Goal: Task Accomplishment & Management: Use online tool/utility

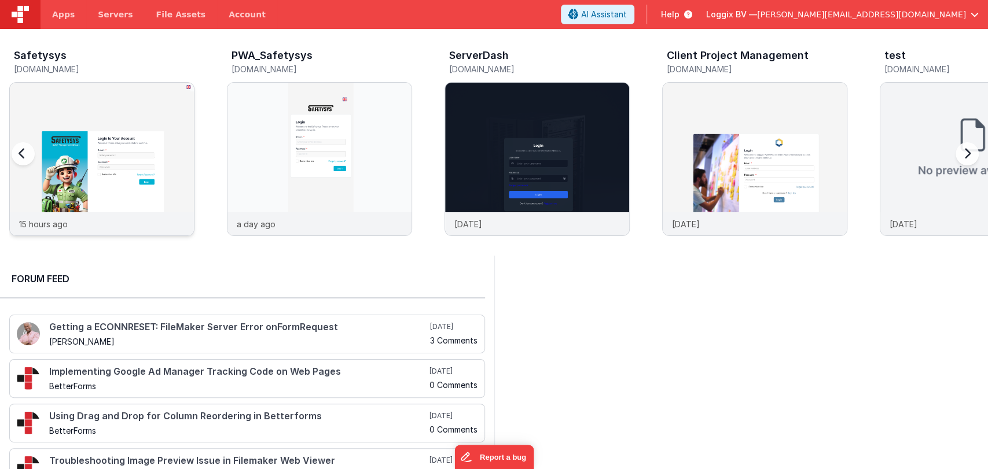
click at [120, 141] on img at bounding box center [102, 175] width 184 height 184
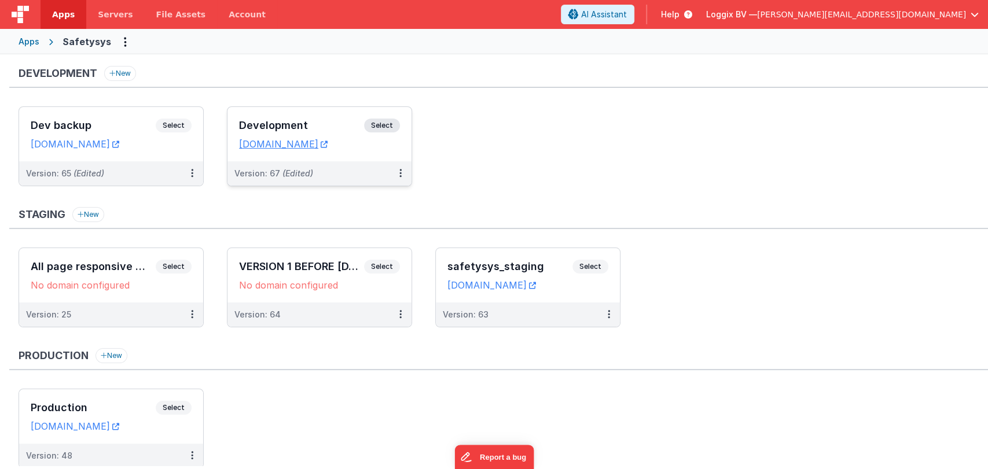
click at [323, 116] on div "Development Select URLs safetysystest.fmbetterforms.com" at bounding box center [319, 134] width 184 height 54
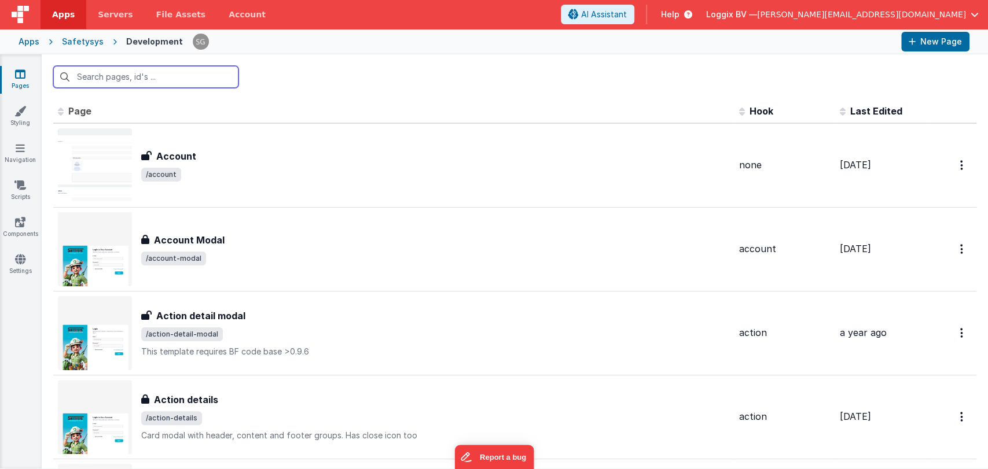
click at [163, 80] on input "text" at bounding box center [145, 77] width 185 height 22
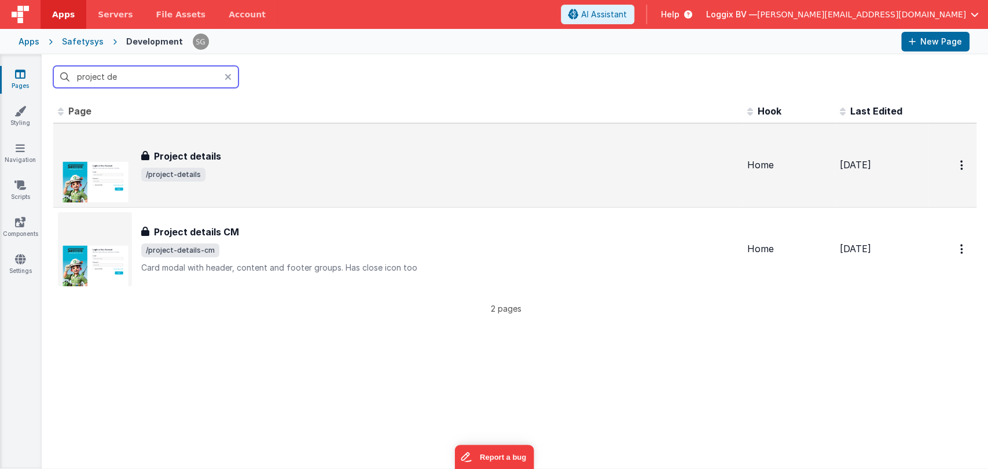
type input "project de"
click at [235, 149] on div "Project details" at bounding box center [439, 156] width 597 height 14
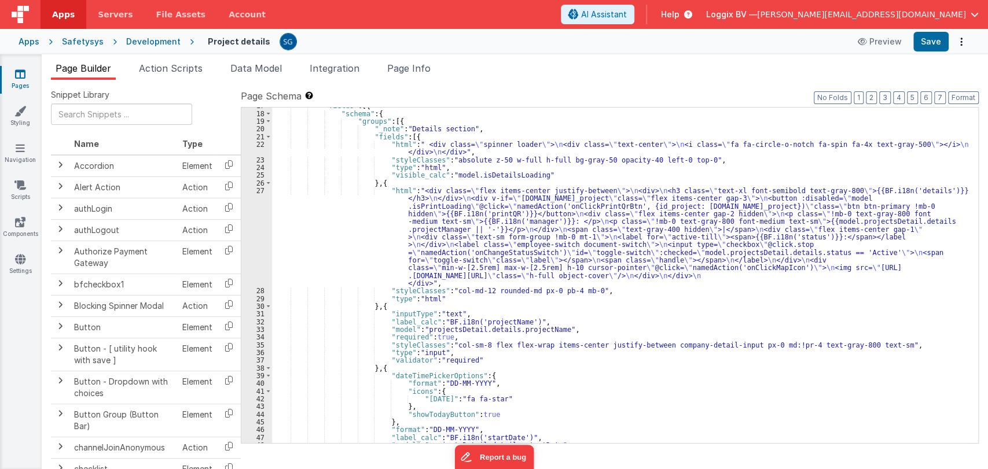
scroll to position [170, 0]
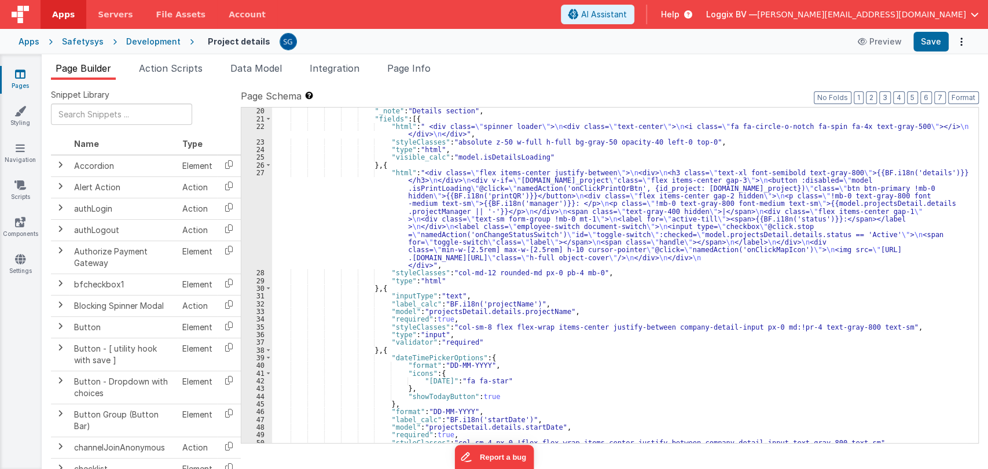
click at [363, 200] on div ""_note" : "Details section" , "fields" : [{ "html" : " <div class= \" spinner l…" at bounding box center [620, 282] width 696 height 351
click at [548, 365] on div ""_note" : "Details section" , "fields" : [{ "html" : " <div class= \" spinner l…" at bounding box center [620, 282] width 696 height 351
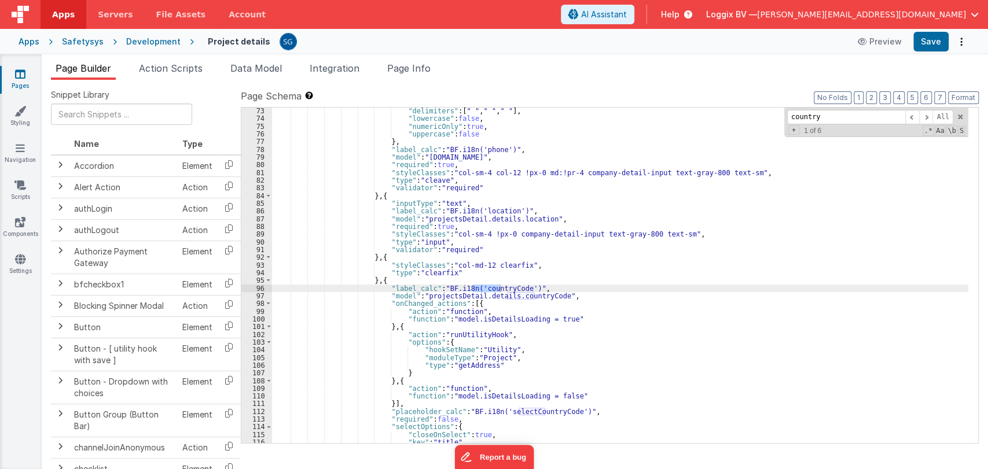
scroll to position [694, 0]
type input "country"
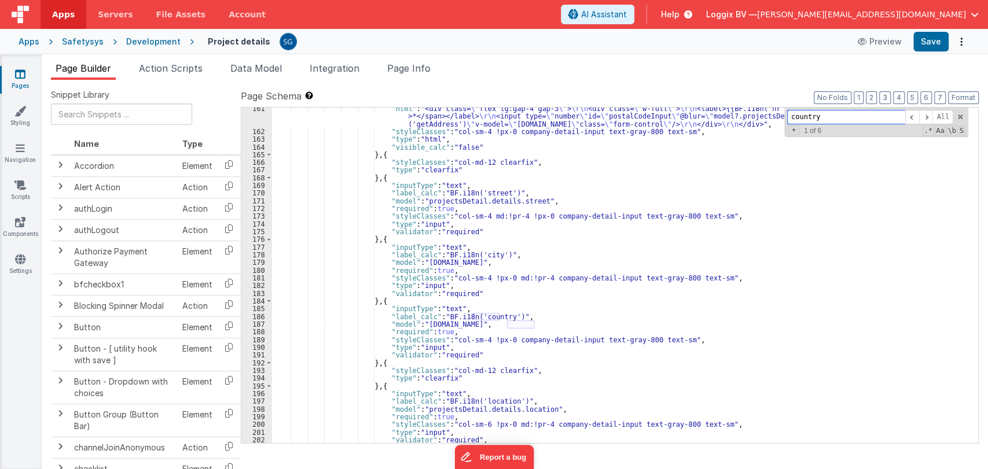
scroll to position [1376, 0]
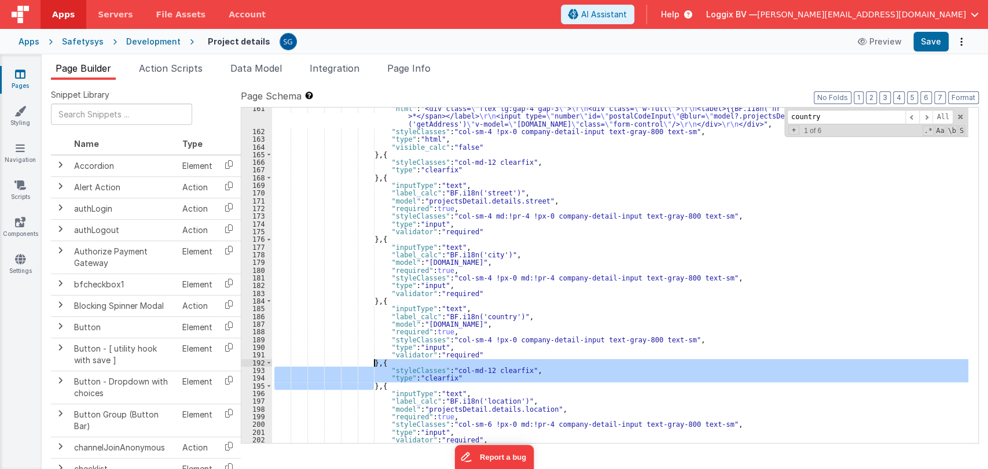
drag, startPoint x: 374, startPoint y: 385, endPoint x: 375, endPoint y: 363, distance: 22.6
click at [375, 363] on div ""html" : "<div class= \" flex lg:gap-4 gap-3 \" > \r\n <div class= \" w-full \"…" at bounding box center [620, 288] width 696 height 366
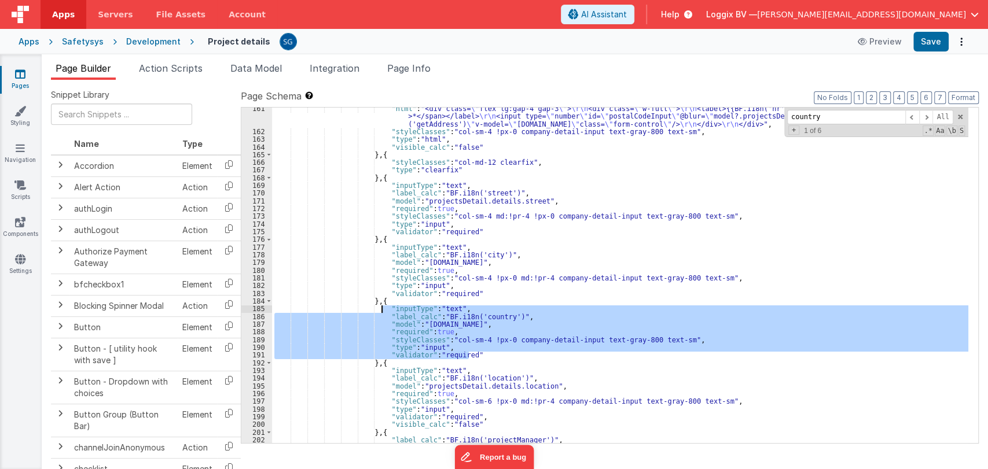
drag, startPoint x: 476, startPoint y: 354, endPoint x: 381, endPoint y: 310, distance: 104.6
click at [381, 310] on div ""html" : "<div class= \" flex lg:gap-4 gap-3 \" > \r\n <div class= \" w-full \"…" at bounding box center [620, 288] width 696 height 366
click at [508, 348] on div ""html" : "<div class= \" flex lg:gap-4 gap-3 \" > \r\n <div class= \" w-full \"…" at bounding box center [620, 276] width 696 height 336
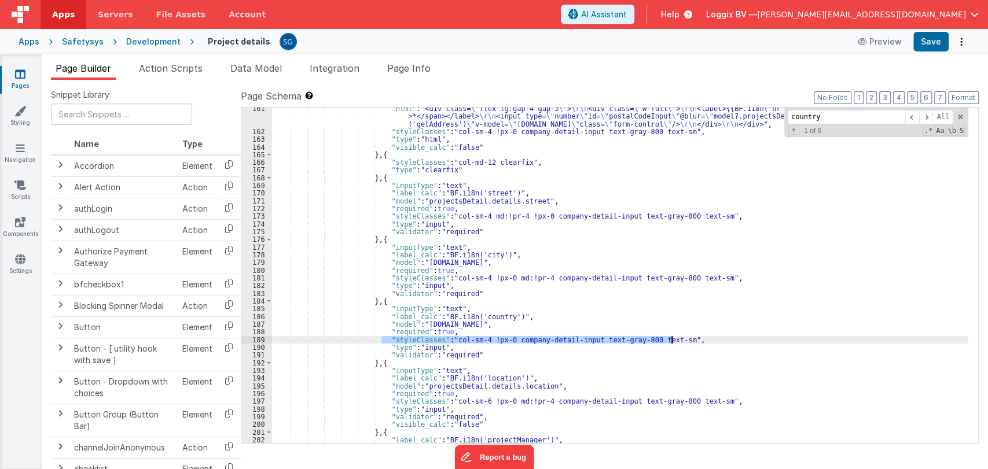
drag, startPoint x: 380, startPoint y: 337, endPoint x: 677, endPoint y: 339, distance: 297.5
click at [677, 339] on div ""html" : "<div class= \" flex lg:gap-4 gap-3 \" > \r\n <div class= \" w-full \"…" at bounding box center [620, 288] width 696 height 366
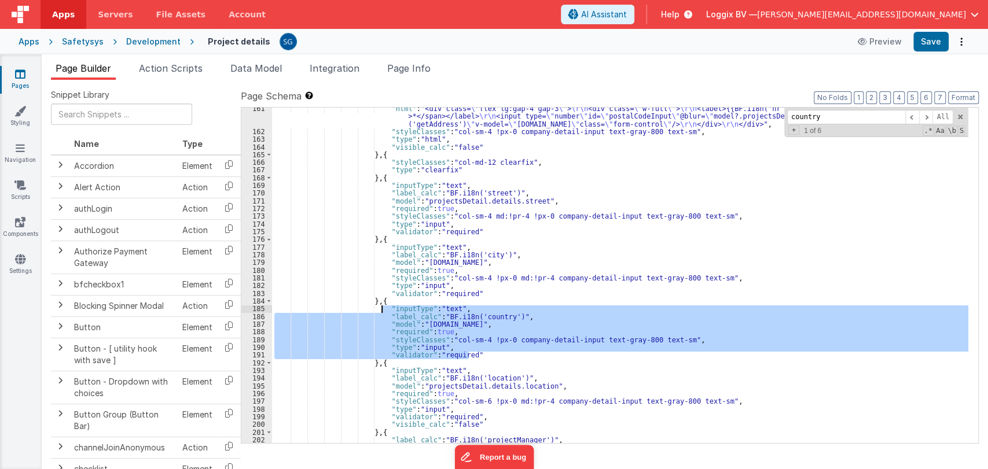
drag, startPoint x: 483, startPoint y: 354, endPoint x: 383, endPoint y: 308, distance: 110.3
click at [383, 308] on div ""html" : "<div class= \" flex lg:gap-4 gap-3 \" > \r\n <div class= \" w-full \"…" at bounding box center [620, 288] width 696 height 366
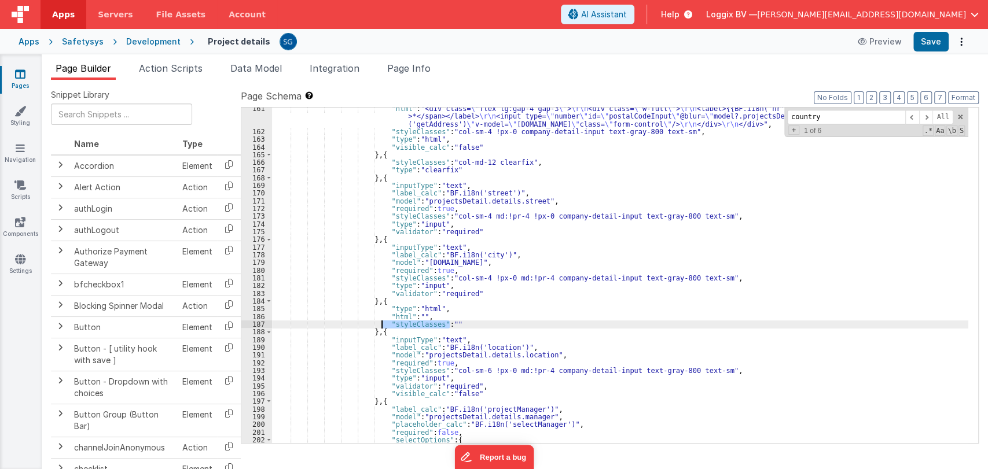
drag, startPoint x: 458, startPoint y: 322, endPoint x: 382, endPoint y: 323, distance: 76.4
click at [382, 323] on div ""html" : "<div class= \" flex lg:gap-4 gap-3 \" > \r\n <div class= \" w-full \"…" at bounding box center [620, 288] width 696 height 366
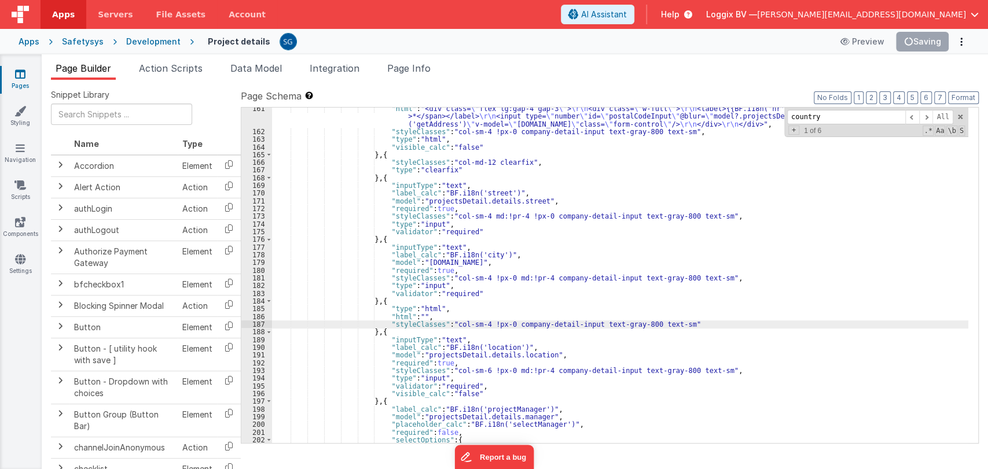
click at [427, 318] on div ""html" : "<div class= \" flex lg:gap-4 gap-3 \" > \r\n <div class= \" w-full \"…" at bounding box center [620, 288] width 696 height 366
click at [398, 315] on div ""html" : "<div class= \" flex lg:gap-4 gap-3 \" > \r\n <div class= \" w-full \"…" at bounding box center [620, 288] width 696 height 366
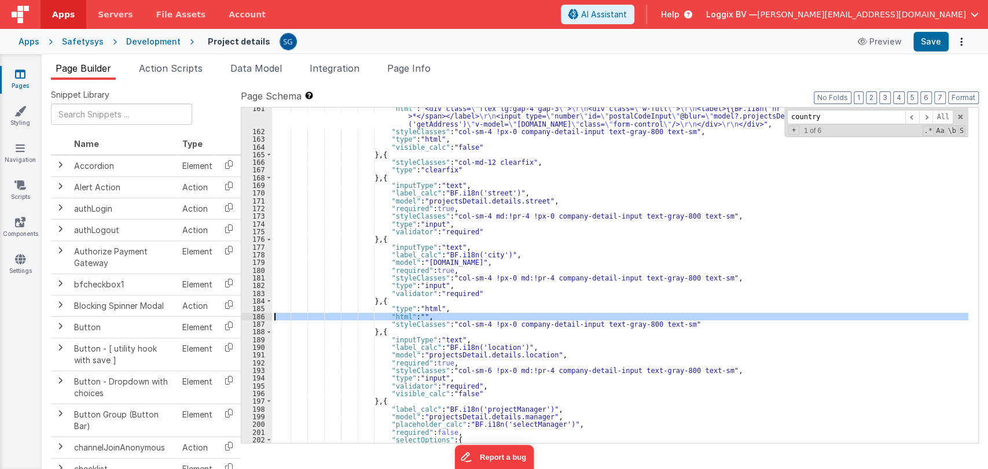
click at [263, 315] on div "186" at bounding box center [256, 317] width 31 height 8
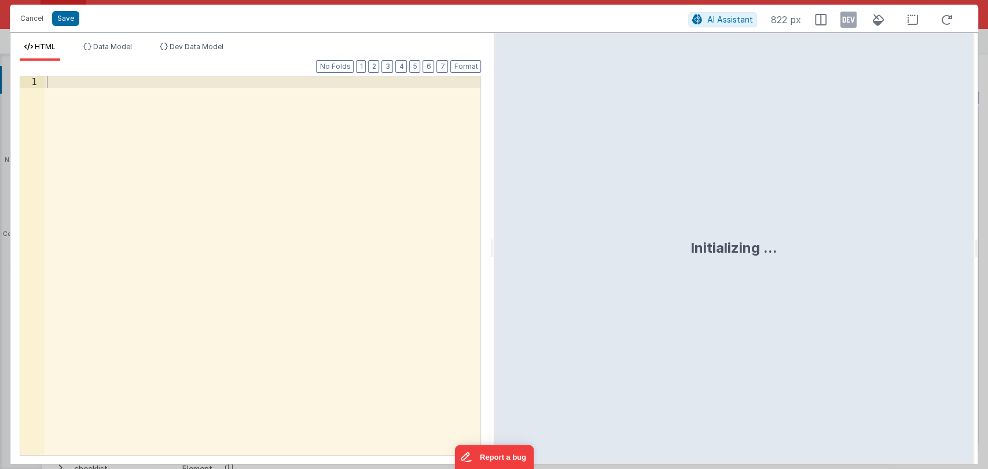
click at [124, 80] on div at bounding box center [263, 277] width 436 height 402
click at [30, 21] on button "Cancel" at bounding box center [31, 18] width 35 height 16
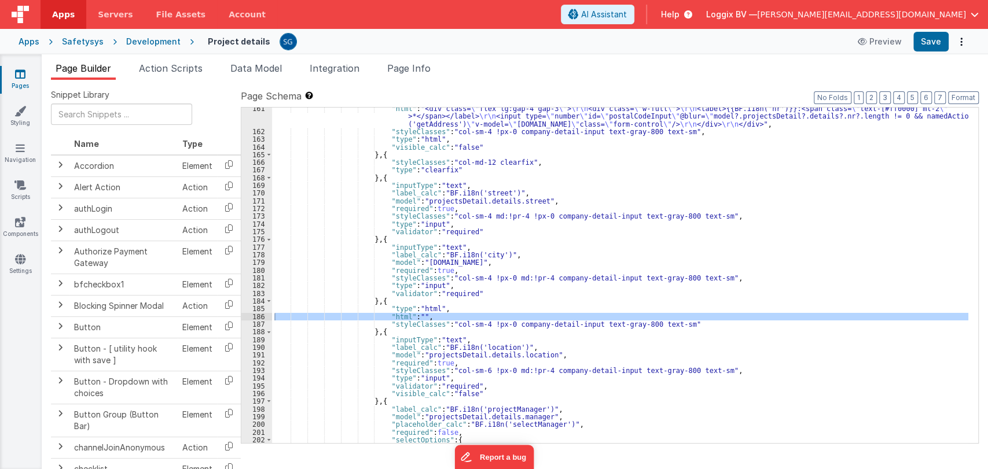
click at [536, 242] on div ""html" : "<div class= \" flex lg:gap-4 gap-3 \" > \r\n <div class= \" w-full \"…" at bounding box center [620, 288] width 696 height 366
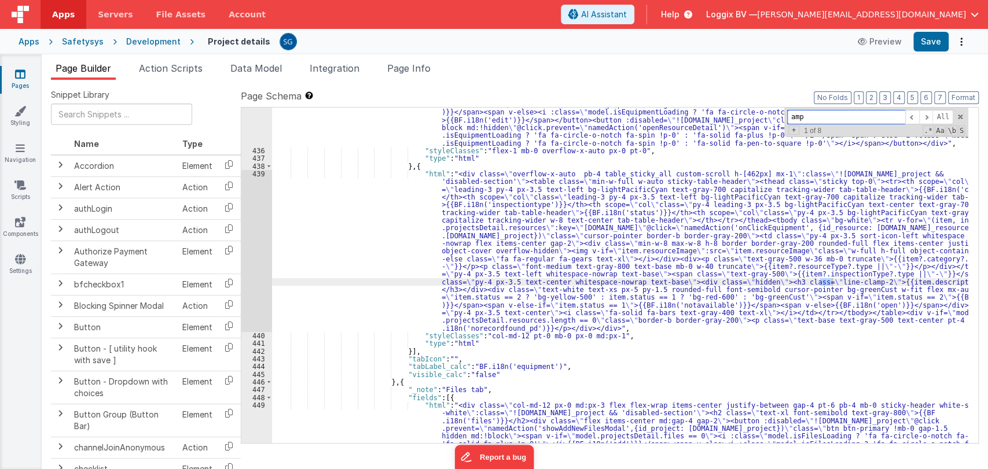
scroll to position [4019, 0]
type input "a"
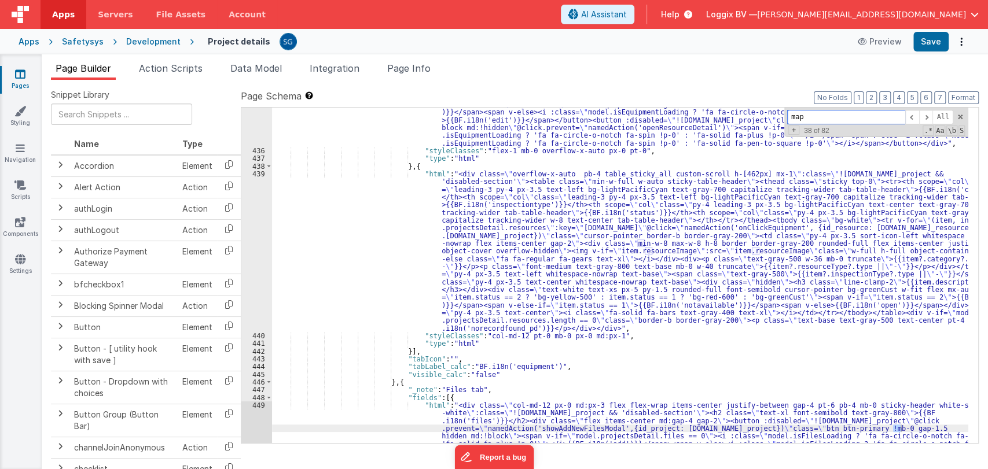
scroll to position [141, 0]
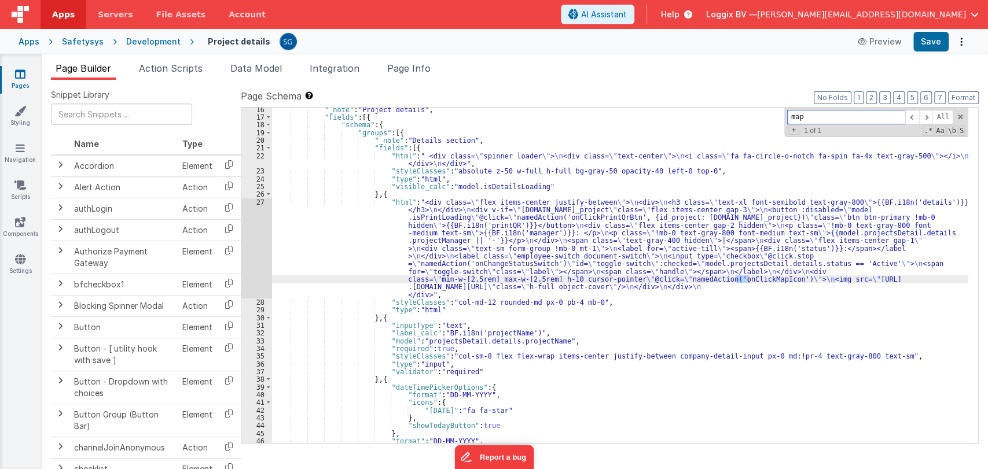
type input "map"
click at [348, 228] on div ""_note" : "Project details" , "fields" : [{ "schema" : { "groups" : [{ "_note" …" at bounding box center [620, 281] width 696 height 351
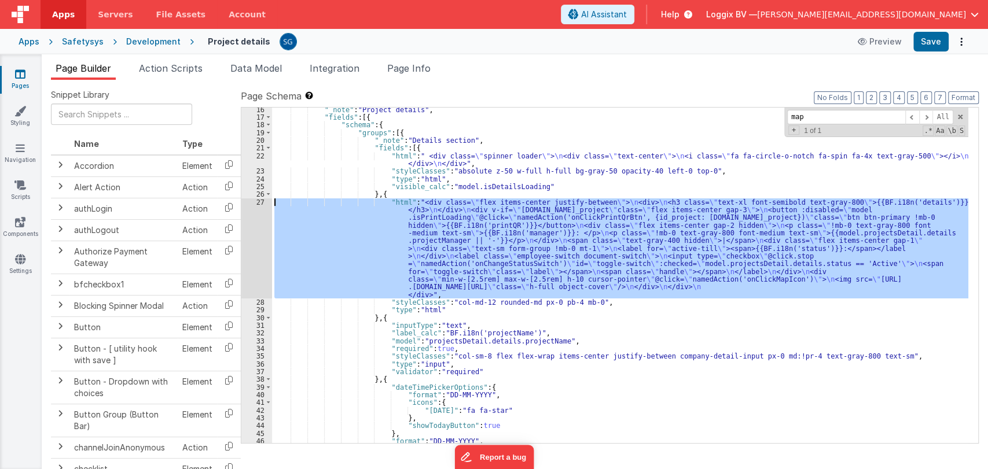
click at [256, 201] on div "27" at bounding box center [256, 249] width 31 height 100
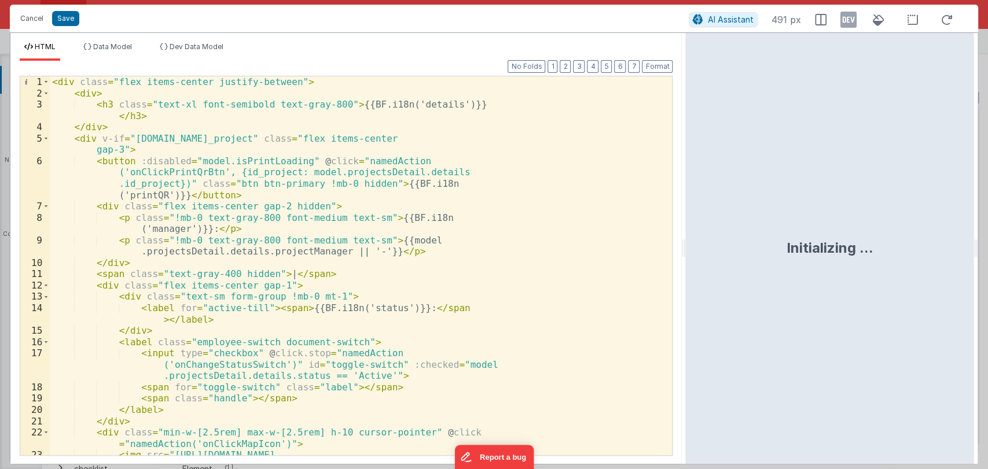
drag, startPoint x: 491, startPoint y: 248, endPoint x: 694, endPoint y: 251, distance: 202.6
click at [694, 251] on html "Cancel Save AI Assistant 491 px HTML Data Model Dev Data Model Format 7 6 5 4 3…" at bounding box center [494, 234] width 988 height 469
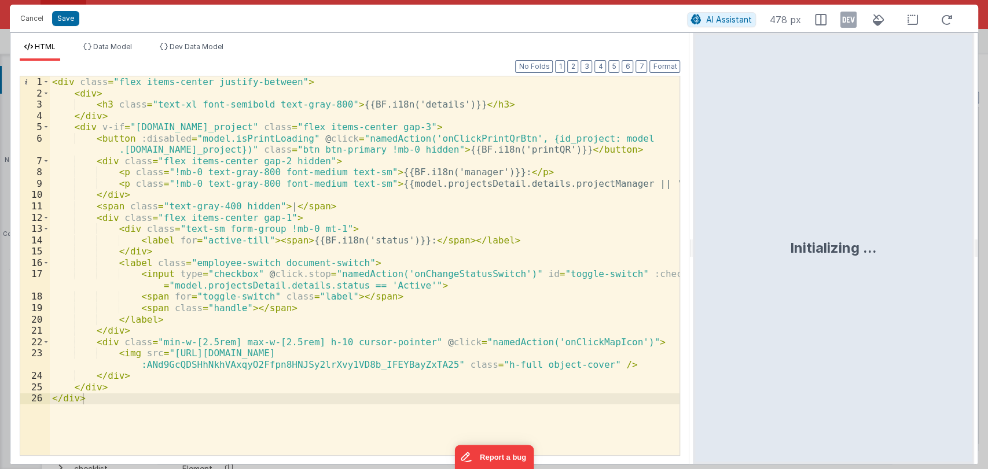
click at [407, 304] on div "< div class = "flex items-center justify-between" > < div > < h3 class = "text-…" at bounding box center [365, 277] width 630 height 402
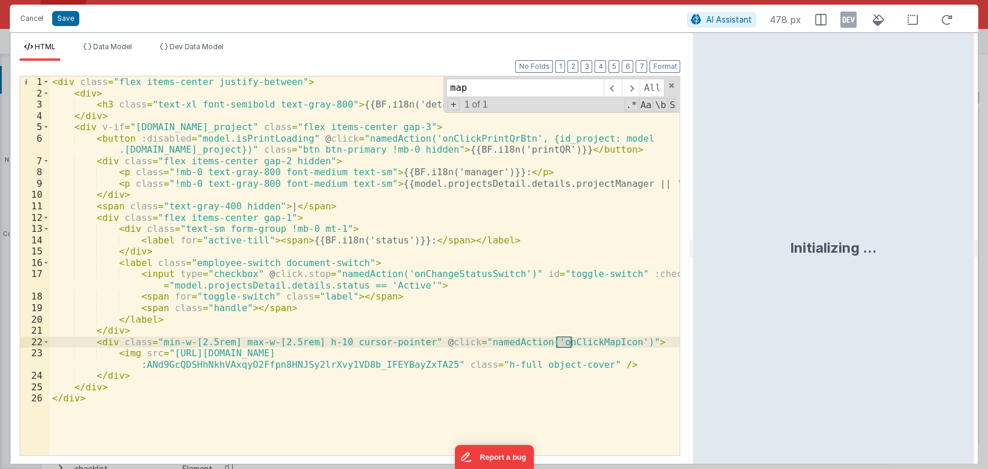
type input "map"
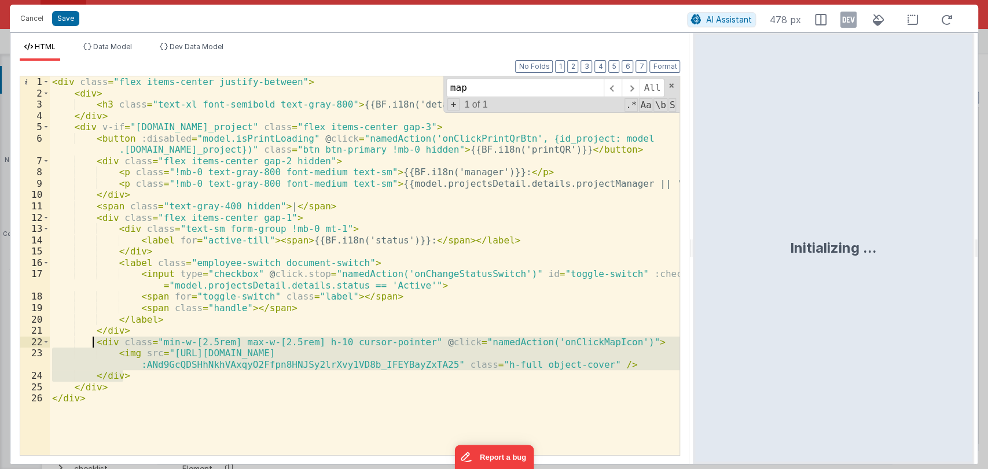
drag, startPoint x: 128, startPoint y: 376, endPoint x: 93, endPoint y: 344, distance: 48.4
click at [93, 344] on div "< div class = "flex items-center justify-between" > < div > < h3 class = "text-…" at bounding box center [365, 277] width 630 height 402
click at [28, 10] on div "Cancel Save AI Assistant 478 px" at bounding box center [494, 19] width 968 height 28
click at [132, 378] on div "< div class = "flex items-center justify-between" > < div > < h3 class = "text-…" at bounding box center [365, 265] width 630 height 379
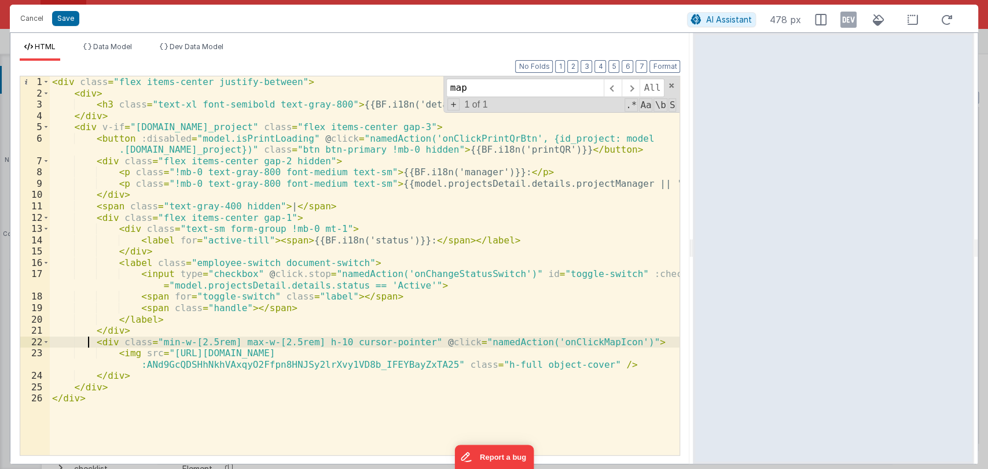
click at [89, 343] on div "< div class = "flex items-center justify-between" > < div > < h3 class = "text-…" at bounding box center [365, 277] width 630 height 402
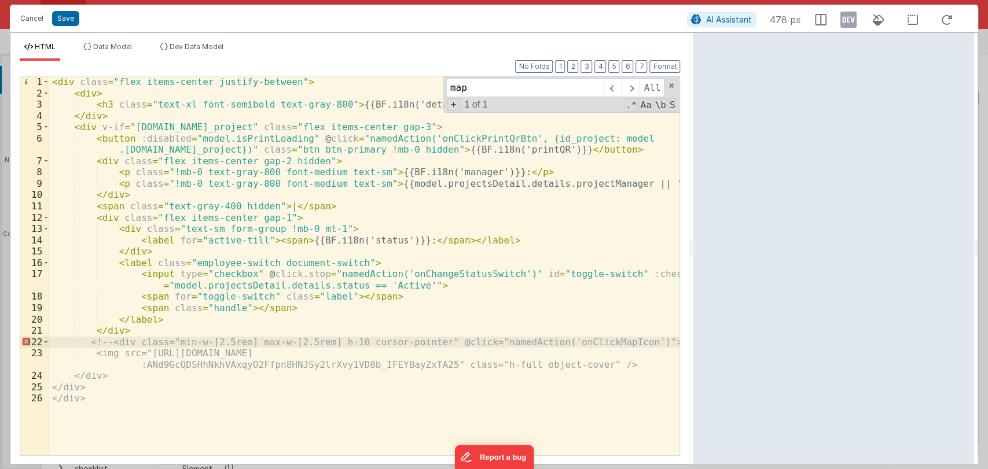
click at [611, 370] on div "< div class = "flex items-center justify-between" > < div > < h3 class = "text-…" at bounding box center [365, 277] width 630 height 402
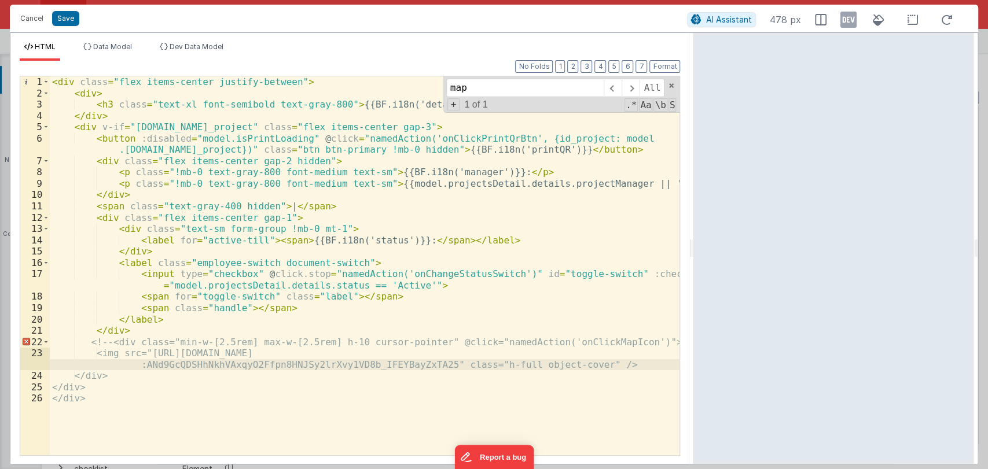
click at [166, 370] on div "< div class = "flex items-center justify-between" > < div > < h3 class = "text-…" at bounding box center [365, 277] width 630 height 402
click at [153, 377] on div "< div class = "flex items-center justify-between" > < div > < h3 class = "text-…" at bounding box center [365, 277] width 630 height 402
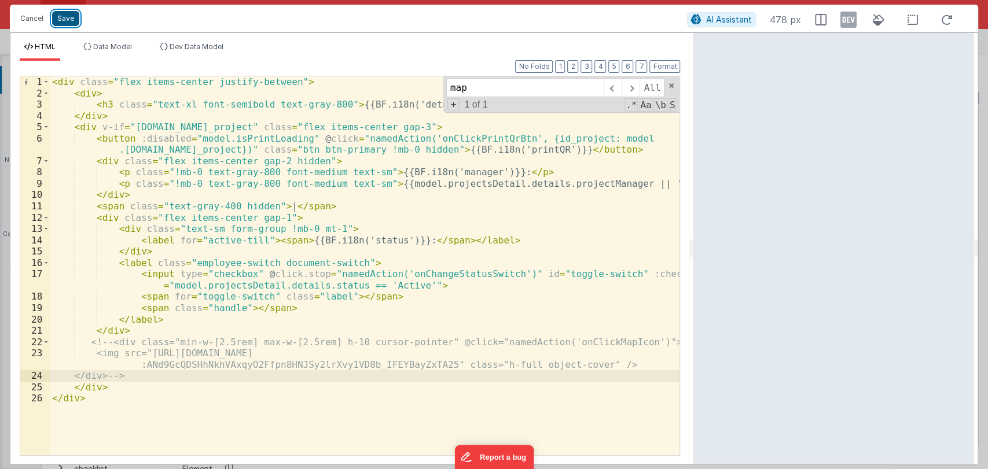
click at [64, 16] on button "Save" at bounding box center [65, 18] width 27 height 15
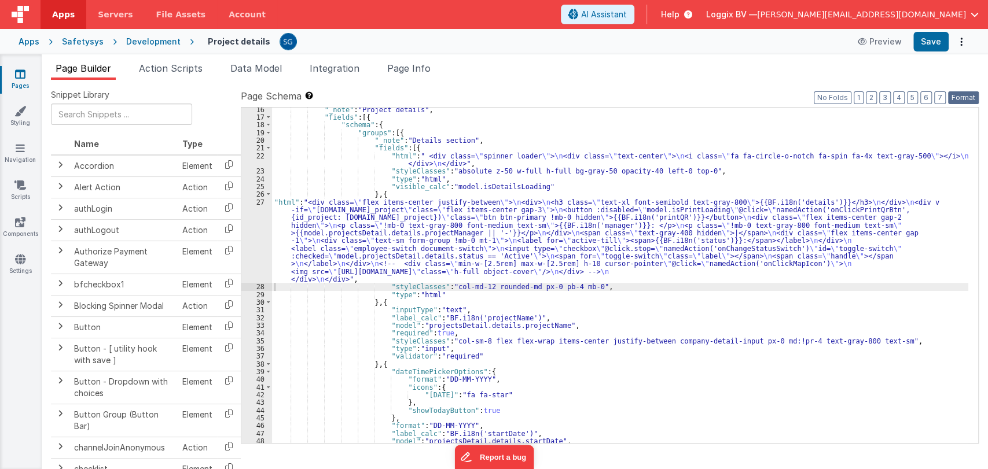
click at [958, 103] on button "Format" at bounding box center [963, 97] width 31 height 13
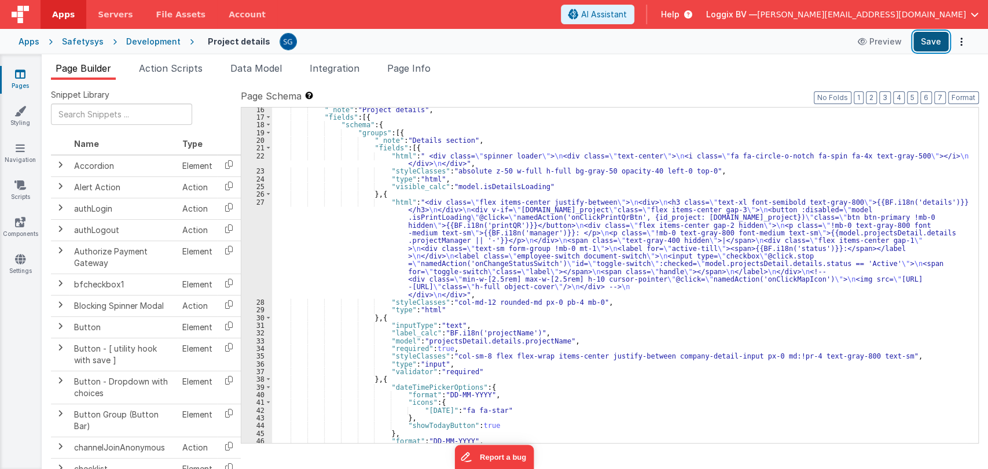
click at [927, 39] on button "Save" at bounding box center [930, 42] width 35 height 20
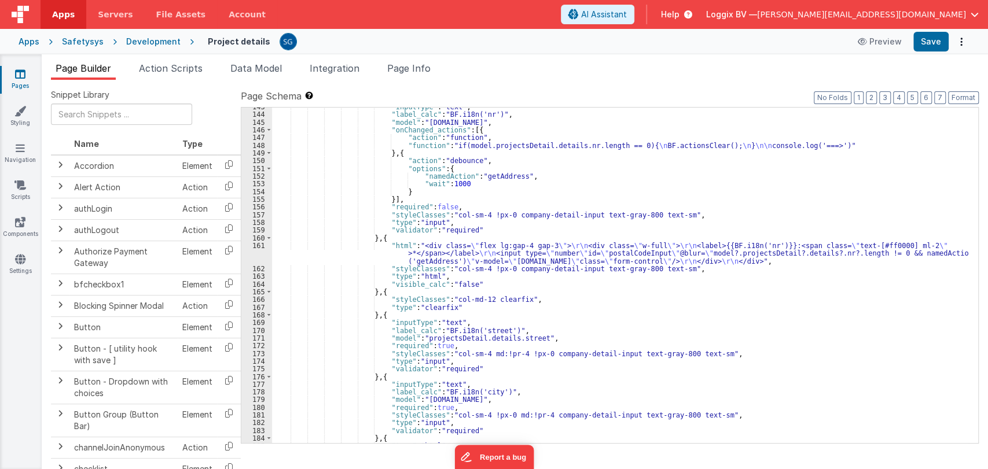
scroll to position [1240, 0]
click at [505, 363] on div ""inputType" : "text" , "label_calc" : "BF.i18n('nr')" , "model" : "projectsDeta…" at bounding box center [620, 277] width 696 height 351
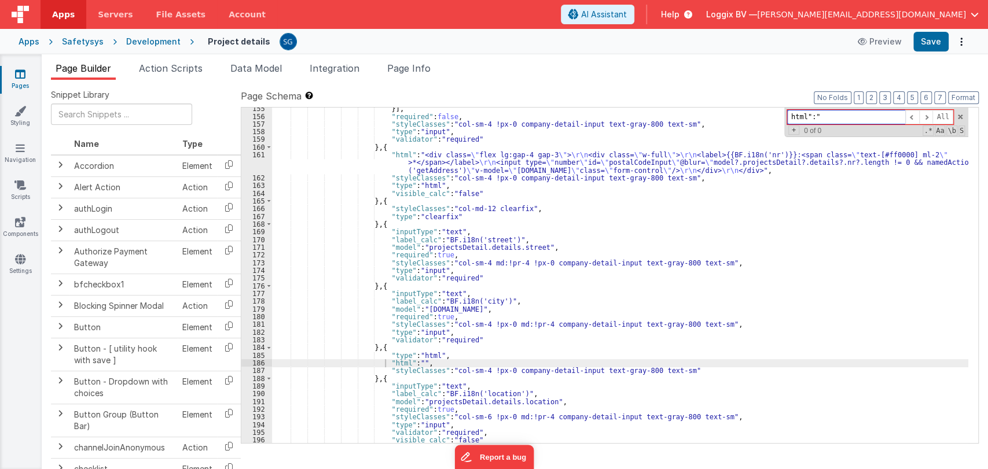
scroll to position [1331, 0]
type input "html":""
click at [962, 118] on span at bounding box center [960, 117] width 8 height 8
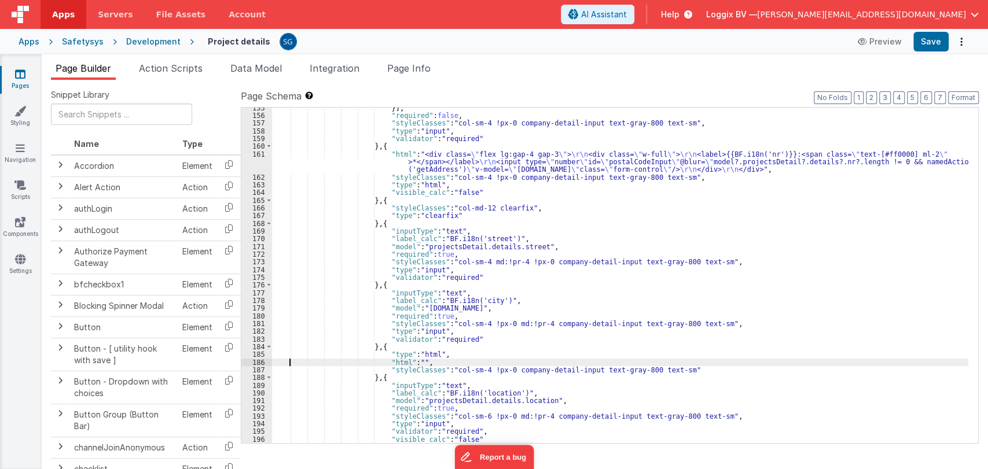
click at [289, 360] on div "}] , "required" : false , "styleClasses" : "col-sm-4 !px-0 company-detail-input…" at bounding box center [620, 279] width 696 height 351
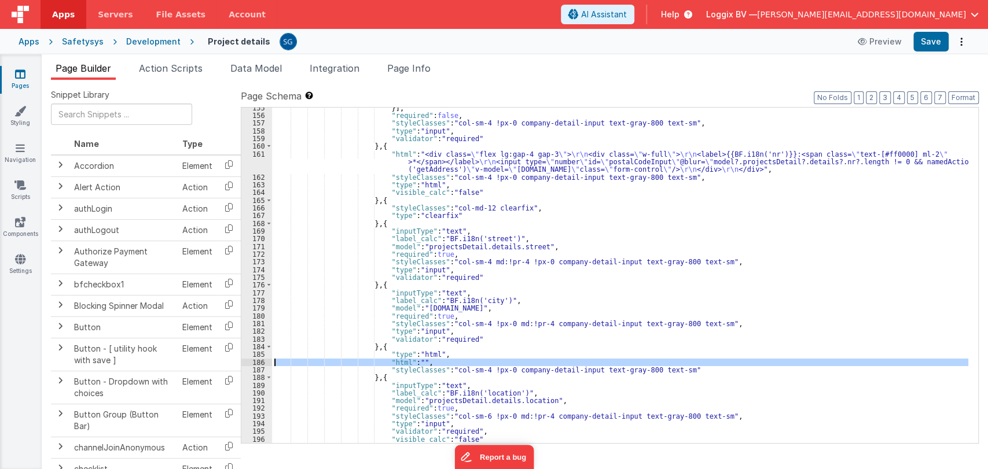
click at [258, 362] on div "186" at bounding box center [256, 363] width 31 height 8
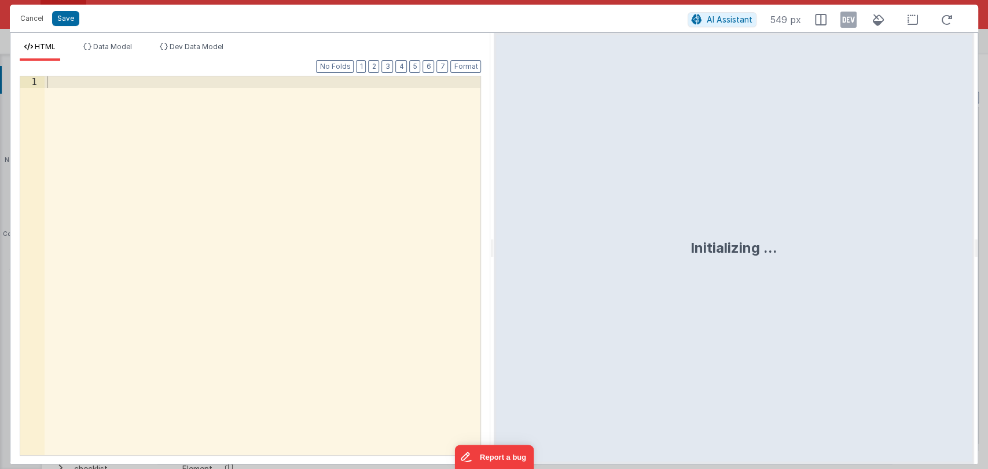
click at [133, 83] on div at bounding box center [263, 277] width 436 height 402
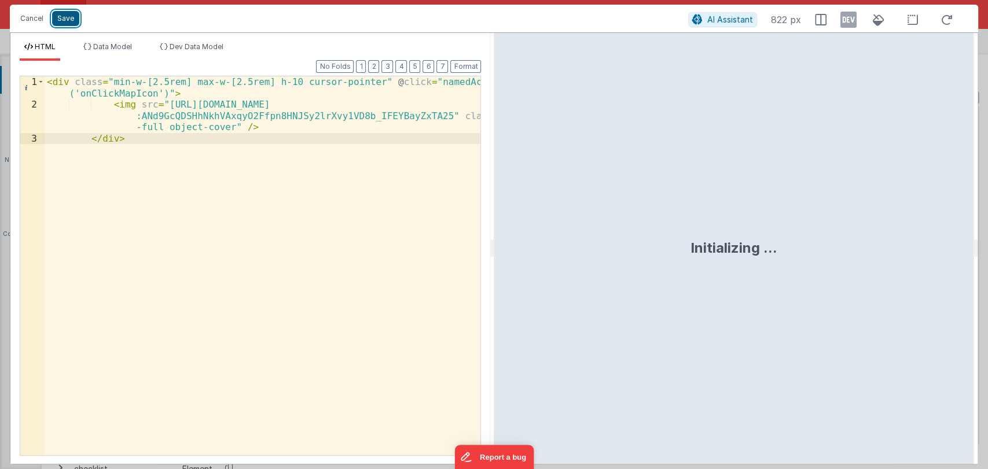
click at [62, 11] on button "Save" at bounding box center [65, 18] width 27 height 15
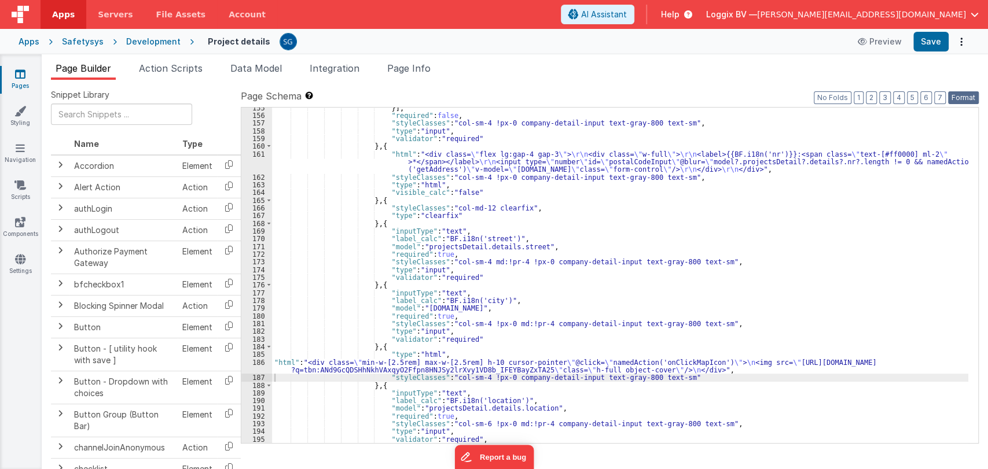
click at [962, 96] on button "Format" at bounding box center [963, 97] width 31 height 13
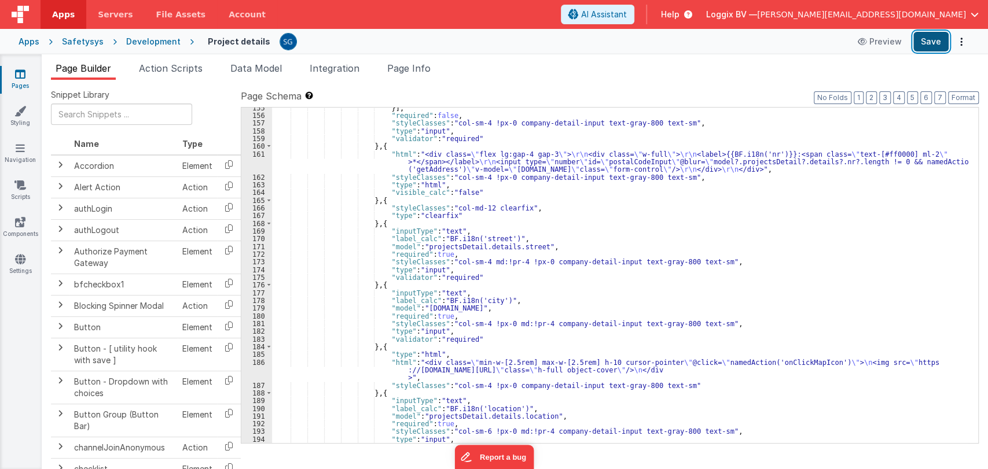
click at [936, 43] on button "Save" at bounding box center [930, 42] width 35 height 20
click at [358, 363] on div "}] , "required" : false , "styleClasses" : "col-sm-4 !px-0 company-detail-input…" at bounding box center [620, 279] width 696 height 351
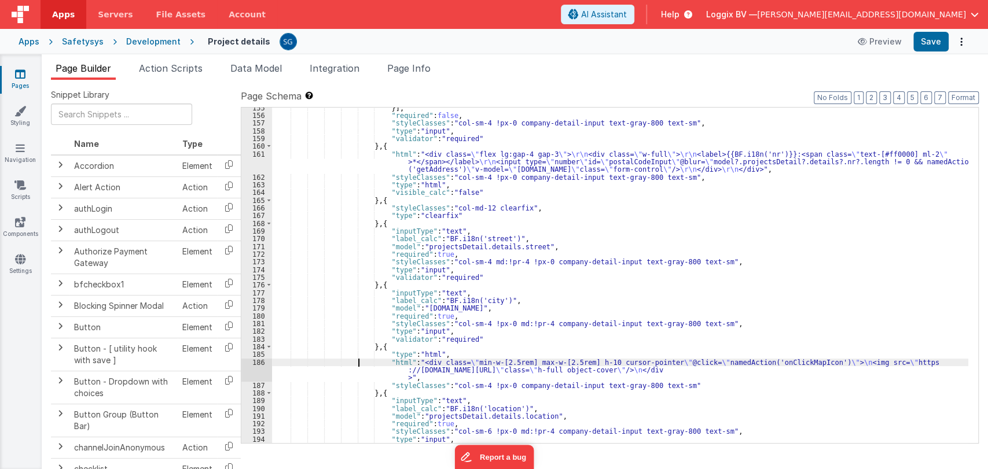
click at [309, 377] on div "}] , "required" : false , "styleClasses" : "col-sm-4 !px-0 company-detail-input…" at bounding box center [620, 279] width 696 height 351
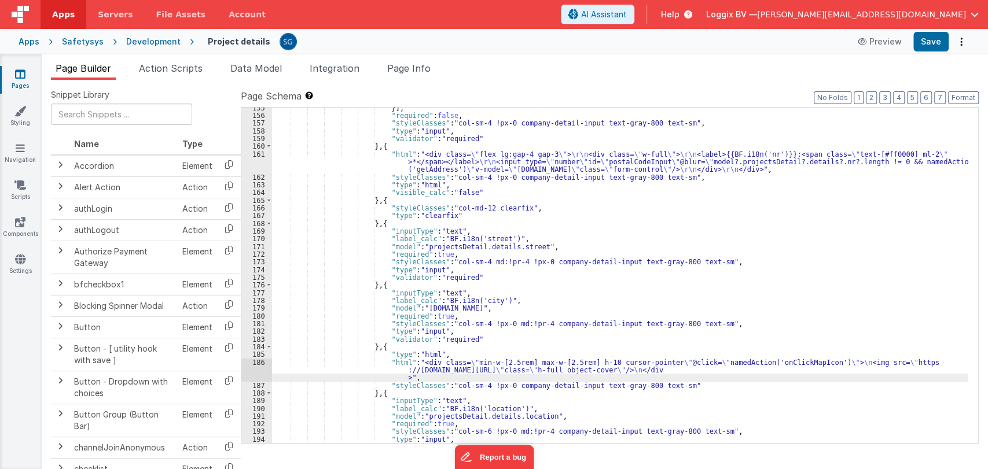
click at [254, 362] on div "186" at bounding box center [256, 370] width 31 height 23
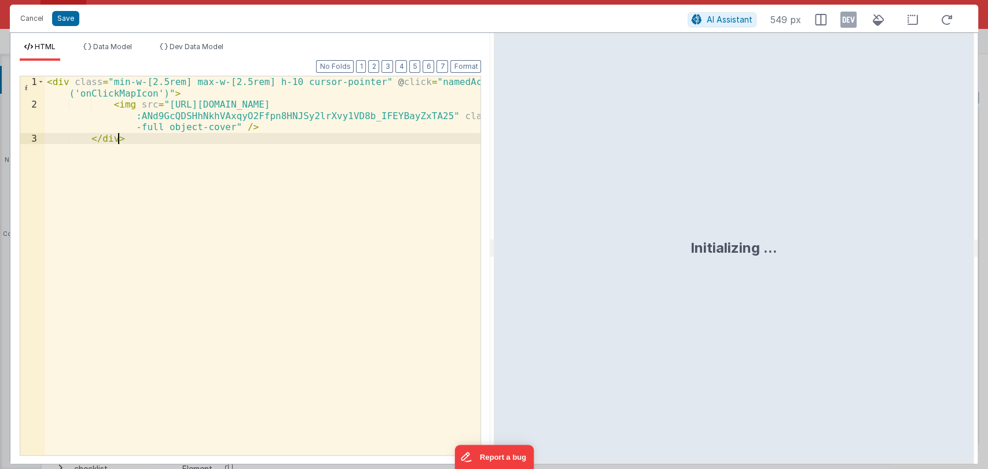
click at [171, 138] on div "< div class = "min-w-[2.5rem] max-w-[2.5rem] h-10 cursor-pointer" @ click = "na…" at bounding box center [263, 282] width 436 height 413
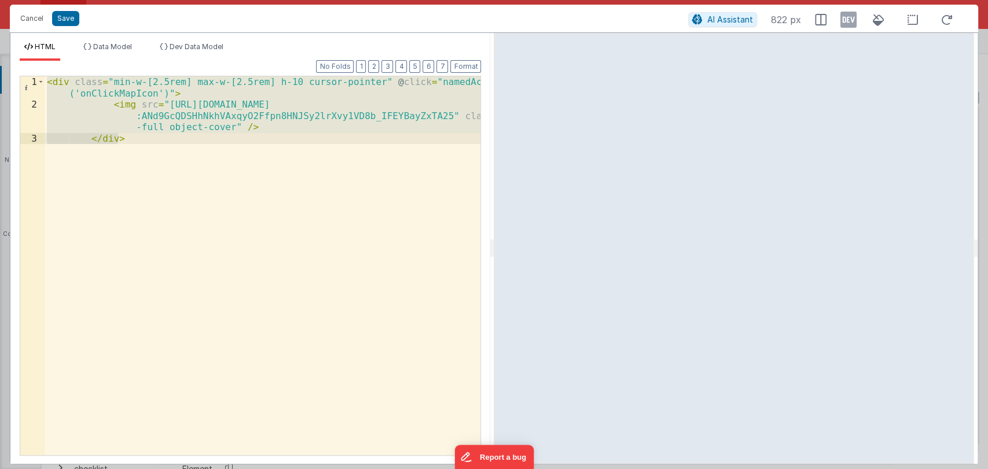
click at [135, 132] on div "< div class = "min-w-[2.5rem] max-w-[2.5rem] h-10 cursor-pointer" @ click = "na…" at bounding box center [263, 265] width 436 height 379
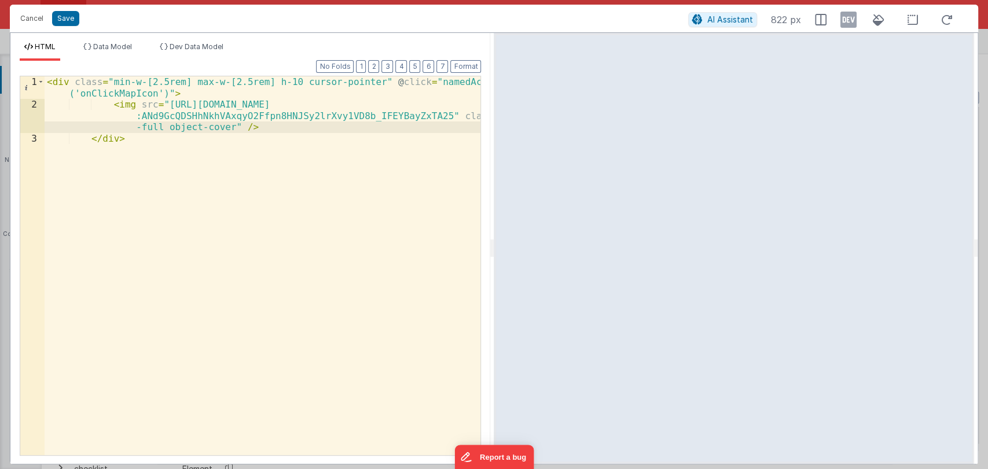
click at [130, 148] on div "< div class = "min-w-[2.5rem] max-w-[2.5rem] h-10 cursor-pointer" @ click = "na…" at bounding box center [263, 282] width 436 height 413
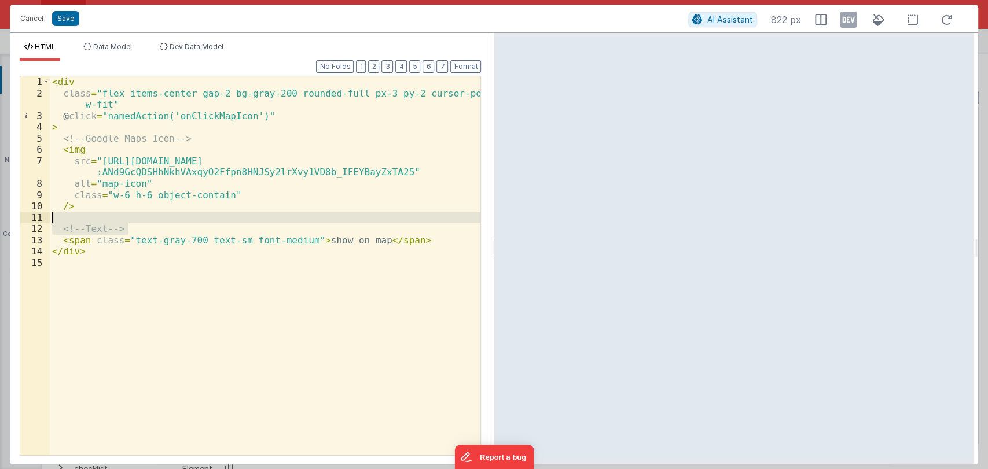
drag, startPoint x: 148, startPoint y: 224, endPoint x: 145, endPoint y: 213, distance: 11.4
click at [145, 213] on div "< div class = "flex items-center gap-2 bg-gray-200 rounded-full px-3 py-2 curso…" at bounding box center [265, 277] width 431 height 402
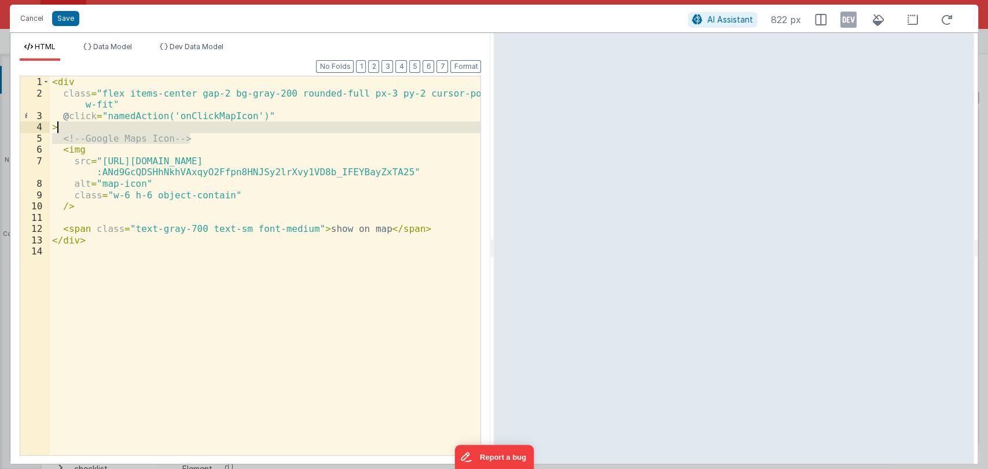
click at [193, 130] on div "< div class = "flex items-center gap-2 bg-gray-200 rounded-full px-3 py-2 curso…" at bounding box center [265, 277] width 431 height 402
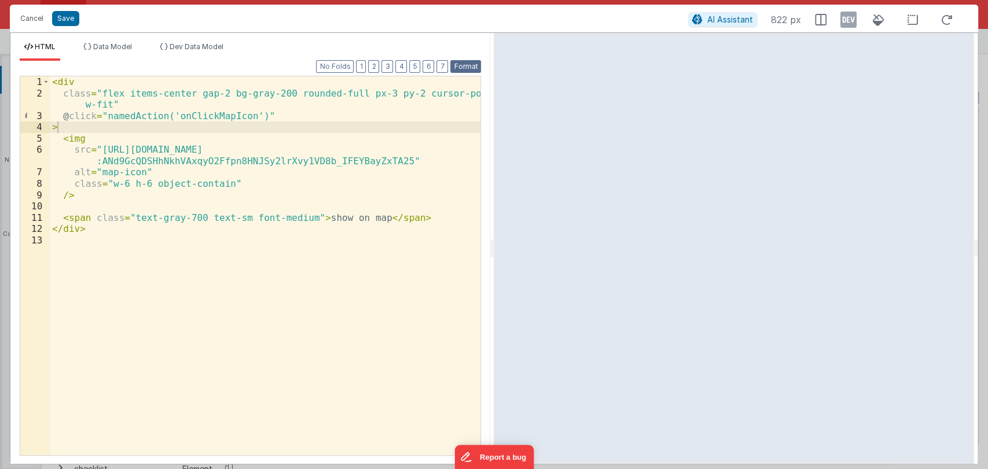
click at [462, 66] on button "Format" at bounding box center [465, 66] width 31 height 13
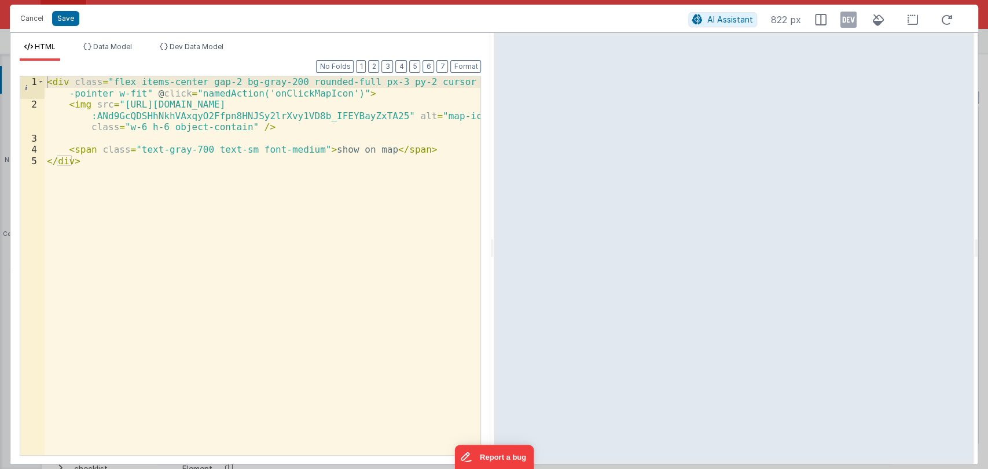
click at [190, 150] on div "< div class = "flex items-center gap-2 bg-gray-200 rounded-full px-3 py-2 curso…" at bounding box center [263, 282] width 436 height 413
click at [277, 80] on div "< div class = "flex items-center gap-2 bg-gray-200 rounded-full px-3 py-2 curso…" at bounding box center [263, 282] width 436 height 413
click at [61, 17] on button "Save" at bounding box center [65, 18] width 27 height 15
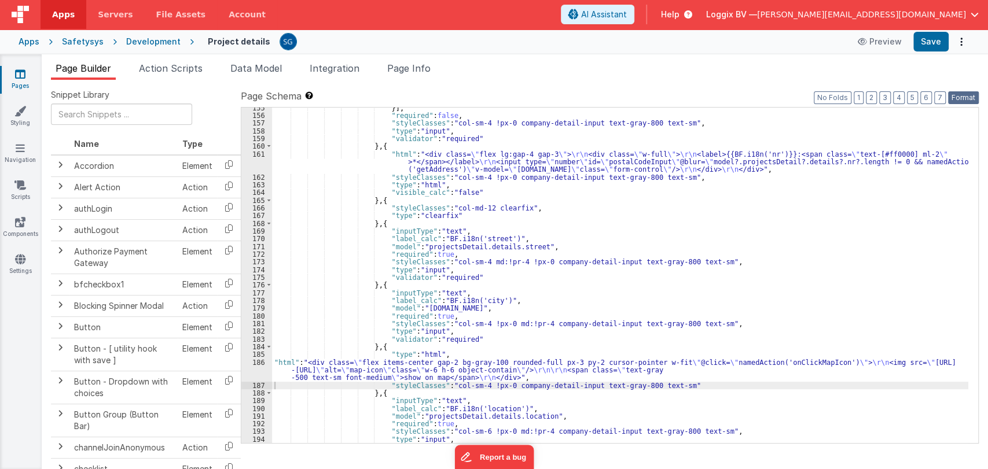
click at [964, 101] on button "Format" at bounding box center [963, 97] width 31 height 13
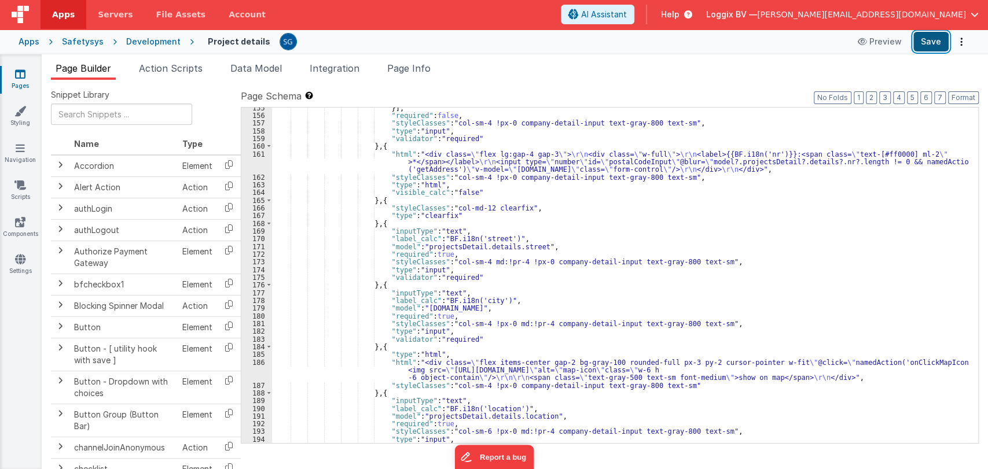
click at [934, 39] on button "Save" at bounding box center [930, 42] width 35 height 20
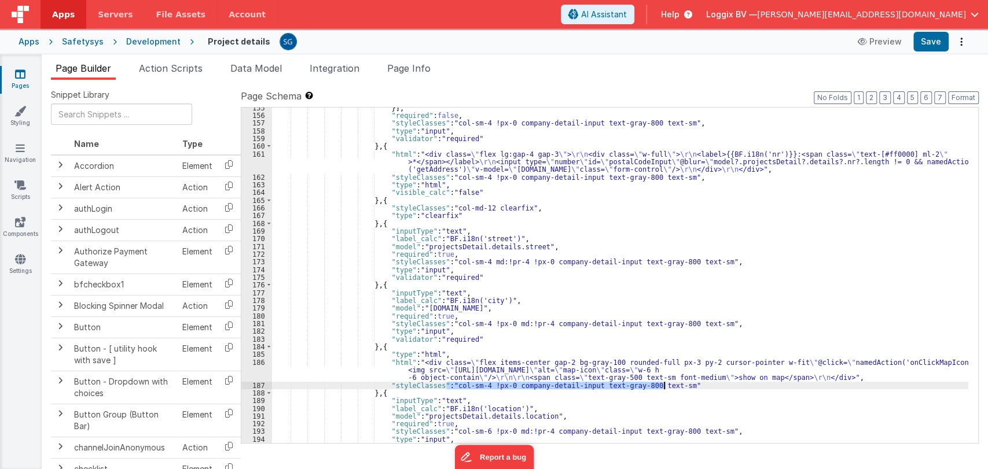
drag, startPoint x: 446, startPoint y: 385, endPoint x: 663, endPoint y: 384, distance: 217.6
click at [663, 384] on div "}] , "required" : false , "styleClasses" : "col-sm-4 !px-0 company-detail-input…" at bounding box center [620, 279] width 696 height 351
click at [366, 374] on div "}] , "required" : false , "styleClasses" : "col-sm-4 !px-0 company-detail-input…" at bounding box center [620, 279] width 696 height 351
click at [262, 365] on div "186" at bounding box center [256, 370] width 31 height 23
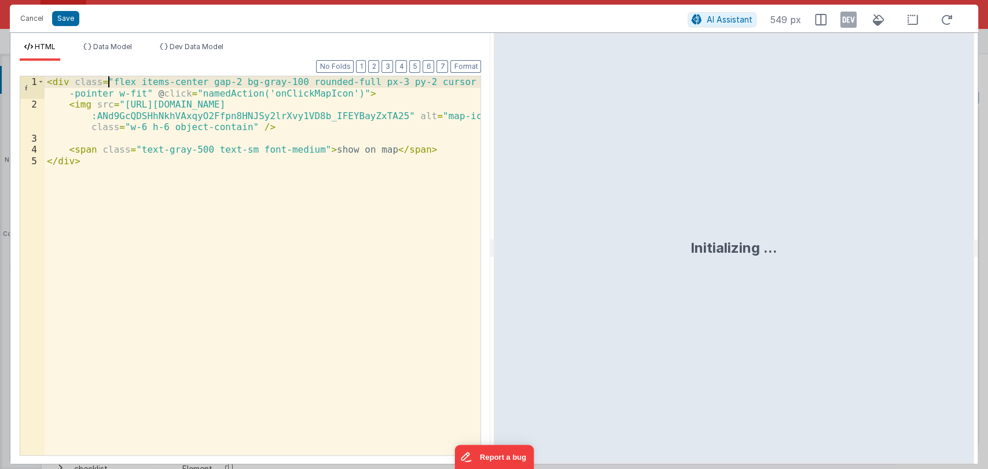
click at [106, 81] on div "< div class = "flex items-center gap-2 bg-gray-100 rounded-full px-3 py-2 curso…" at bounding box center [263, 282] width 436 height 413
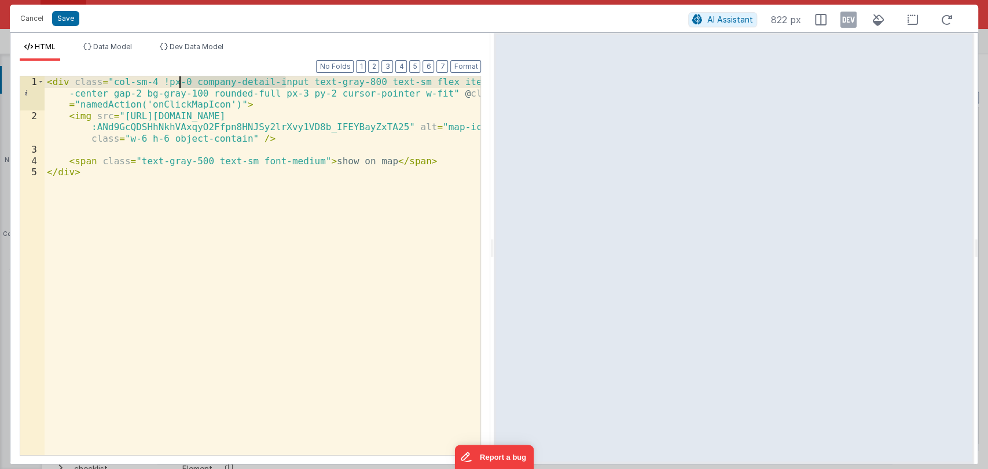
drag, startPoint x: 286, startPoint y: 81, endPoint x: 182, endPoint y: 83, distance: 104.8
click at [182, 83] on div "< div class = "col-sm-4 !px-0 company-detail-input text-gray-800 text-sm flex i…" at bounding box center [263, 288] width 436 height 424
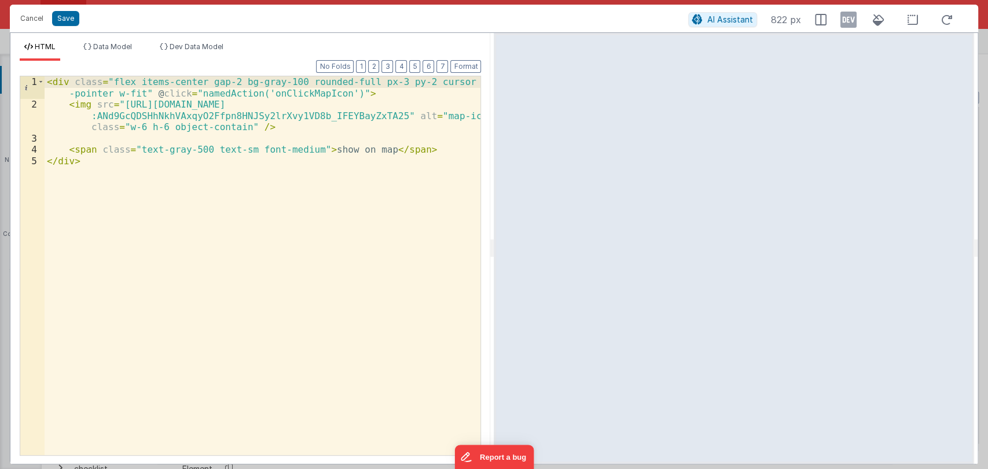
click at [403, 80] on div "< div class = "flex items-center gap-2 bg-gray-100 rounded-full px-3 py-2 curso…" at bounding box center [263, 282] width 436 height 413
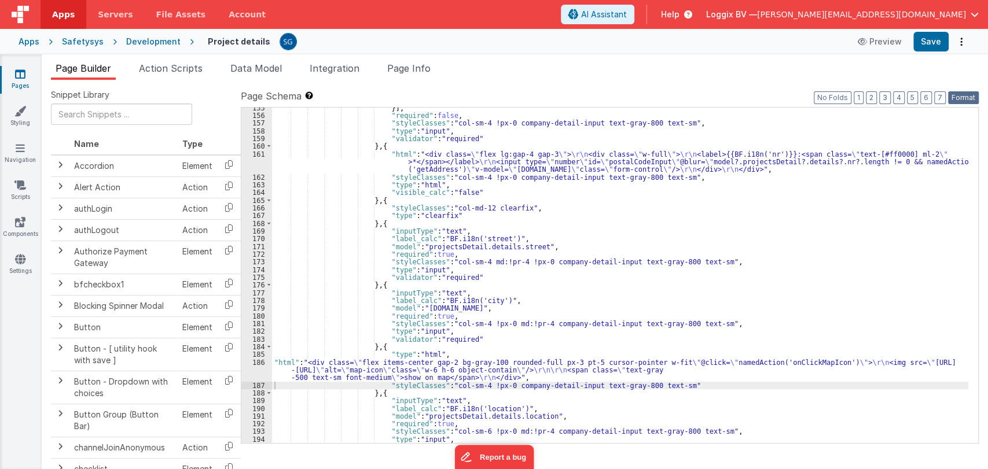
click at [965, 95] on button "Format" at bounding box center [963, 97] width 31 height 13
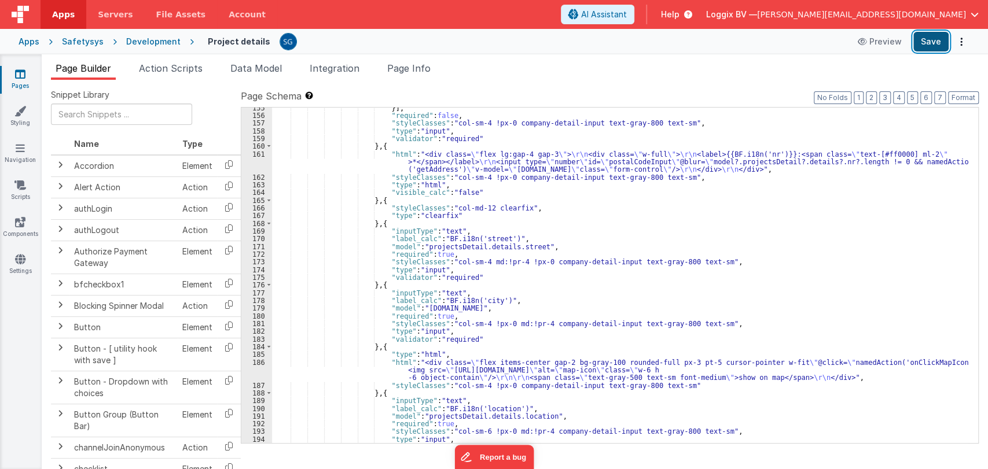
click at [935, 38] on button "Save" at bounding box center [930, 42] width 35 height 20
click at [395, 377] on div "}] , "required" : false , "styleClasses" : "col-sm-4 !px-0 company-detail-input…" at bounding box center [620, 279] width 696 height 351
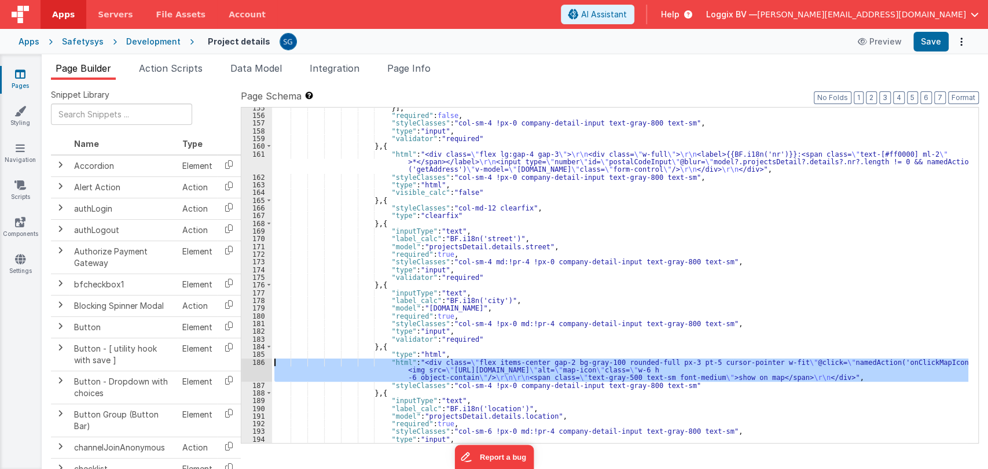
click at [257, 362] on div "186" at bounding box center [256, 370] width 31 height 23
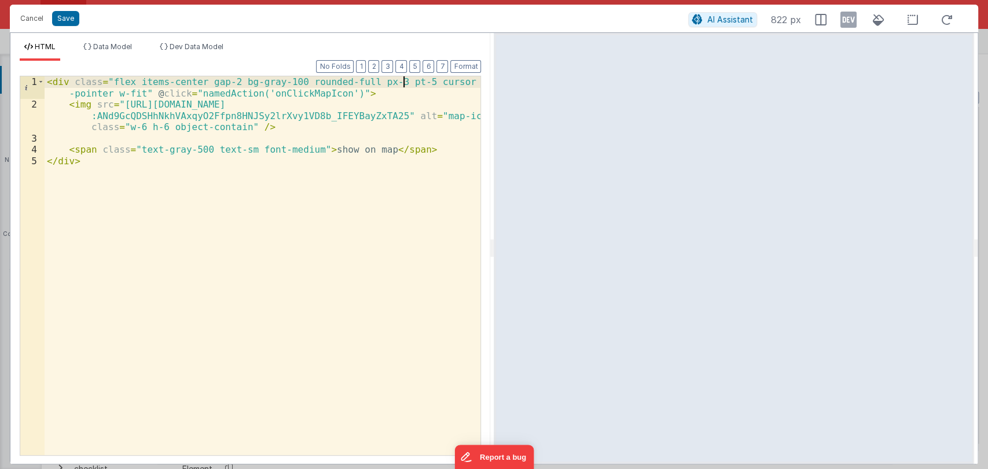
click at [405, 81] on div "< div class = "flex items-center gap-2 bg-gray-100 rounded-full px-3 pt-5 curso…" at bounding box center [263, 282] width 436 height 413
click at [403, 82] on div "< div class = "flex items-center gap-2 bg-gray-100 rounded-full px-3 mt-5 curso…" at bounding box center [263, 282] width 436 height 413
click at [69, 15] on button "Save" at bounding box center [65, 18] width 27 height 15
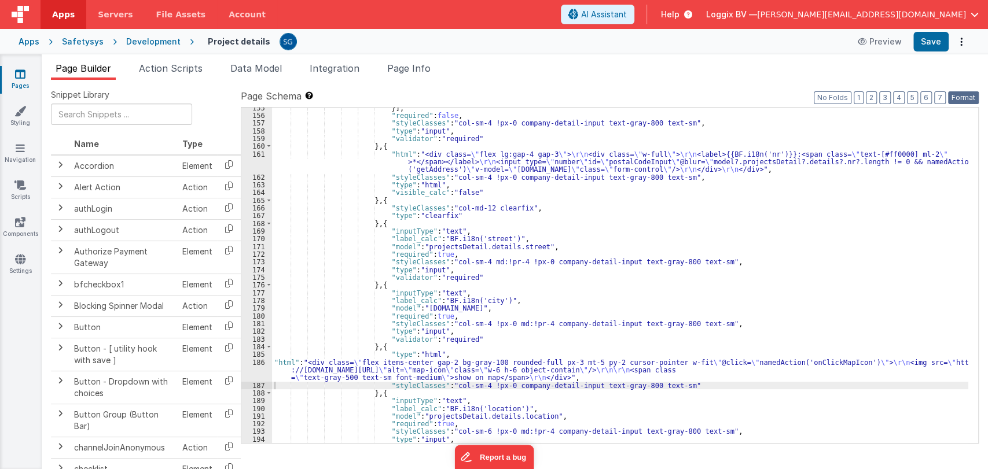
click at [969, 91] on button "Format" at bounding box center [963, 97] width 31 height 13
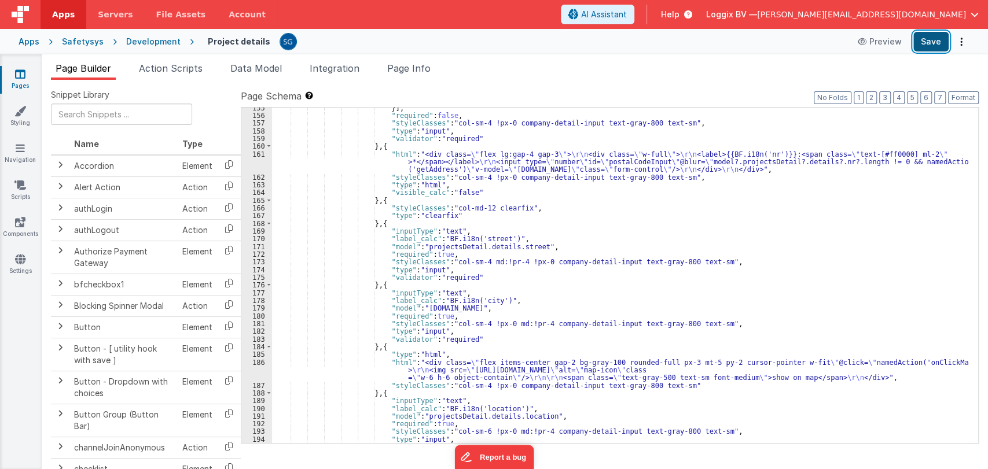
click at [935, 41] on button "Save" at bounding box center [930, 42] width 35 height 20
click at [396, 368] on div "}] , "required" : false , "styleClasses" : "col-sm-4 !px-0 company-detail-input…" at bounding box center [620, 279] width 696 height 351
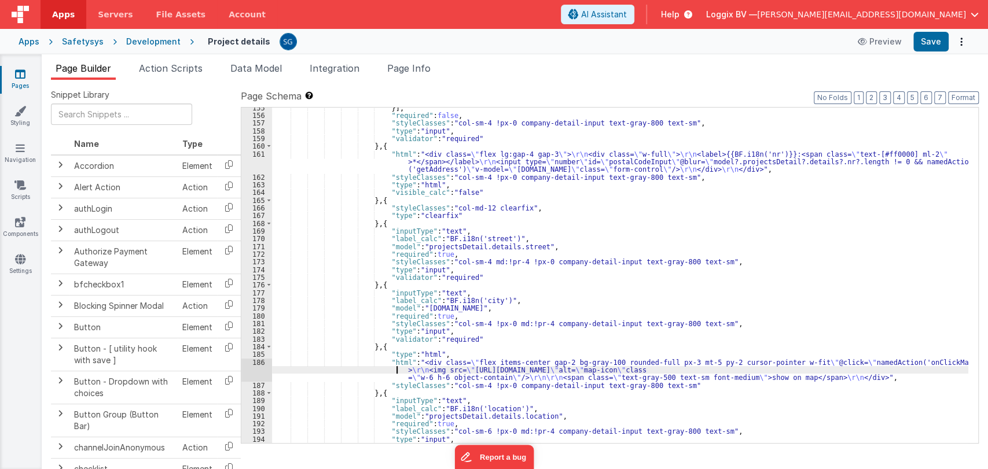
click at [258, 362] on div "186" at bounding box center [256, 370] width 31 height 23
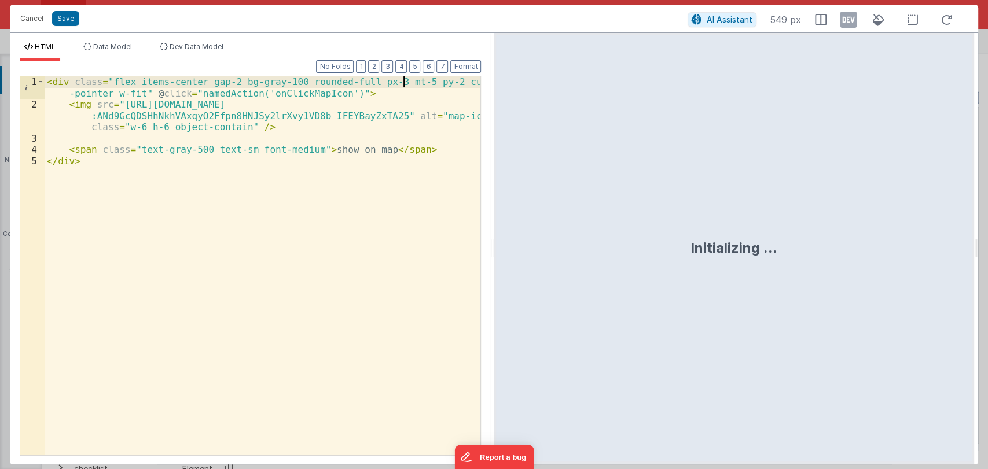
click at [405, 80] on div "< div class = "flex items-center gap-2 bg-gray-100 rounded-full px-3 mt-5 py-2 …" at bounding box center [263, 282] width 436 height 413
click at [69, 21] on button "Save" at bounding box center [65, 18] width 27 height 15
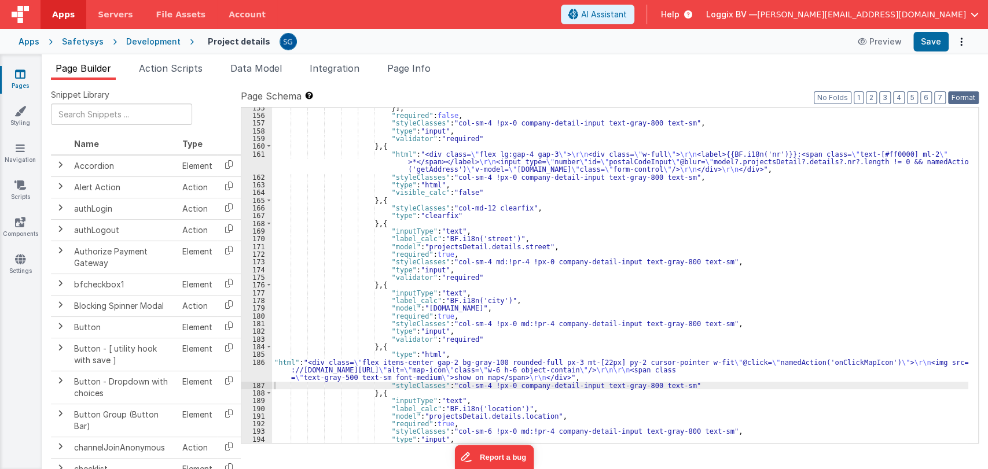
click at [960, 97] on button "Format" at bounding box center [963, 97] width 31 height 13
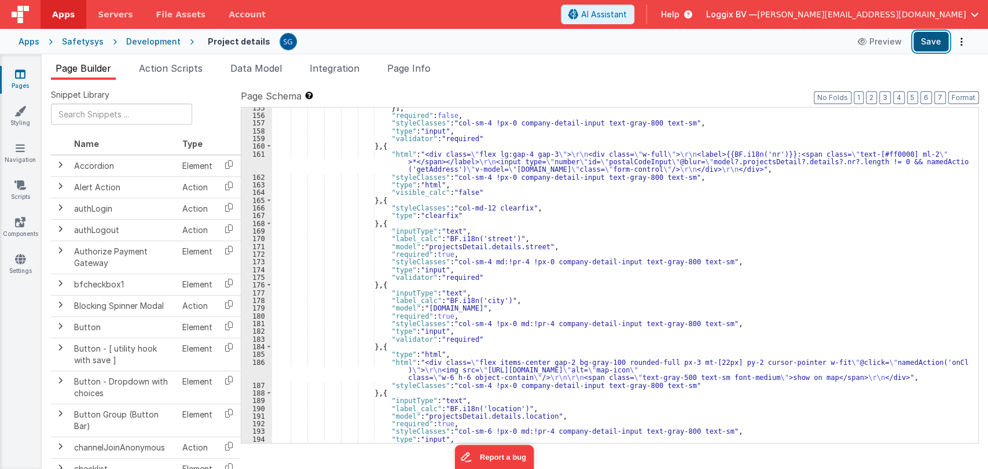
click at [932, 47] on button "Save" at bounding box center [930, 42] width 35 height 20
click at [409, 374] on div "}] , "required" : false , "styleClasses" : "col-sm-4 !px-0 company-detail-input…" at bounding box center [620, 279] width 696 height 351
click at [443, 363] on div "}] , "required" : false , "styleClasses" : "col-sm-4 !px-0 company-detail-input…" at bounding box center [620, 279] width 696 height 351
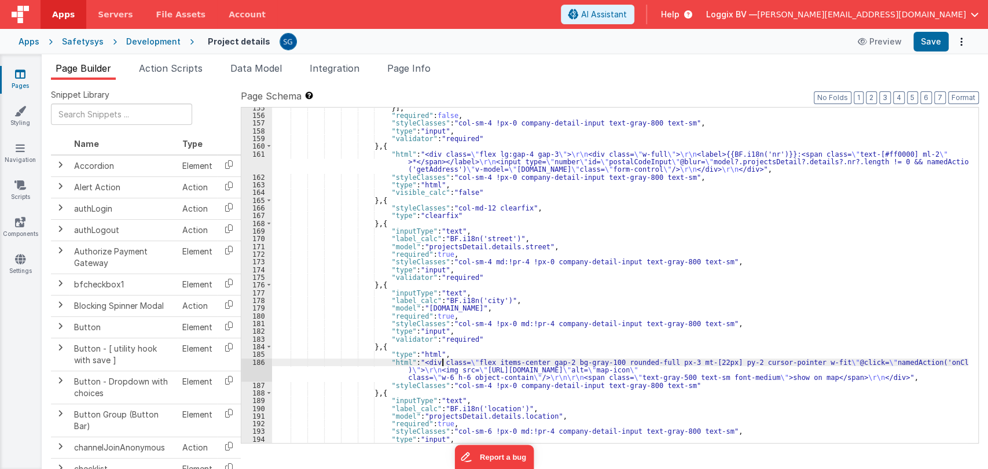
click at [398, 367] on div "}] , "required" : false , "styleClasses" : "col-sm-4 !px-0 company-detail-input…" at bounding box center [620, 279] width 696 height 351
click at [259, 361] on div "186" at bounding box center [256, 370] width 31 height 23
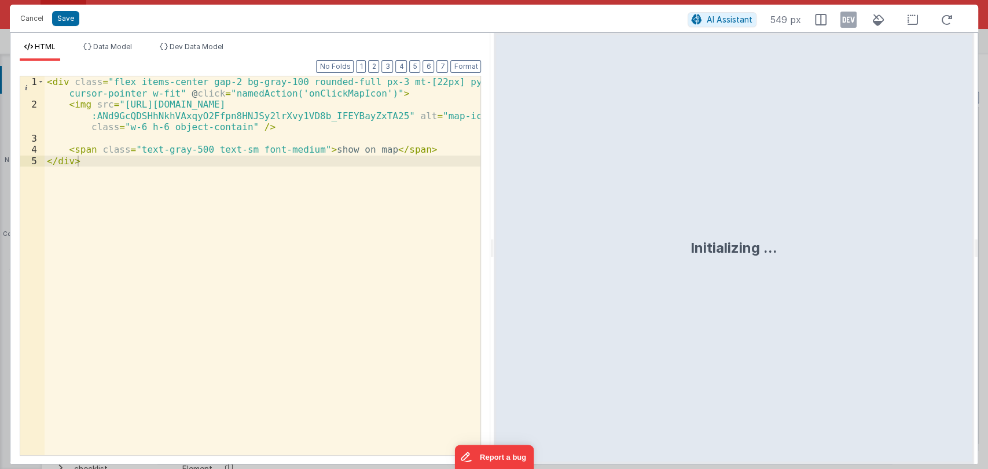
click at [193, 80] on div "< div class = "flex items-center gap-2 bg-gray-100 rounded-full px-3 mt-[22px] …" at bounding box center [263, 282] width 436 height 413
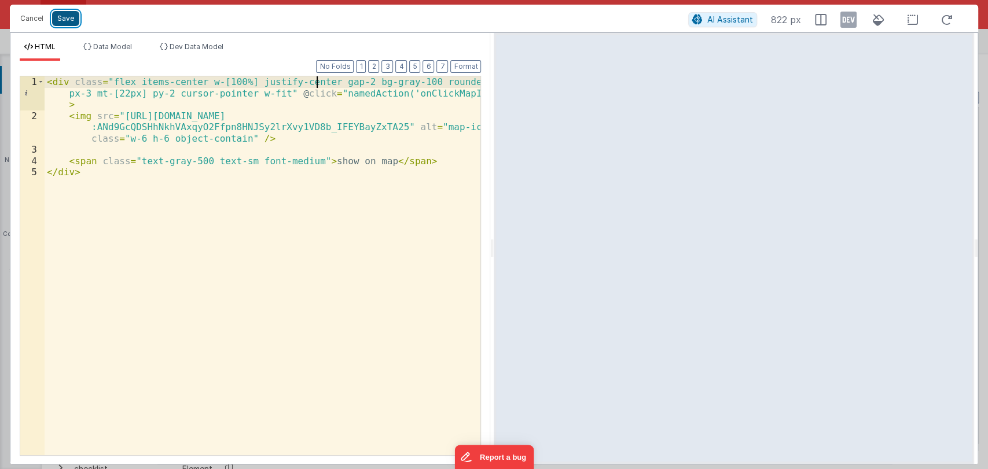
click at [63, 16] on button "Save" at bounding box center [65, 18] width 27 height 15
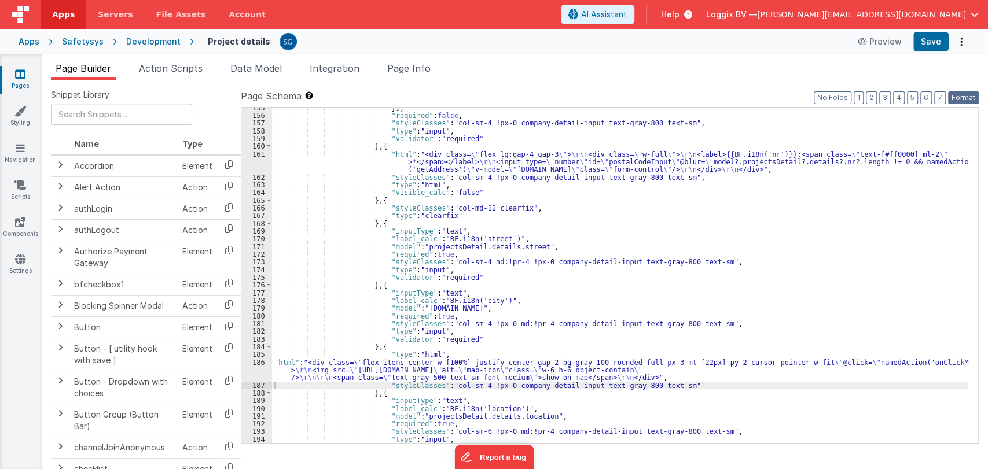
click at [970, 100] on button "Format" at bounding box center [963, 97] width 31 height 13
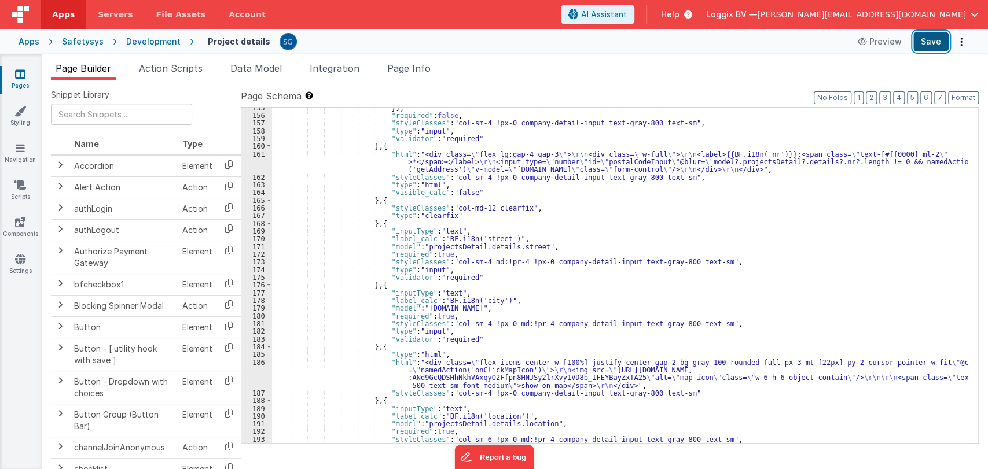
click at [927, 43] on button "Save" at bounding box center [930, 42] width 35 height 20
click at [562, 256] on div "}] , "required" : false , "styleClasses" : "col-sm-4 !px-0 company-detail-input…" at bounding box center [620, 279] width 696 height 351
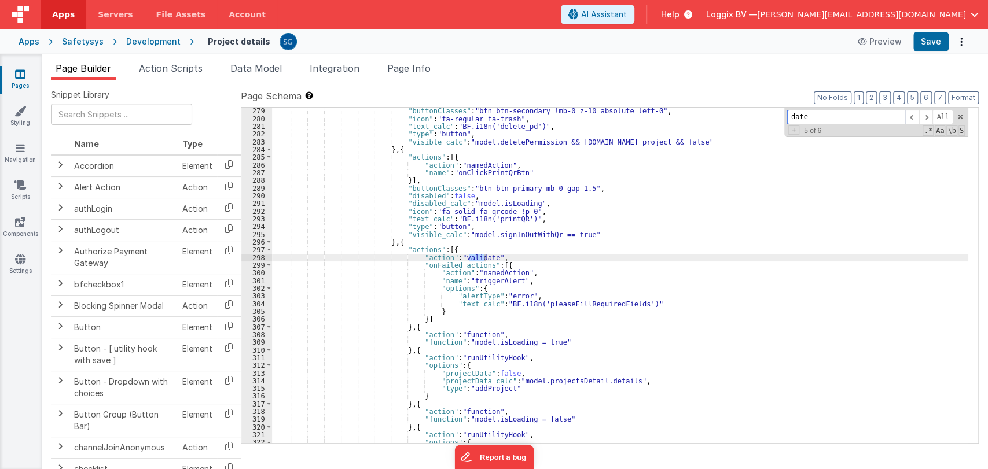
scroll to position [2362, 0]
type input "date"
click at [909, 117] on span at bounding box center [912, 117] width 14 height 14
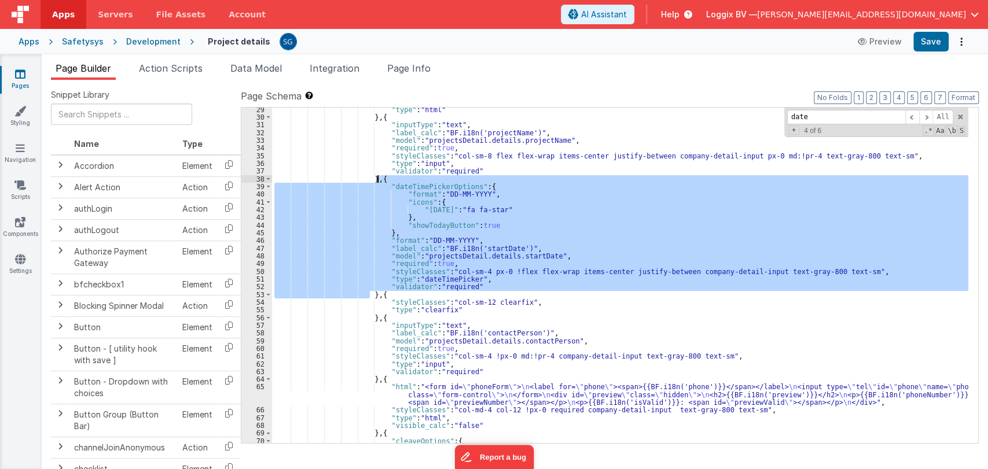
drag, startPoint x: 369, startPoint y: 295, endPoint x: 377, endPoint y: 180, distance: 114.9
click at [377, 180] on div ""type" : "html" } , { "inputType" : "text" , "label_calc" : "BF.i18n('projectNa…" at bounding box center [620, 281] width 696 height 351
click at [19, 71] on icon at bounding box center [20, 74] width 10 height 12
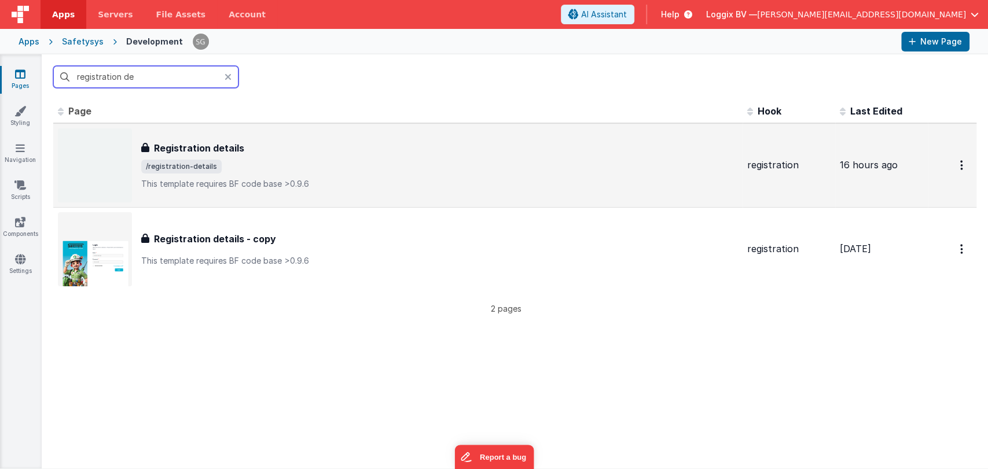
type input "registration de"
click at [194, 136] on div "Registration details Registration details /registration-details This template r…" at bounding box center [398, 165] width 680 height 74
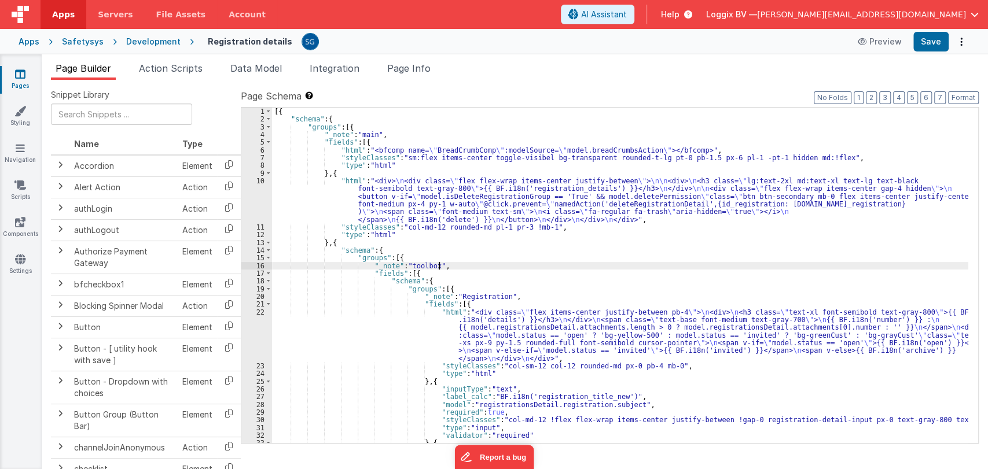
click at [467, 264] on div "[{ "schema" : { "groups" : [{ "_note" : "main" , "fields" : [{ "html" : "<bfcom…" at bounding box center [620, 283] width 696 height 351
click at [508, 295] on div "[{ "schema" : { "groups" : [{ "_note" : "main" , "fields" : [{ "html" : "<bfcom…" at bounding box center [620, 283] width 696 height 351
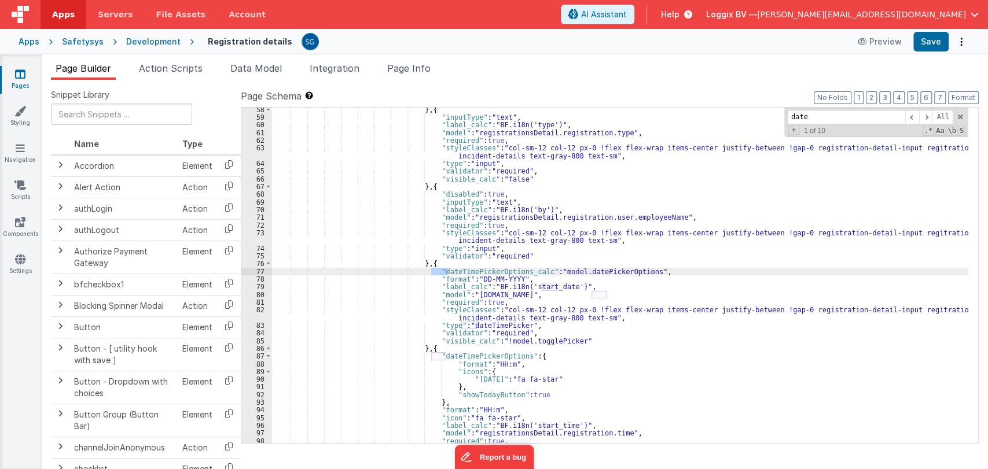
scroll to position [534, 0]
type input "d"
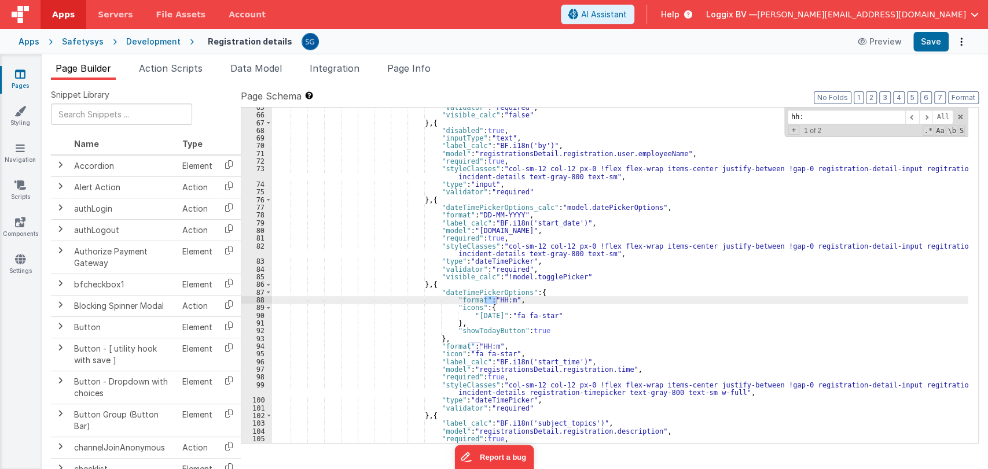
scroll to position [598, 0]
type input "hh:"
click at [542, 315] on div ""validator" : "required" , "visible_calc" : "false" } , { "disabled" : true , "…" at bounding box center [620, 278] width 696 height 351
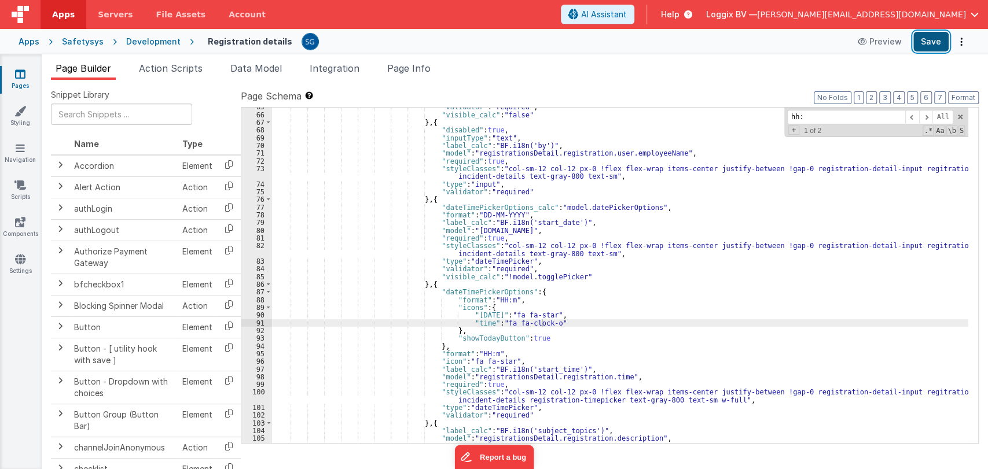
click at [928, 41] on button "Save" at bounding box center [930, 42] width 35 height 20
drag, startPoint x: 493, startPoint y: 323, endPoint x: 541, endPoint y: 322, distance: 48.0
click at [541, 322] on div ""validator" : "required" , "visible_calc" : "false" } , { "disabled" : true , "…" at bounding box center [620, 278] width 696 height 351
click at [930, 38] on button "Save" at bounding box center [930, 42] width 35 height 20
drag, startPoint x: 495, startPoint y: 313, endPoint x: 534, endPoint y: 316, distance: 38.4
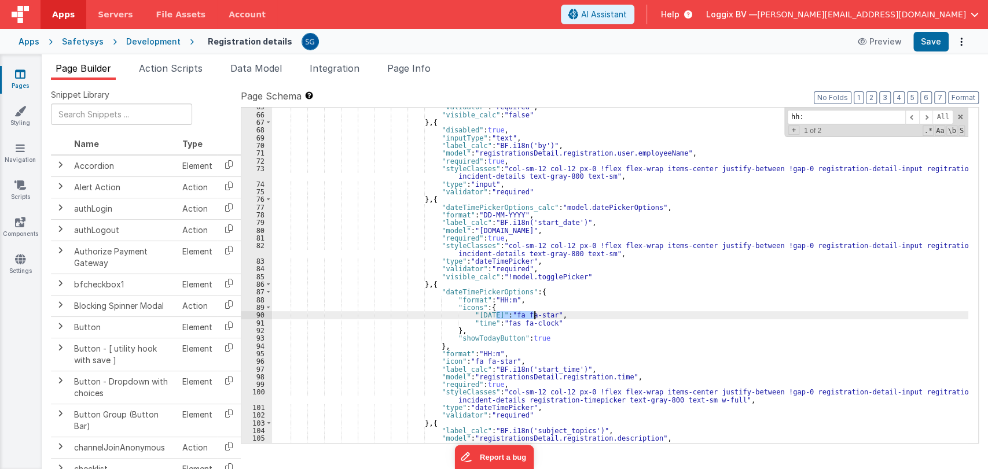
click at [534, 316] on div ""validator" : "required" , "visible_calc" : "false" } , { "disabled" : true , "…" at bounding box center [620, 278] width 696 height 351
click at [535, 324] on div ""validator" : "required" , "visible_calc" : "false" } , { "disabled" : true , "…" at bounding box center [620, 278] width 696 height 351
click at [543, 320] on div ""validator" : "required" , "visible_calc" : "false" } , { "disabled" : true , "…" at bounding box center [620, 278] width 696 height 351
click at [552, 315] on div ""validator" : "required" , "visible_calc" : "false" } , { "disabled" : true , "…" at bounding box center [620, 278] width 696 height 351
click at [556, 325] on div ""validator" : "required" , "visible_calc" : "false" } , { "disabled" : true , "…" at bounding box center [620, 278] width 696 height 351
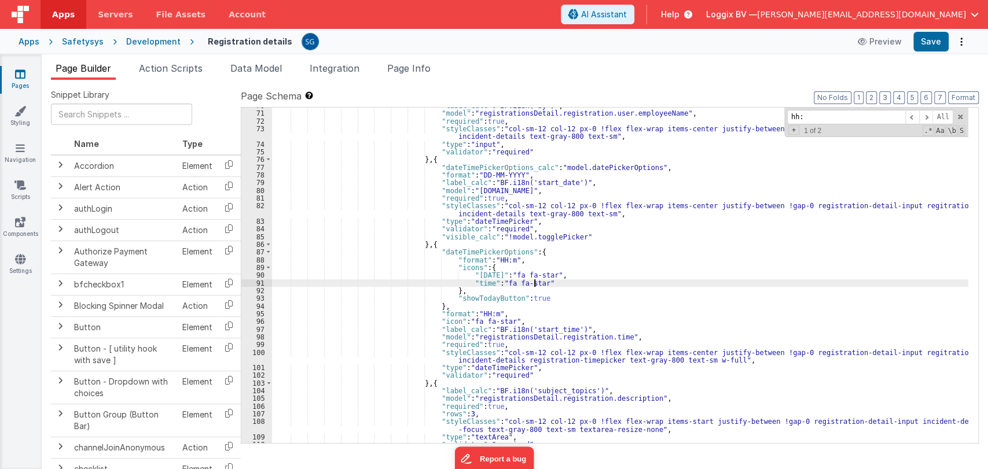
scroll to position [639, 0]
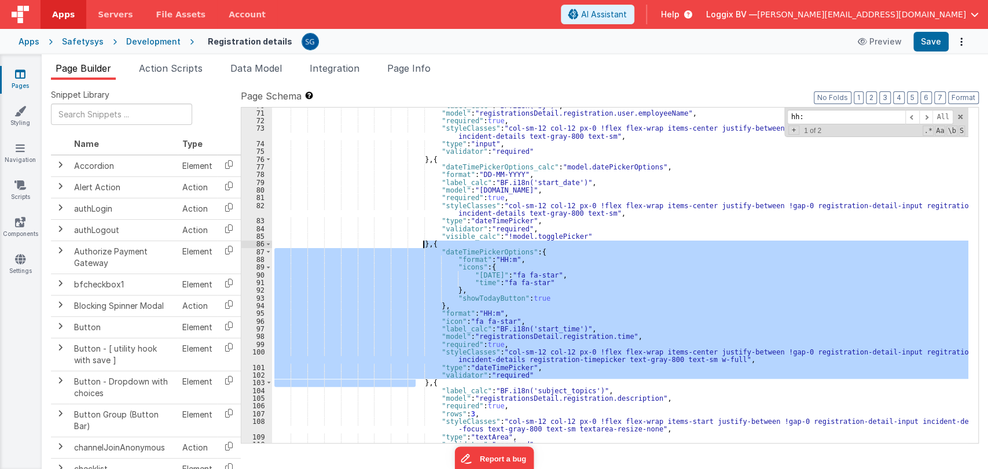
drag, startPoint x: 415, startPoint y: 383, endPoint x: 421, endPoint y: 246, distance: 136.7
click at [421, 246] on div ""label_calc" : "BF.i18n('by')" , "model" : "registrationsDetail.registration.us…" at bounding box center [620, 277] width 696 height 351
click at [524, 286] on div ""label_calc" : "BF.i18n('by')" , "model" : "registrationsDetail.registration.us…" at bounding box center [620, 276] width 696 height 336
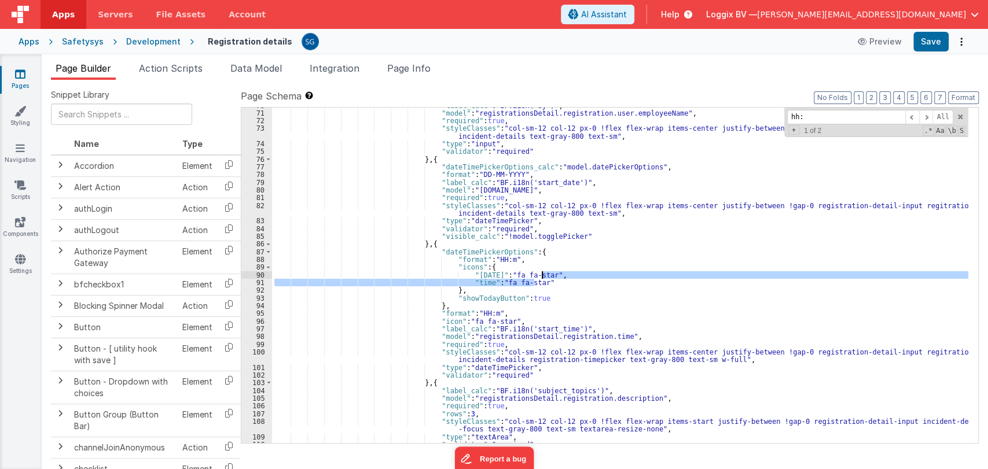
drag, startPoint x: 545, startPoint y: 283, endPoint x: 546, endPoint y: 275, distance: 7.7
click at [546, 275] on div ""label_calc" : "BF.i18n('by')" , "model" : "registrationsDetail.registration.us…" at bounding box center [620, 277] width 696 height 351
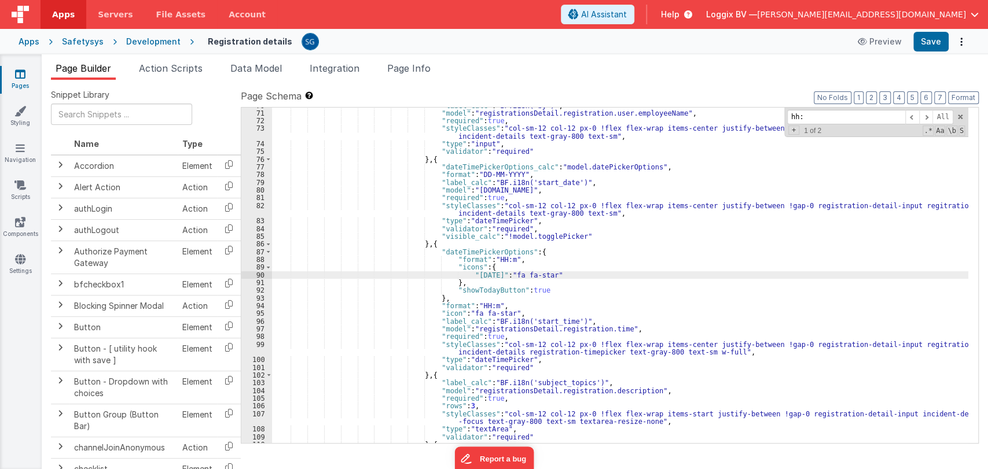
click at [517, 307] on div ""label_calc" : "BF.i18n('by')" , "model" : "registrationsDetail.registration.us…" at bounding box center [620, 277] width 696 height 351
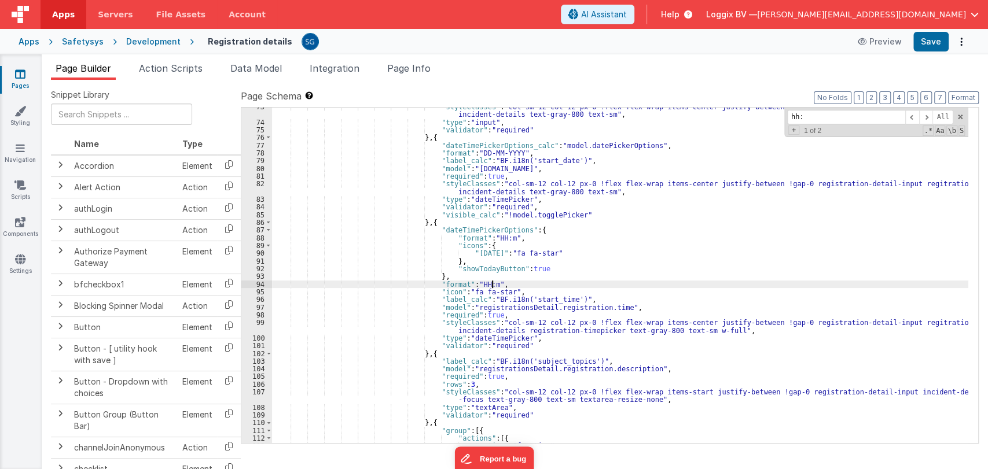
scroll to position [661, 0]
click at [500, 289] on div ""styleClasses" : "col-sm-12 col-12 px-0 !flex flex-wrap items-center justify-be…" at bounding box center [620, 281] width 696 height 359
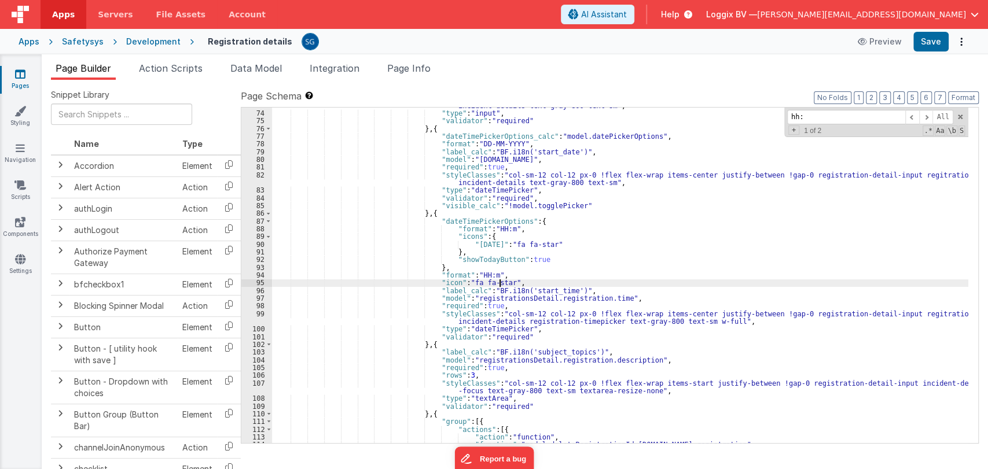
scroll to position [674, 0]
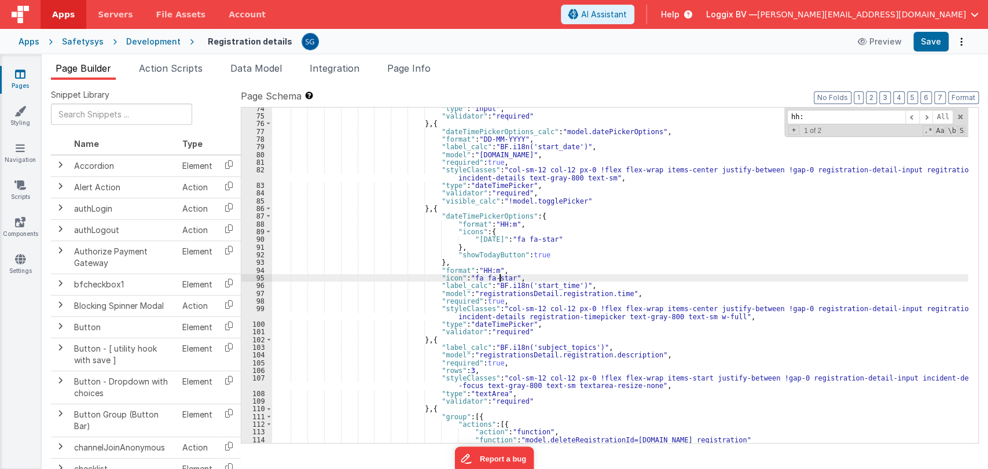
click at [514, 277] on div ""type" : "input" , "validator" : "required" } , { "dateTimePickerOptions_calc" …" at bounding box center [620, 280] width 696 height 351
drag, startPoint x: 513, startPoint y: 277, endPoint x: 428, endPoint y: 279, distance: 84.5
click at [428, 279] on div ""type" : "input" , "validator" : "required" } , { "dateTimePickerOptions_calc" …" at bounding box center [620, 280] width 696 height 351
click at [427, 277] on div ""type" : "input" , "validator" : "required" } , { "dateTimePickerOptions_calc" …" at bounding box center [620, 280] width 696 height 351
click at [932, 47] on button "Save" at bounding box center [930, 42] width 35 height 20
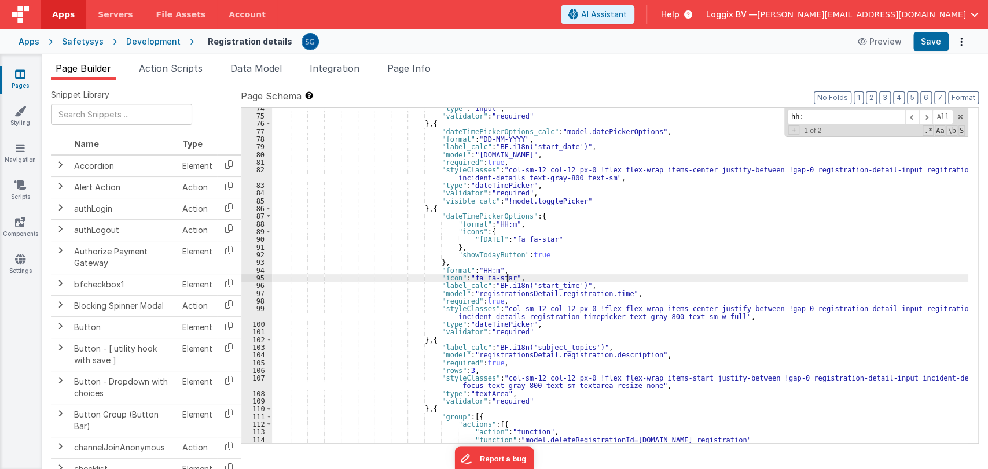
click at [506, 278] on div ""type" : "input" , "validator" : "required" } , { "dateTimePickerOptions_calc" …" at bounding box center [620, 280] width 696 height 351
drag, startPoint x: 506, startPoint y: 278, endPoint x: 424, endPoint y: 281, distance: 82.3
click at [424, 281] on div ""type" : "input" , "validator" : "required" } , { "dateTimePickerOptions_calc" …" at bounding box center [620, 280] width 696 height 351
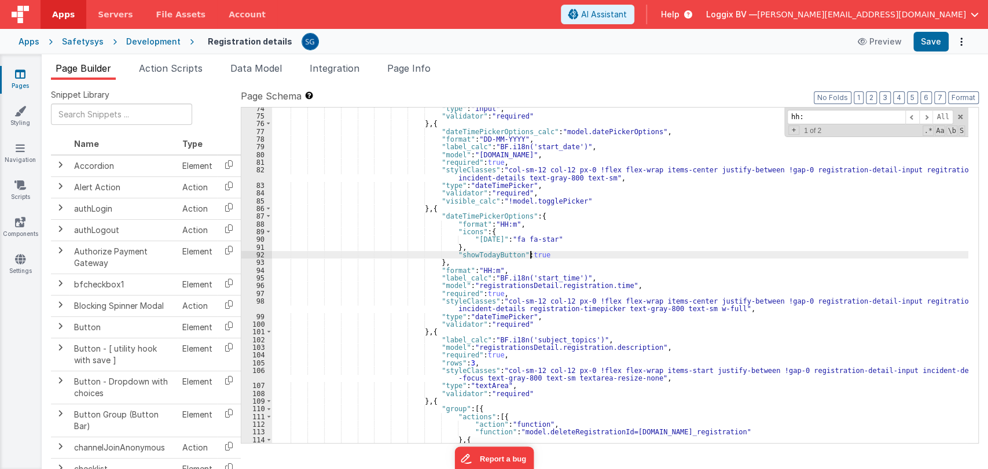
click at [551, 251] on div ""type" : "input" , "validator" : "required" } , { "dateTimePickerOptions_calc" …" at bounding box center [620, 280] width 696 height 351
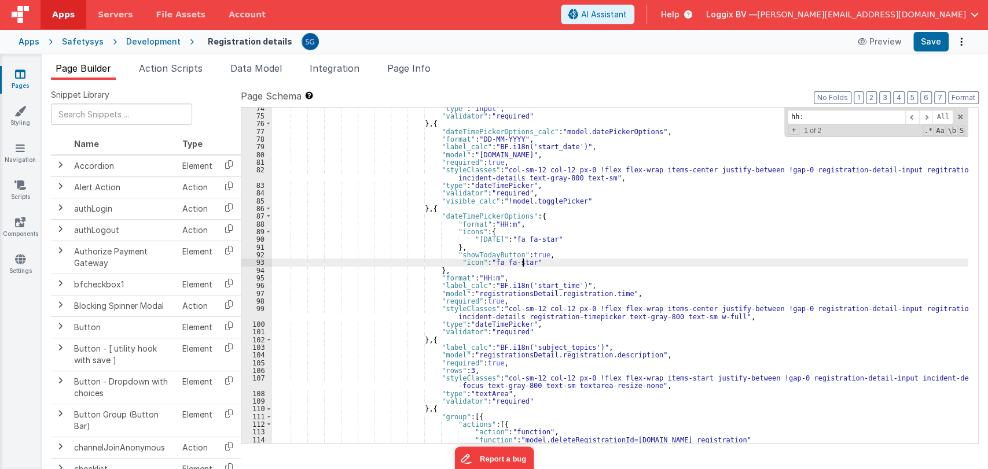
click at [925, 52] on div "Apps Safetysys Development Registration details Preview Save" at bounding box center [494, 41] width 988 height 25
click at [933, 42] on button "Save" at bounding box center [930, 42] width 35 height 20
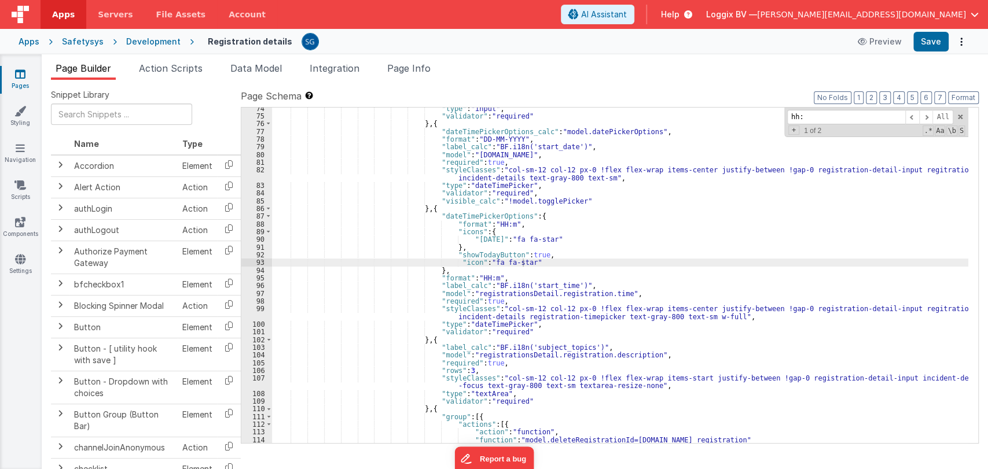
click at [457, 262] on div ""type" : "input" , "validator" : "required" } , { "dateTimePickerOptions_calc" …" at bounding box center [620, 280] width 696 height 351
click at [934, 53] on div "Apps Safetysys Development Registration details Preview Save" at bounding box center [494, 41] width 988 height 25
click at [932, 44] on button "Save" at bounding box center [930, 42] width 35 height 20
click at [914, 49] on button "Save" at bounding box center [930, 42] width 35 height 20
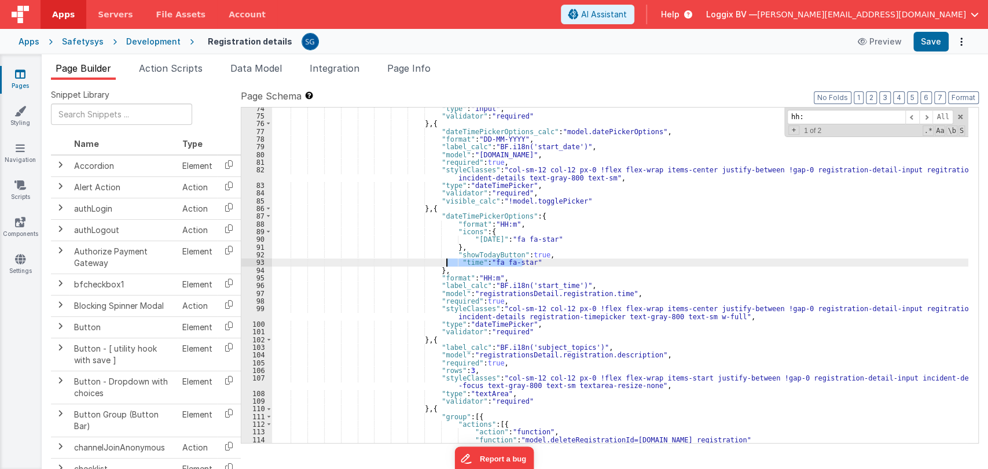
drag, startPoint x: 542, startPoint y: 262, endPoint x: 446, endPoint y: 263, distance: 95.5
click at [446, 263] on div ""type" : "input" , "validator" : "required" } , { "dateTimePickerOptions_calc" …" at bounding box center [620, 280] width 696 height 351
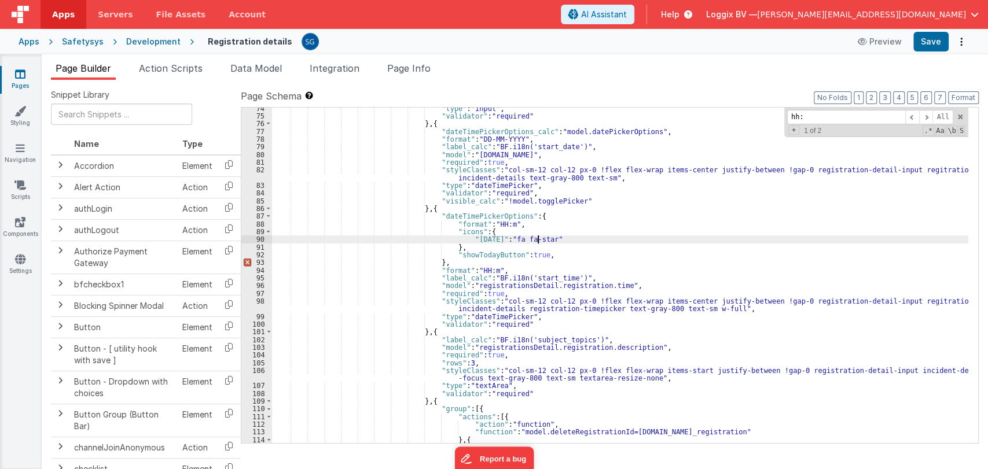
click at [558, 236] on div ""type" : "input" , "validator" : "required" } , { "dateTimePickerOptions_calc" …" at bounding box center [620, 280] width 696 height 351
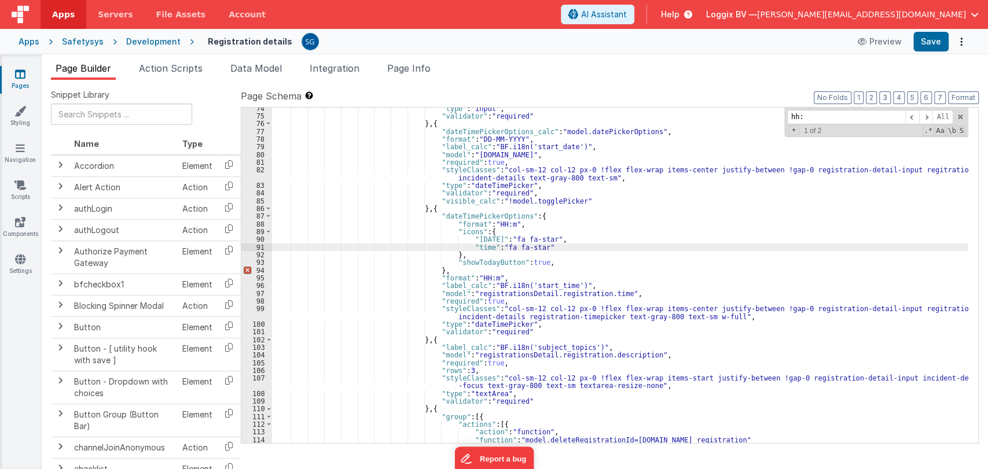
click at [545, 262] on div ""type" : "input" , "validator" : "required" } , { "dateTimePickerOptions_calc" …" at bounding box center [620, 280] width 696 height 351
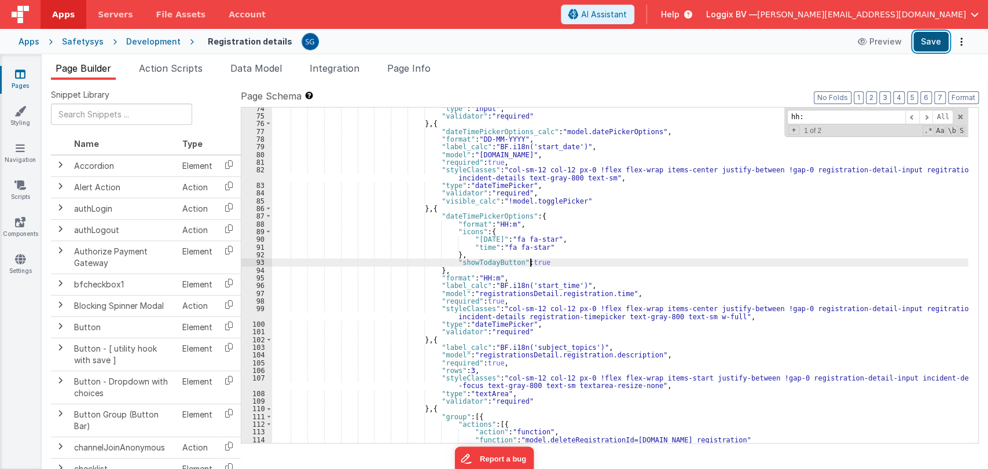
click at [924, 50] on button "Save" at bounding box center [930, 42] width 35 height 20
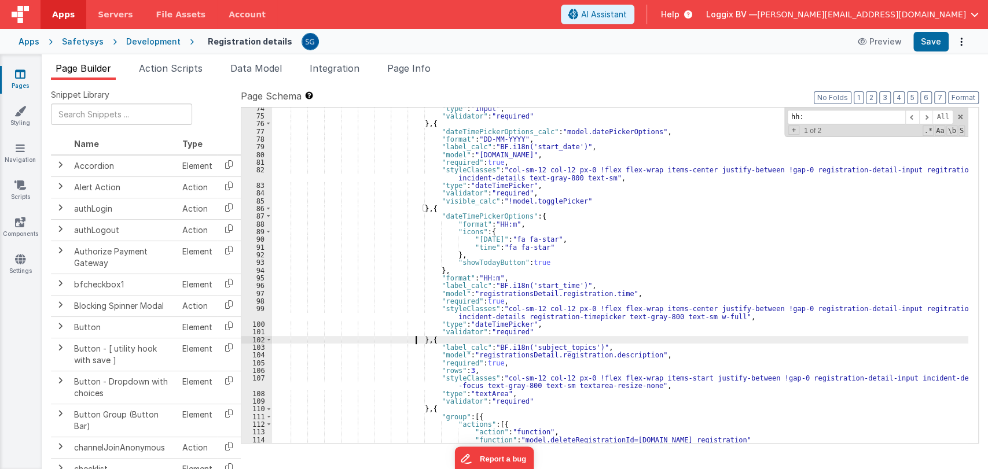
click at [415, 338] on div ""type" : "input" , "validator" : "required" } , { "dateTimePickerOptions_calc" …" at bounding box center [620, 280] width 696 height 351
click at [415, 337] on div ""type" : "input" , "validator" : "required" } , { "dateTimePickerOptions_calc" …" at bounding box center [620, 280] width 696 height 351
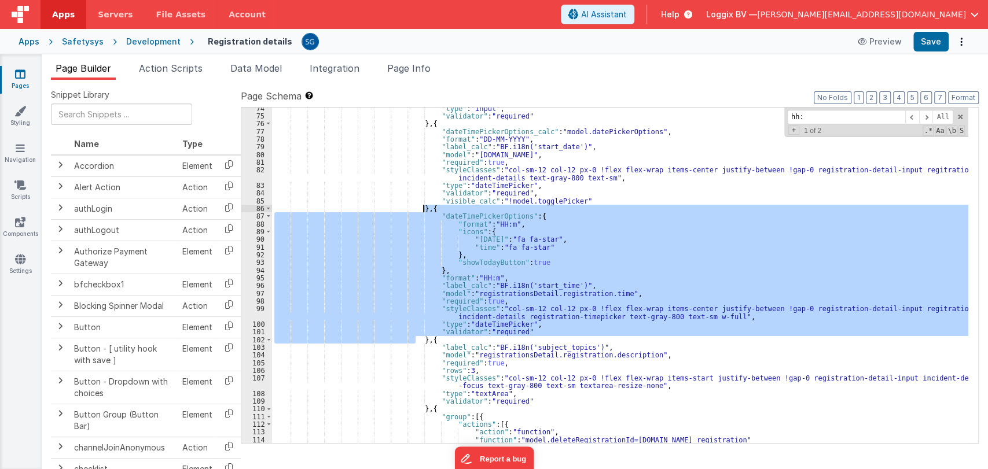
drag, startPoint x: 415, startPoint y: 337, endPoint x: 413, endPoint y: 247, distance: 90.9
click at [413, 247] on div ""type" : "input" , "validator" : "required" } , { "dateTimePickerOptions_calc" …" at bounding box center [620, 280] width 696 height 351
click at [545, 266] on div ""type" : "input" , "validator" : "required" } , { "dateTimePickerOptions_calc" …" at bounding box center [620, 276] width 696 height 336
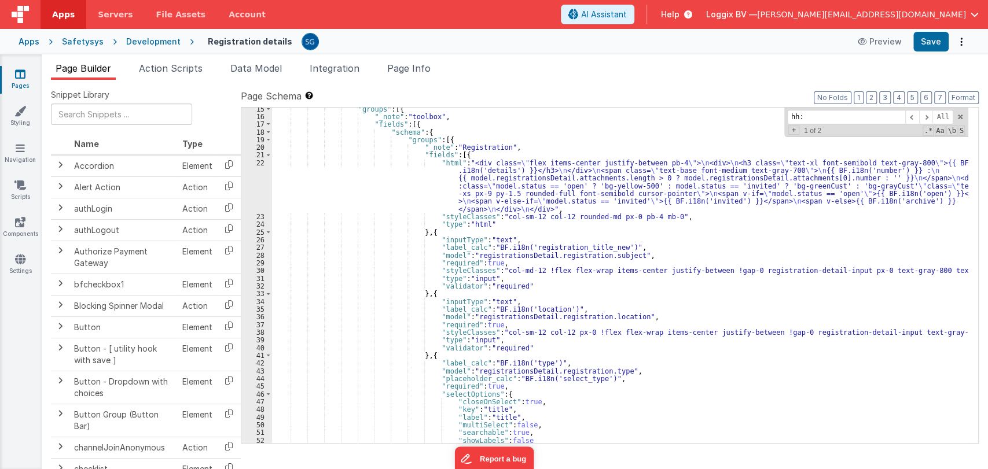
scroll to position [0, 0]
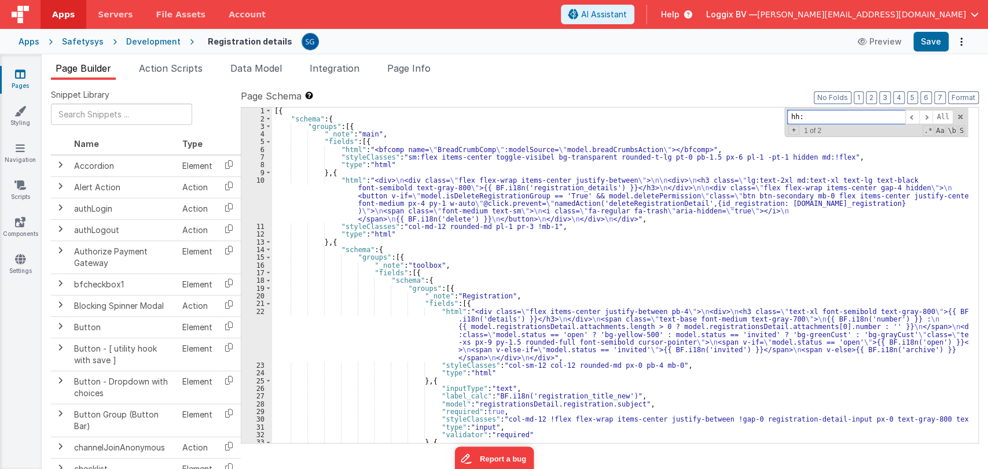
click at [817, 119] on input "hh:" at bounding box center [846, 117] width 118 height 14
drag, startPoint x: 817, startPoint y: 119, endPoint x: 960, endPoint y: 118, distance: 143.0
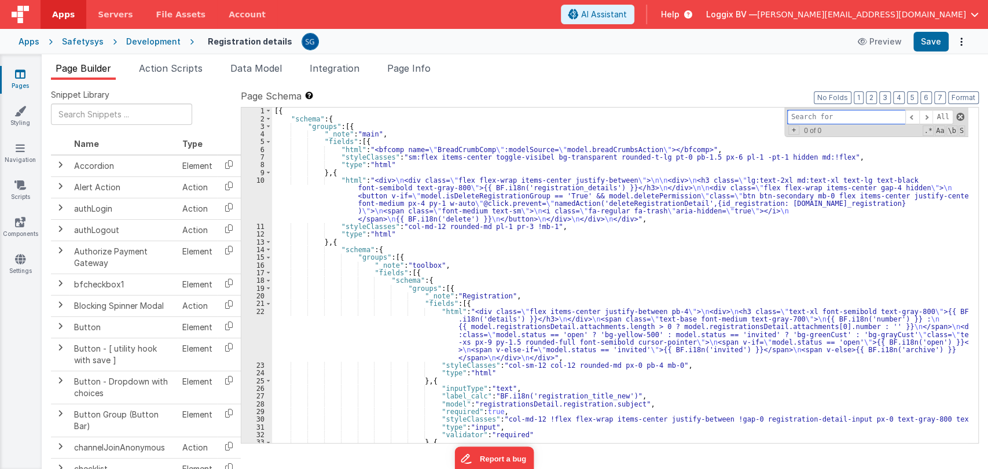
click at [960, 118] on div "All Replace All + 0 of 0 .* Aa \b S" at bounding box center [876, 123] width 184 height 30
click at [960, 118] on span at bounding box center [960, 117] width 8 height 8
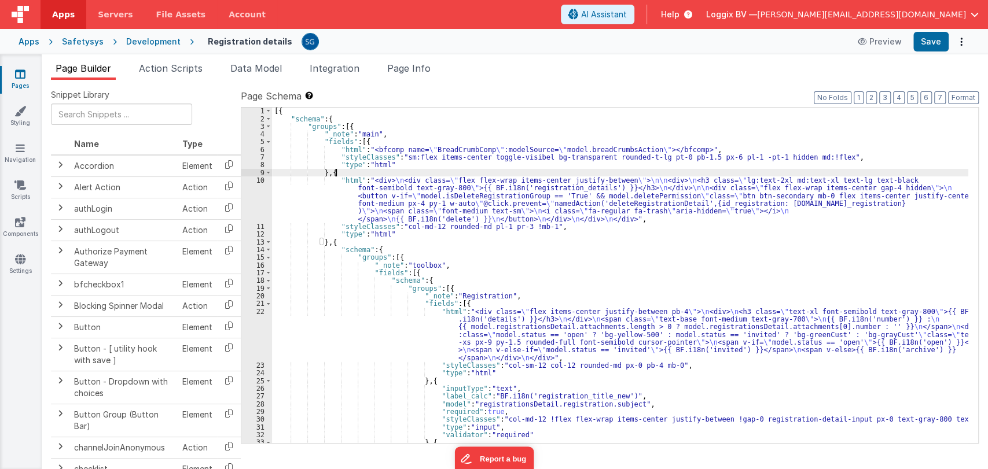
click at [697, 173] on div "[{ "schema" : { "groups" : [{ "_note" : "main" , "fields" : [{ "html" : "<bfcom…" at bounding box center [620, 282] width 696 height 351
click at [486, 277] on div "[{ "schema" : { "groups" : [{ "_note" : "main" , "fields" : [{ "html" : "<bfcom…" at bounding box center [620, 282] width 696 height 351
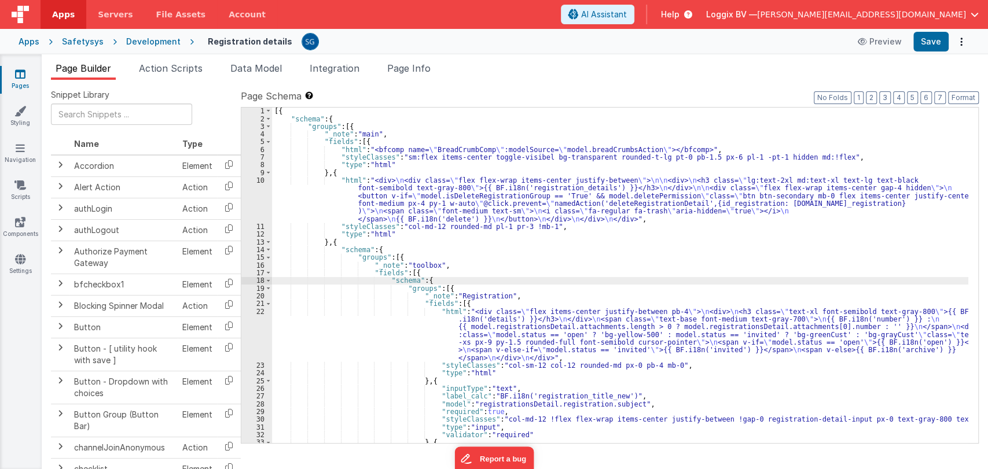
click at [469, 260] on div "[{ "schema" : { "groups" : [{ "_note" : "main" , "fields" : [{ "html" : "<bfcom…" at bounding box center [620, 282] width 696 height 351
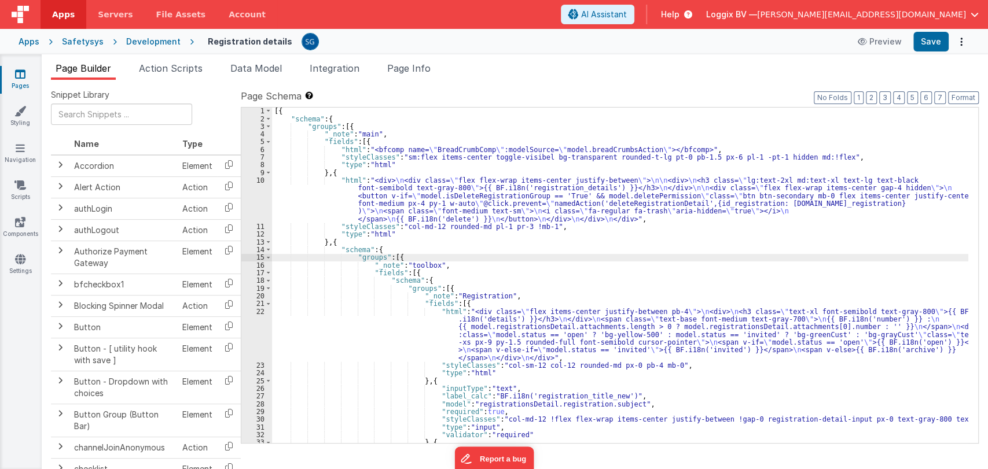
click at [27, 76] on link "Pages" at bounding box center [20, 79] width 42 height 23
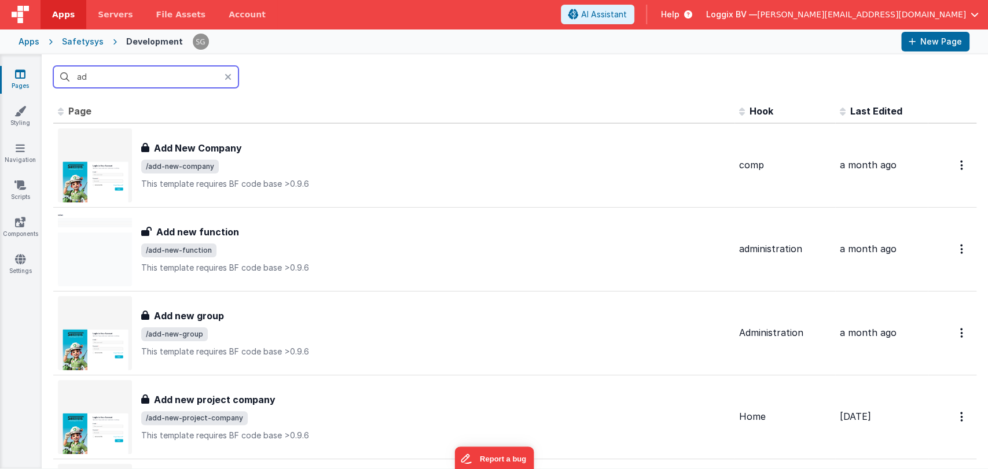
type input "a"
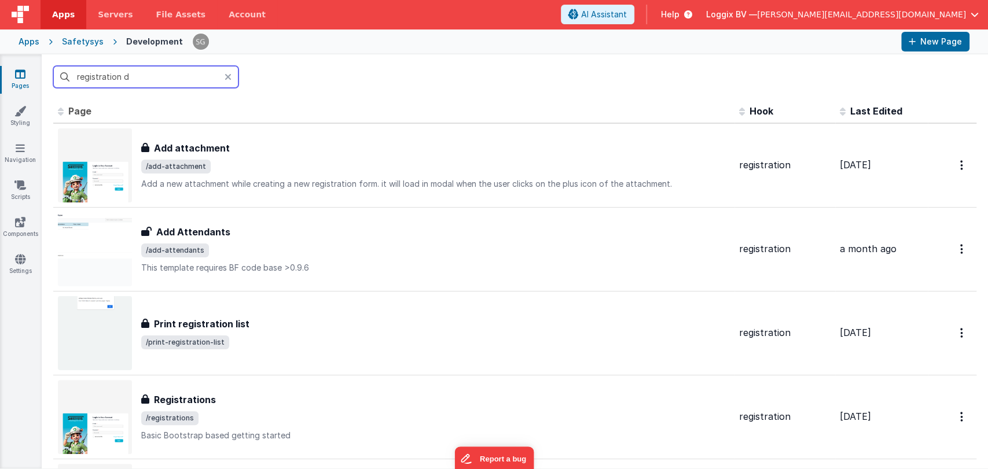
type input "registration de"
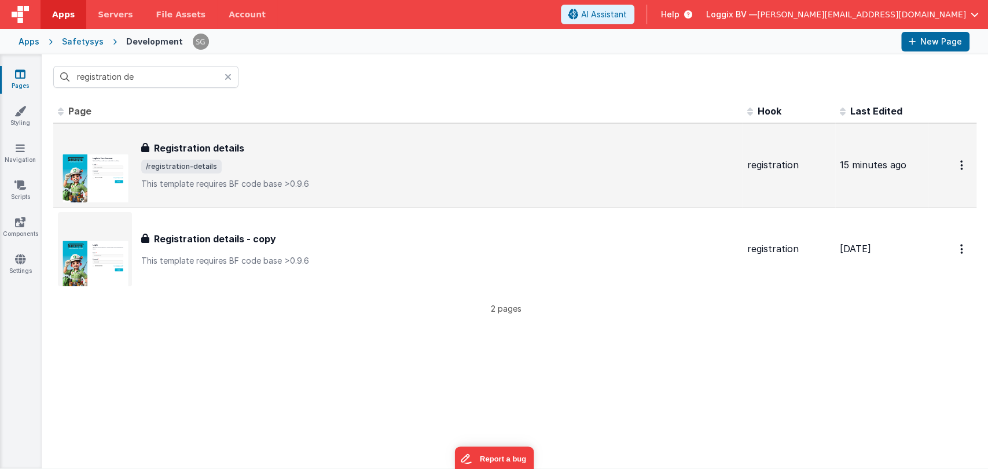
click at [214, 163] on span "/registration-details" at bounding box center [181, 167] width 80 height 14
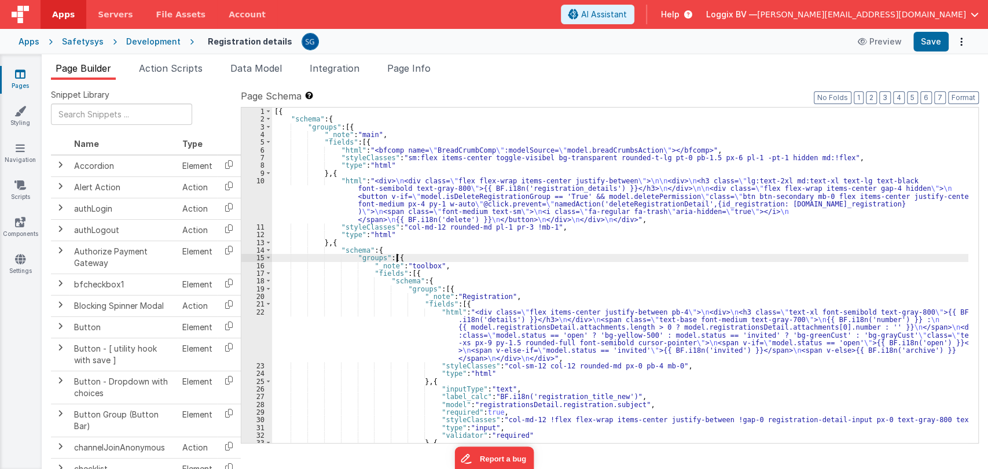
click at [453, 258] on div "[{ "schema" : { "groups" : [{ "_note" : "main" , "fields" : [{ "html" : "<bfcom…" at bounding box center [620, 283] width 696 height 351
click at [458, 268] on div "[{ "schema" : { "groups" : [{ "_note" : "main" , "fields" : [{ "html" : "<bfcom…" at bounding box center [620, 283] width 696 height 351
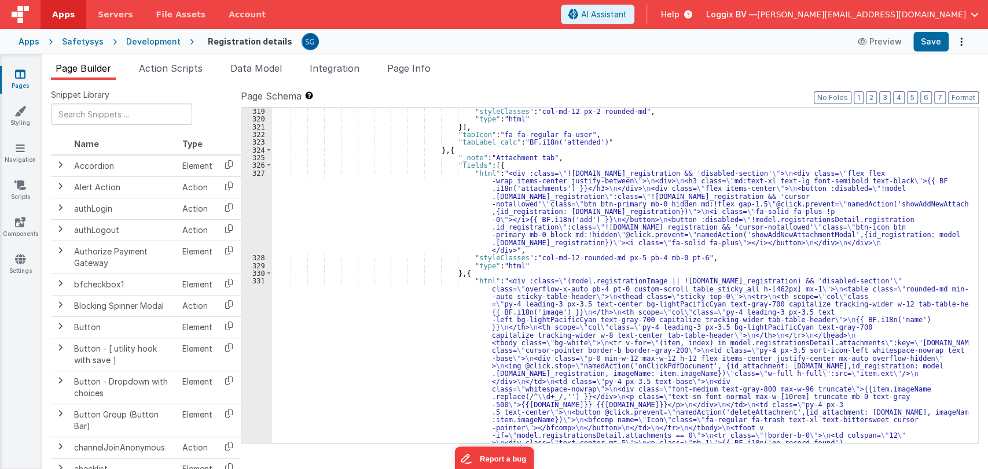
scroll to position [3380, 0]
click at [425, 214] on div ""styleClasses" : "col-md-12 px-2 rounded-md" , "type" : "html" }] , "tabIcon" :…" at bounding box center [620, 380] width 696 height 544
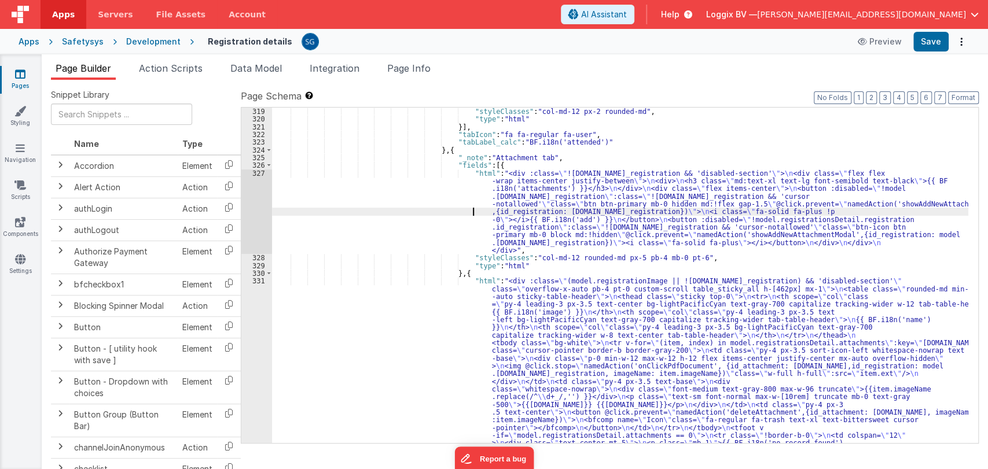
click at [266, 170] on div "327" at bounding box center [256, 212] width 31 height 85
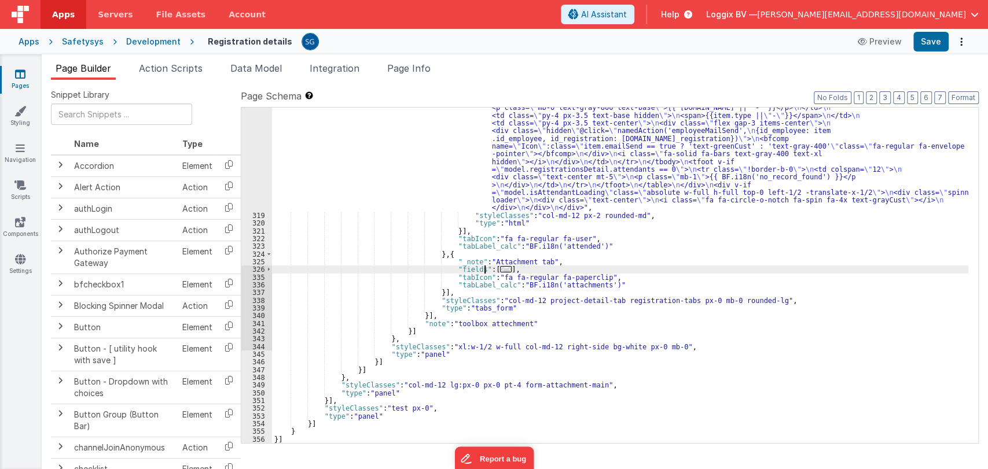
scroll to position [3276, 0]
click at [500, 270] on span "..." at bounding box center [506, 269] width 12 height 6
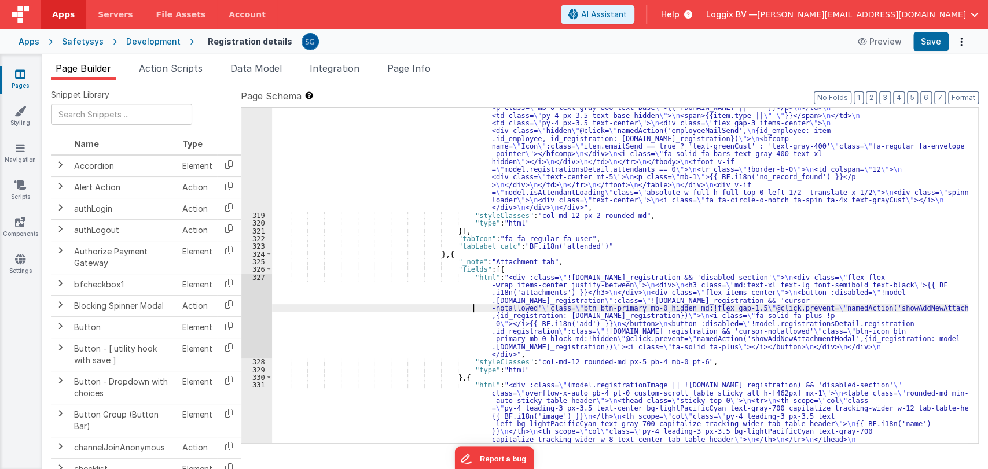
click at [423, 305] on div ""html" : "<div :class= \" (model.isAttendantLoading || !model.registrationsDeta…" at bounding box center [620, 341] width 696 height 814
click at [253, 278] on div "327" at bounding box center [256, 316] width 31 height 85
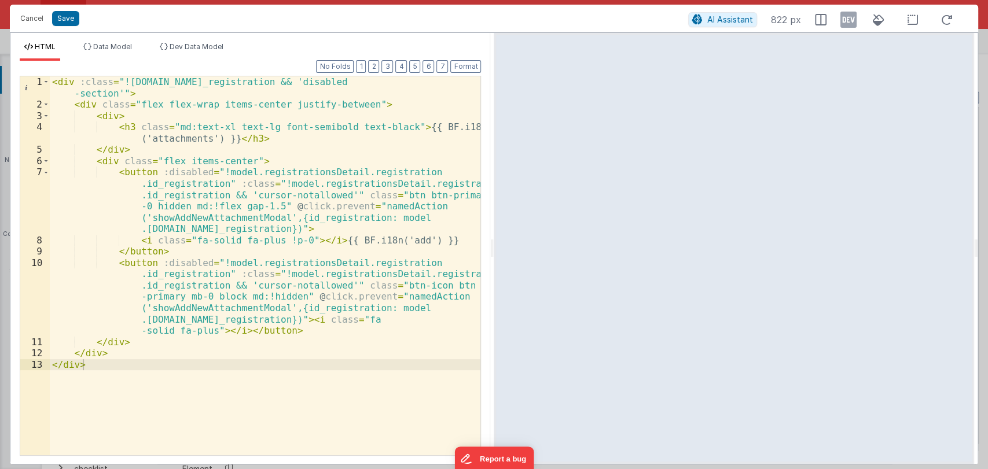
click at [236, 216] on div "< div :class = "!model.registrationsDetail.registration.id_registration && 'dis…" at bounding box center [265, 282] width 431 height 413
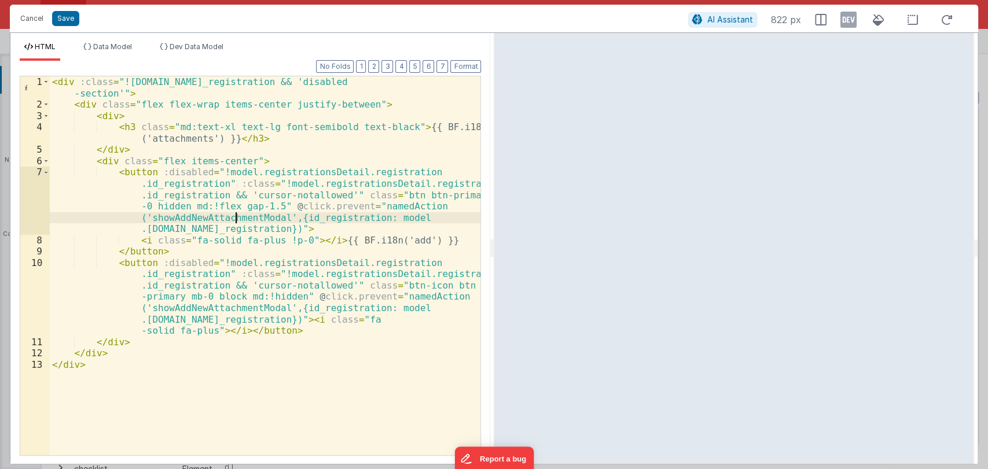
click at [236, 216] on div "< div :class = "!model.registrationsDetail.registration.id_registration && 'dis…" at bounding box center [265, 282] width 431 height 413
click at [28, 20] on button "Cancel" at bounding box center [31, 18] width 35 height 16
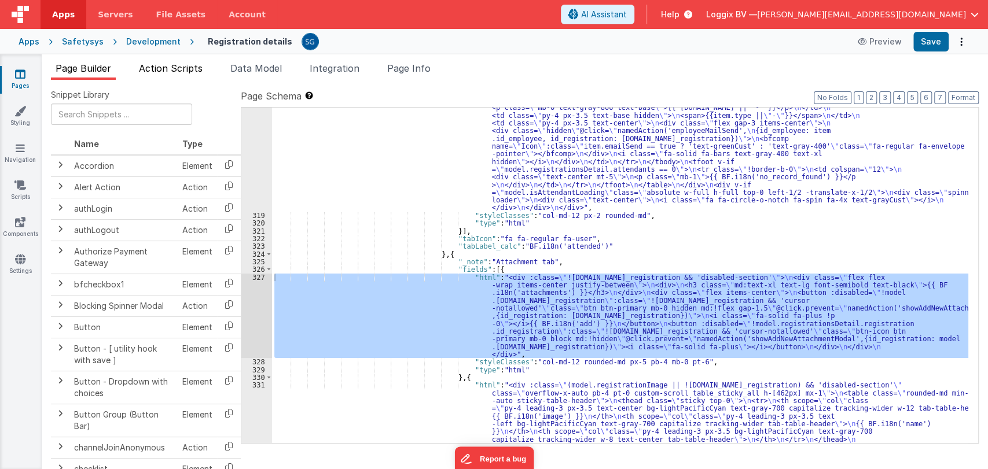
click at [139, 71] on li "Action Scripts" at bounding box center [170, 70] width 73 height 19
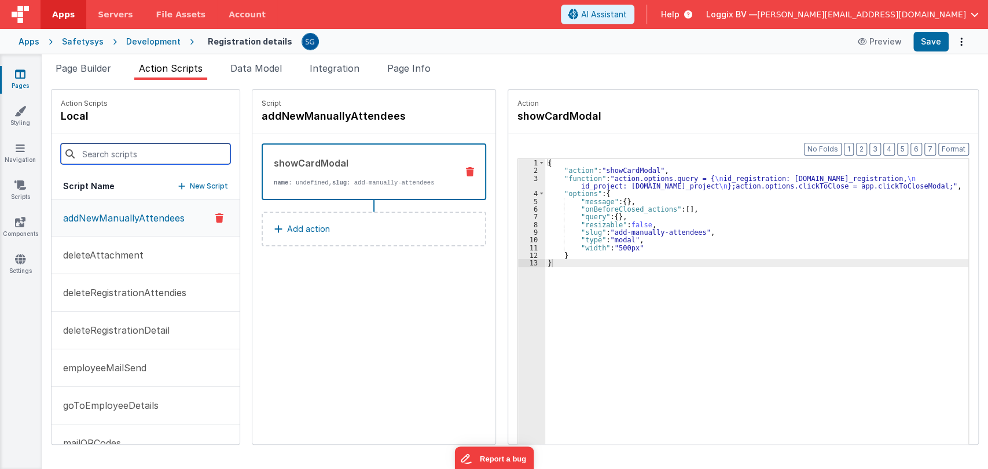
click at [138, 150] on input at bounding box center [146, 154] width 170 height 21
paste input "showAddNewAttachmentModal"
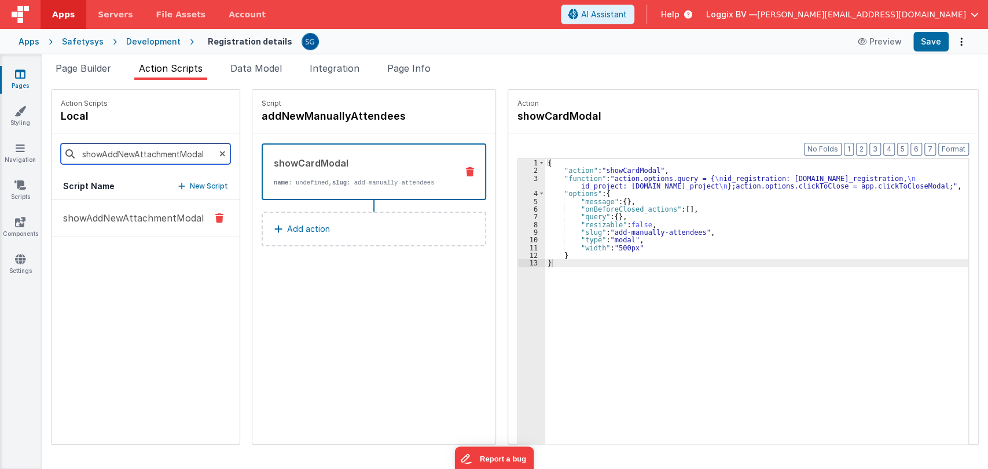
type input "showAddNewAttachmentModal"
click at [112, 223] on p "showAddNewAttachmentModal" at bounding box center [130, 218] width 148 height 14
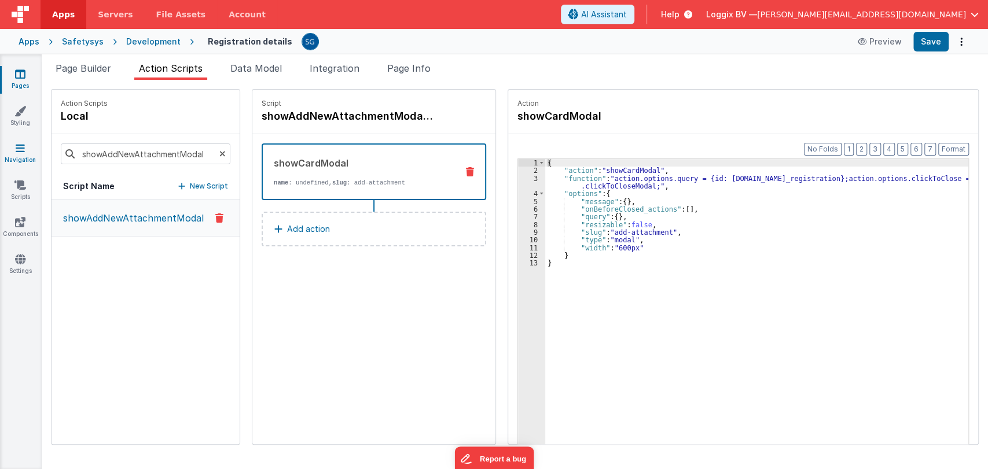
click at [21, 142] on icon at bounding box center [20, 148] width 9 height 12
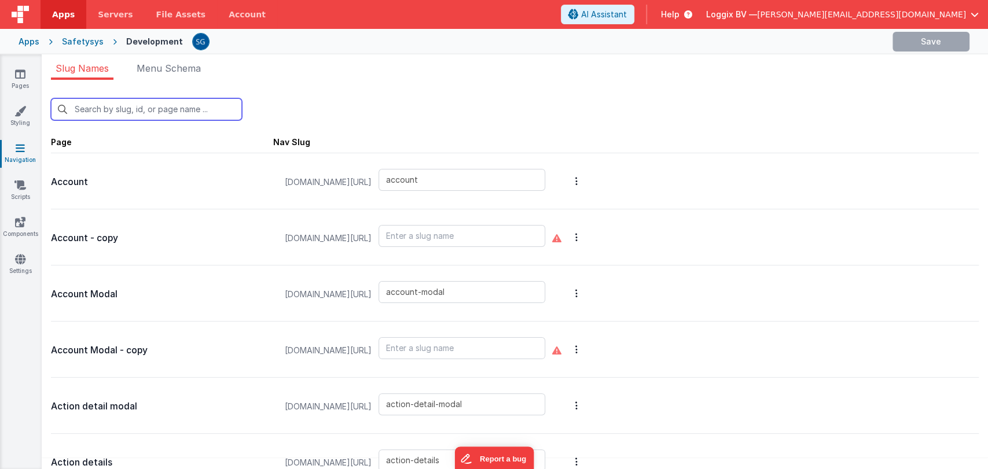
click at [181, 113] on input "text" at bounding box center [146, 109] width 191 height 22
type input "a"
type input "error"
type input "finding-details"
type input "finding-image"
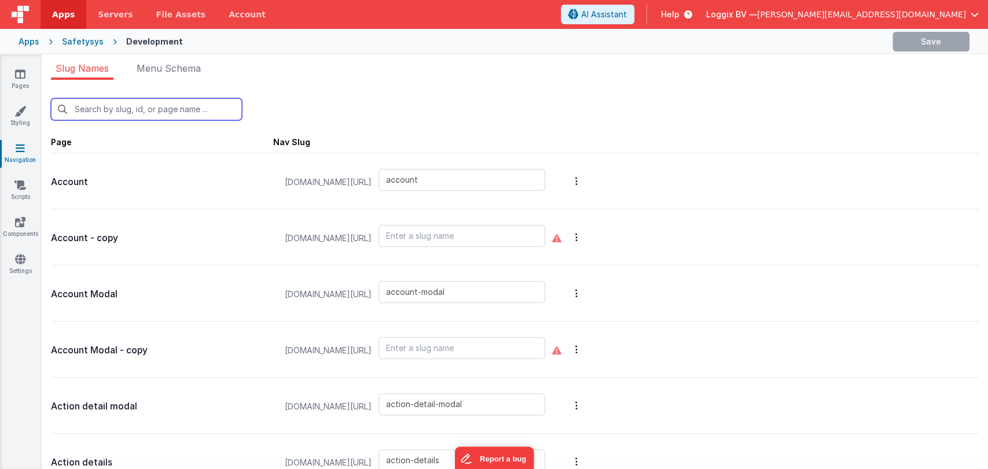
type input "findings"
type input "print-test"
type input "i18updater"
type input "import-administration-users"
type input "incident-details"
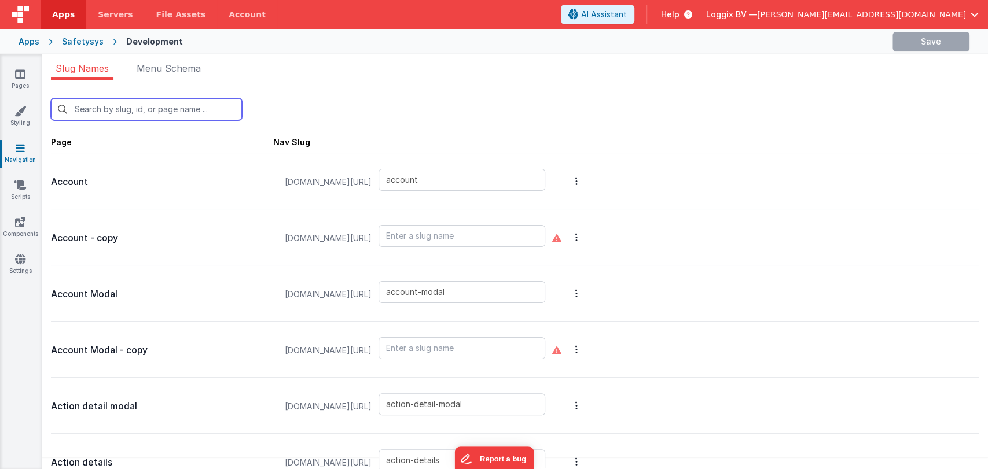
type input "incident-details-old"
type input "incident-scan-qr"
type input "incident-success-layout"
type input "incidents"
type input "inspection-details"
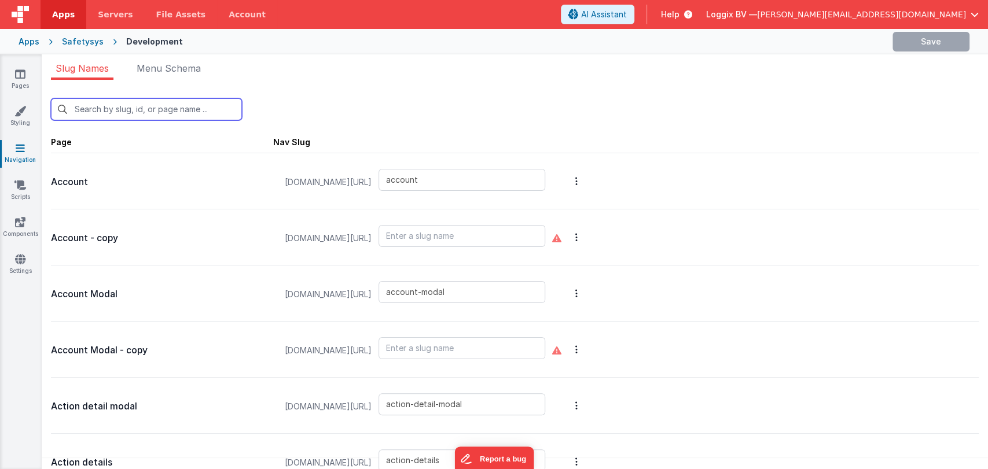
type input "_inspection-details"
type input "inspections"
type input "invite-manager"
type input "onboarding-modal"
type input "playgound"
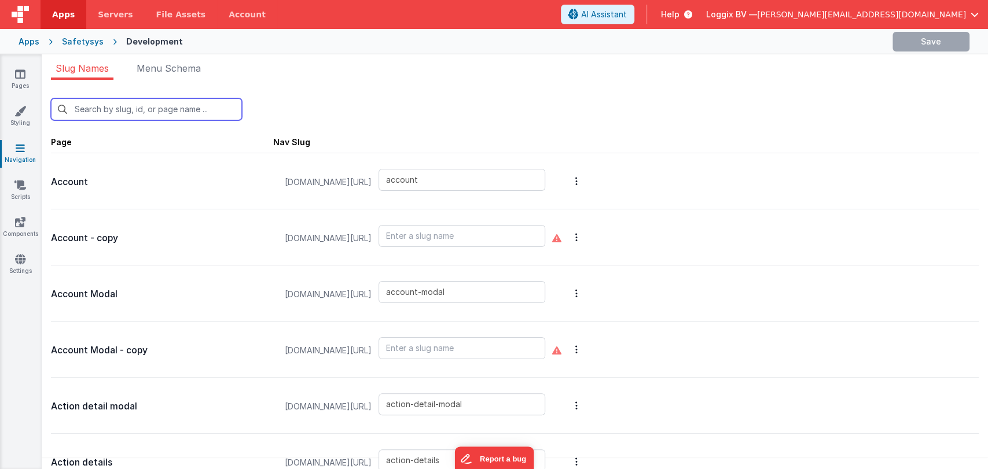
type input "playground"
type input "print-action-list"
type input "print-company-list"
type input "print-employee-list"
type input "print-employers-onsite-list"
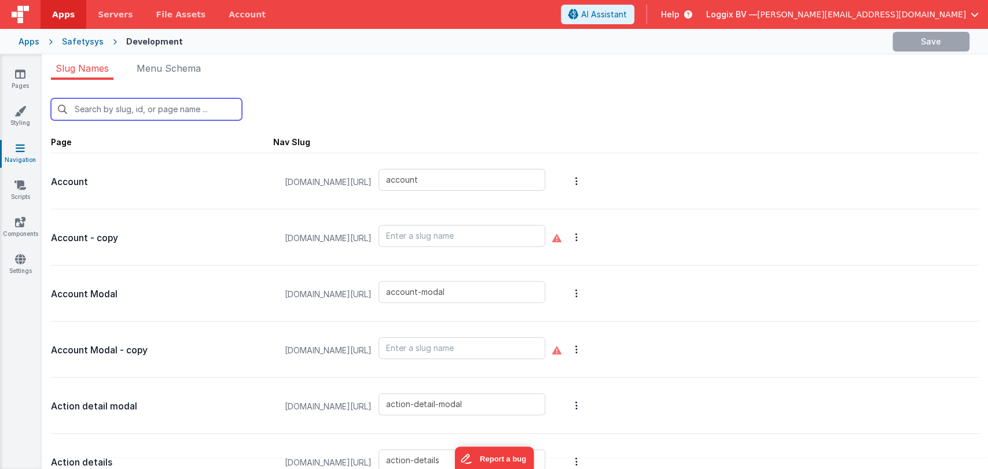
type input "print-equipment-list"
type input "print-finding-list"
type input "print-incident-list"
type input "print-inspection-list"
type input "print-project-list"
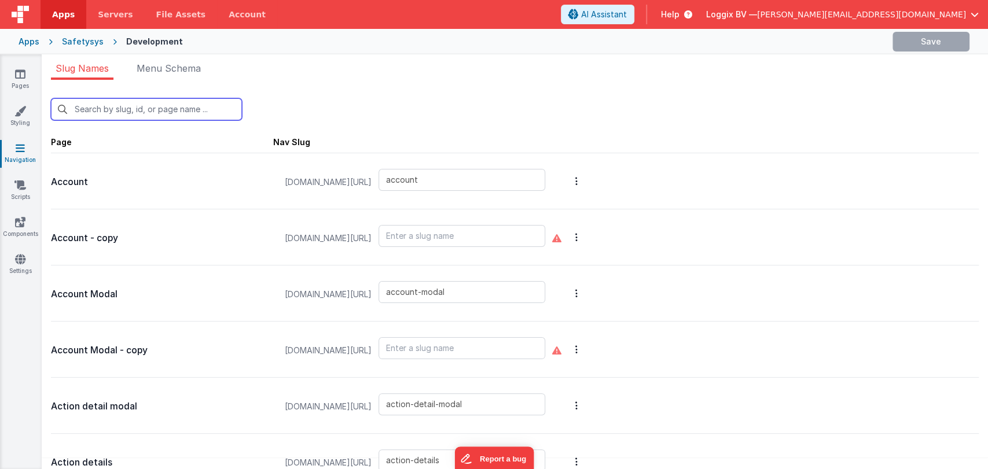
type input "print-registration-list"
type input "project-dashboard"
type input "project-dashboard-old"
type input "project-details"
type input "project-details-cm"
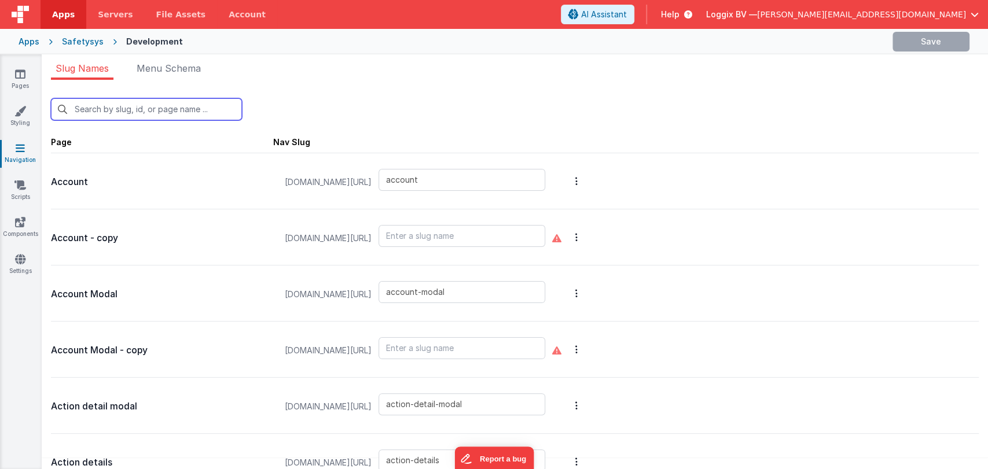
type input "project-employers"
type input "project-list"
type input "project-user-list"
type input "default"
type input "add-employee-action"
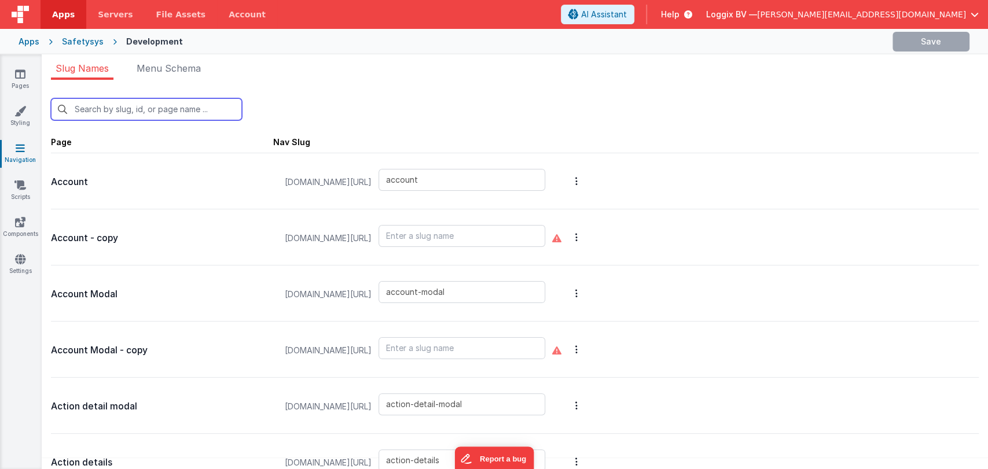
type input "add-new-employee-incident"
type input "employee-action"
type input "employees-dashboard"
type input "employee-document"
type input "employee-incoming-equipment"
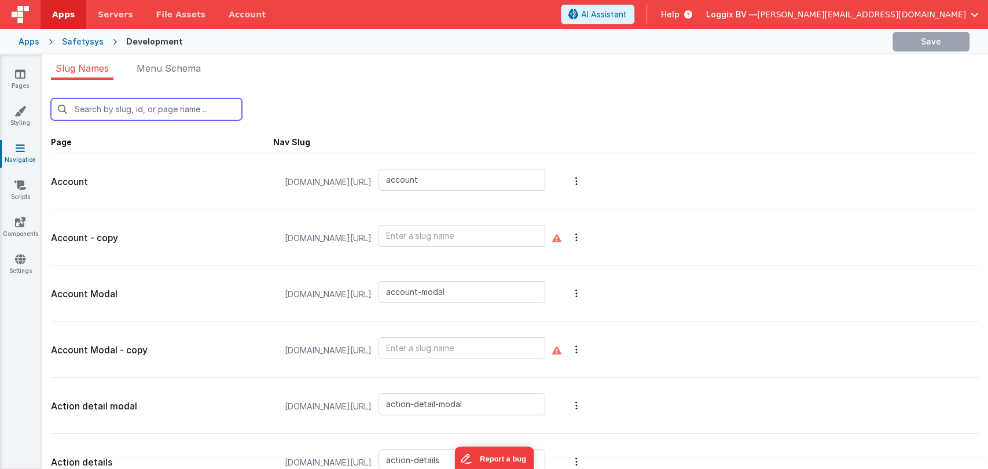
type input "employee-outgoing-equipment"
type input "employee-project"
type input "employee-registration"
type input "employee-returned-equipment"
type input "employee-scan-equipment"
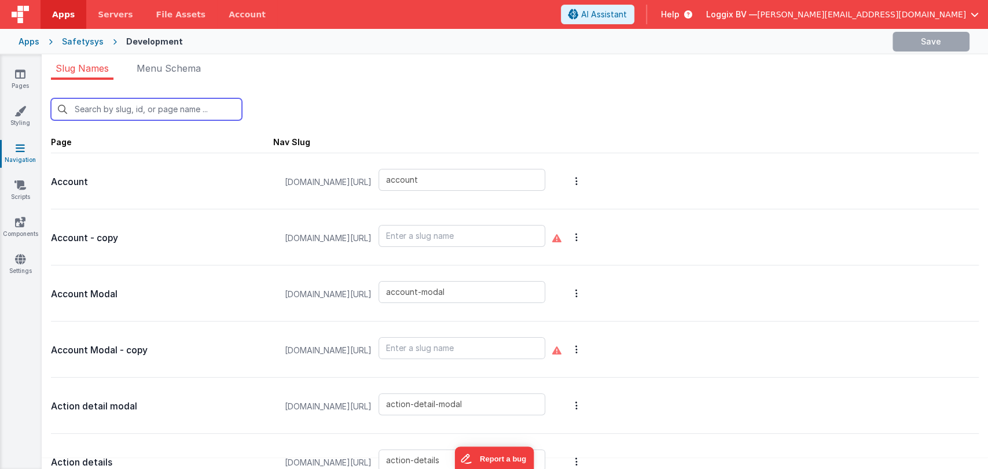
type input "employee-scan-project"
type input "employee-scan-project-qr"
type input "employee-warehouse"
type input "pwa-registration-scan"
type input "report-incident"
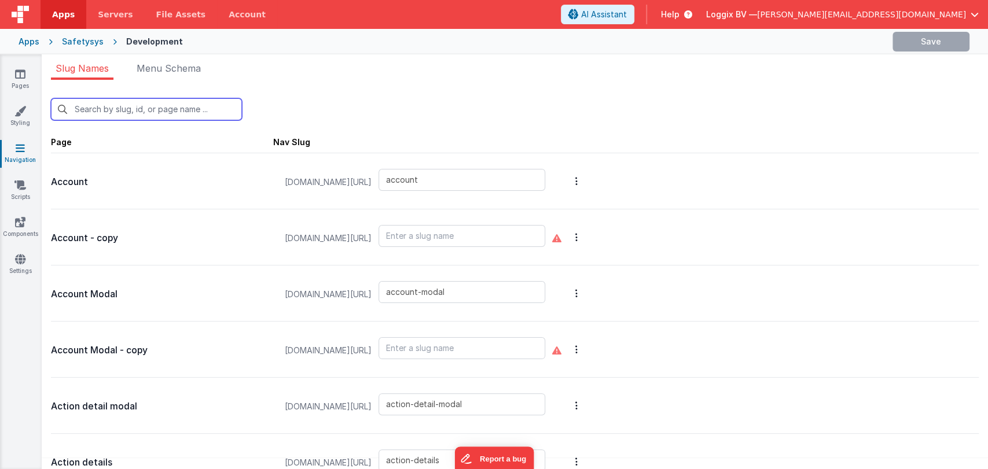
type input "pwa-alert"
type input "register-scan-qr"
type input "registration-details"
type input "registrations"
type input "responsibility"
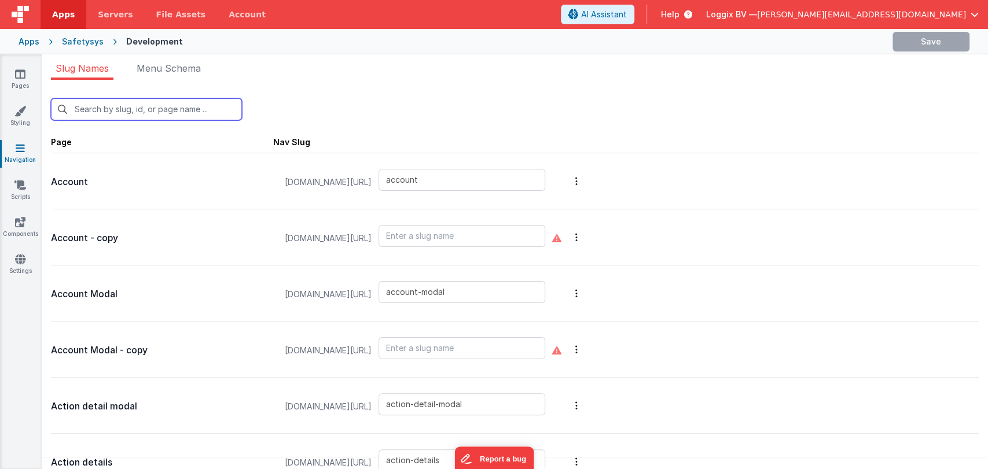
type input "responsibility-modal"
type input "risks"
type input "risks2"
type input "select-company"
type input "select-employee"
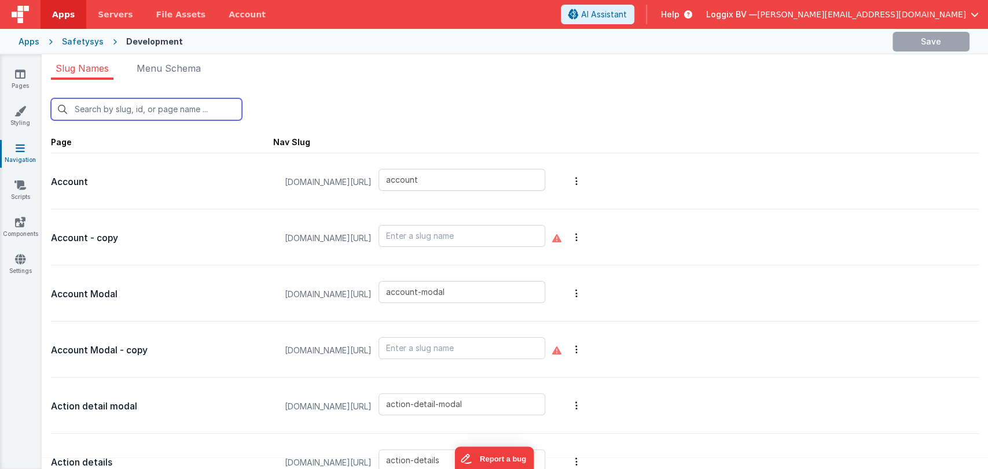
type input "setup-wizard"
type input "show-employee-document-image"
type input "show-equipment-barcode"
type input "qrcode"
type input "testjeroen"
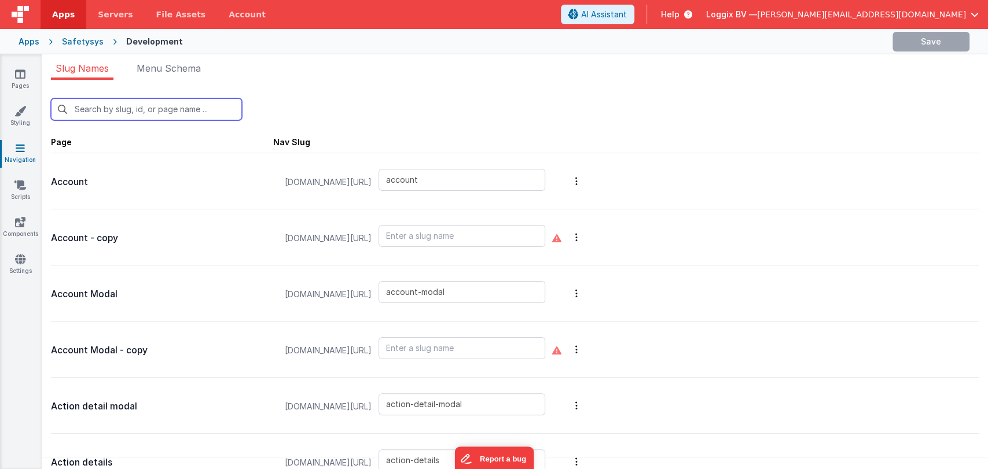
type input "unauthorized"
type input "user-list"
type input "play-ground"
type input "wizard-company-information"
type input "wizard-company-information-page"
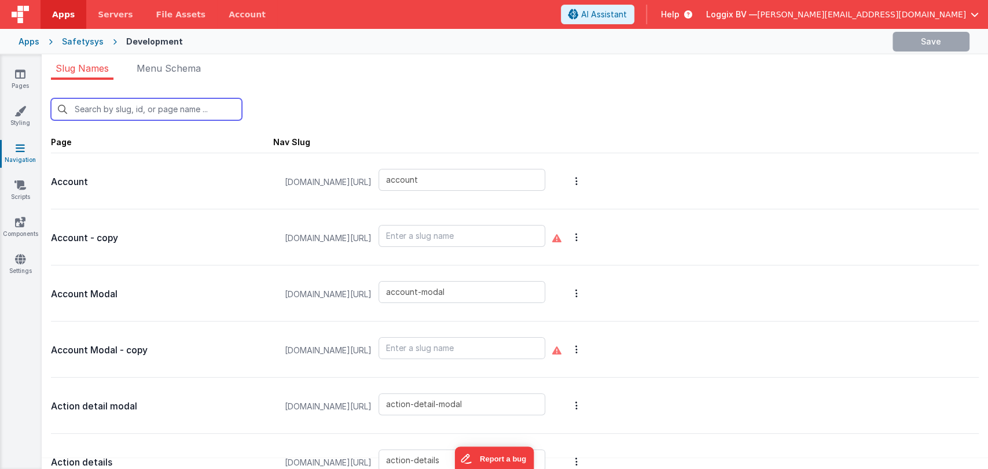
type input "setup-project"
type input "ad"
type input "actions"
type input "add-administration-document"
type input "add-administration-function"
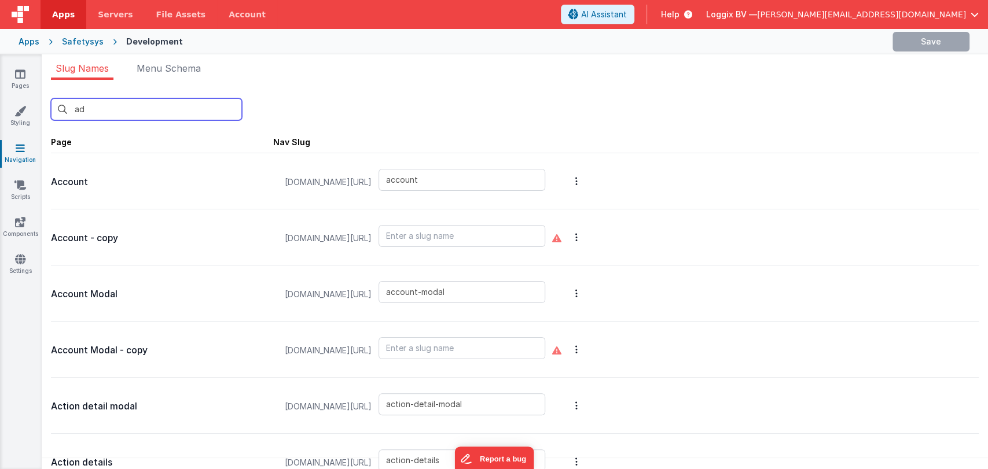
type input "add-attachment"
type input "add-attendants"
type input "add-company-document"
type input "add-employee-document"
type input "add-employee-document-cm"
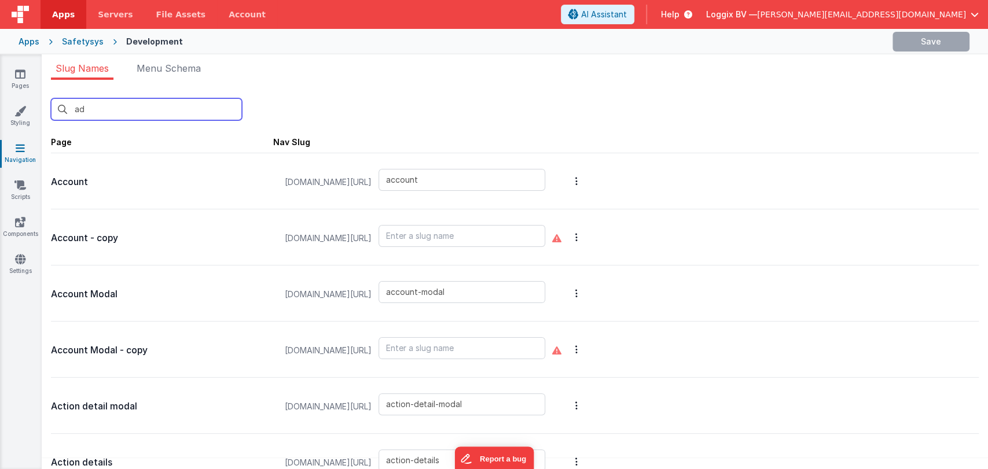
type input "add-equipment-inspection"
type input "add-equipment-location"
type input "add-equipment-service"
type input "add-external-person"
type input "add-finding-image"
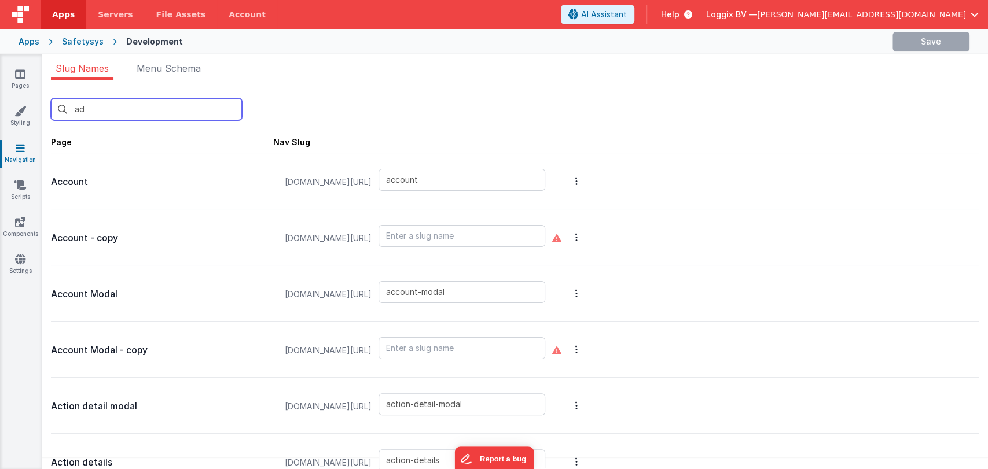
type input "add-function-based-document"
type input "add-function-document"
type input "add-incident-document"
type input "add-inspection-comment"
type input "add-inspection-image"
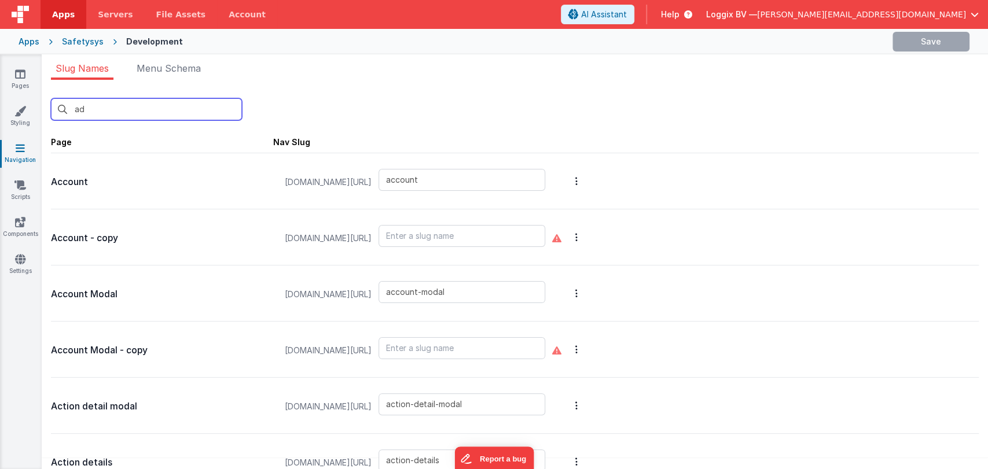
type input "add-inspection-type"
type input "add-mandatory-document"
type input "add-manually-attendees"
type input "add-new-action-modal"
type input "add-new-company"
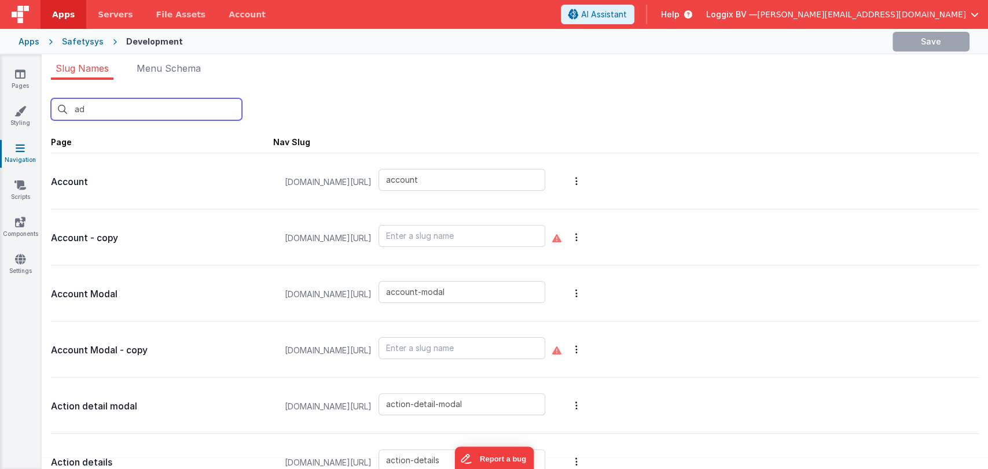
type input "add-new-damage-incident"
type input "add-new-description-incident"
type input "add-new-document"
type input "add-new-employee-project"
type input "add-new-finding-modal"
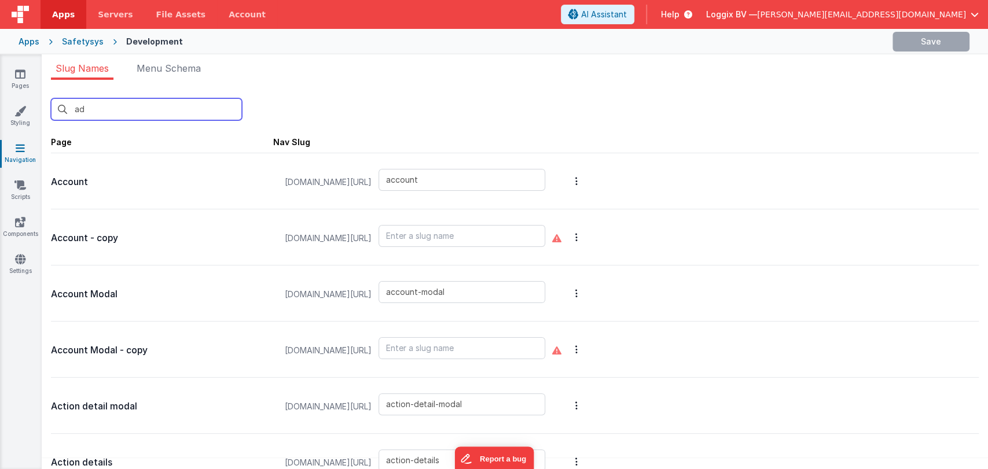
type input "add-new-function"
type input "add-new-group"
type input "add-new-personal-doc"
type input "add-new-project-company"
type input "add-new-project-document"
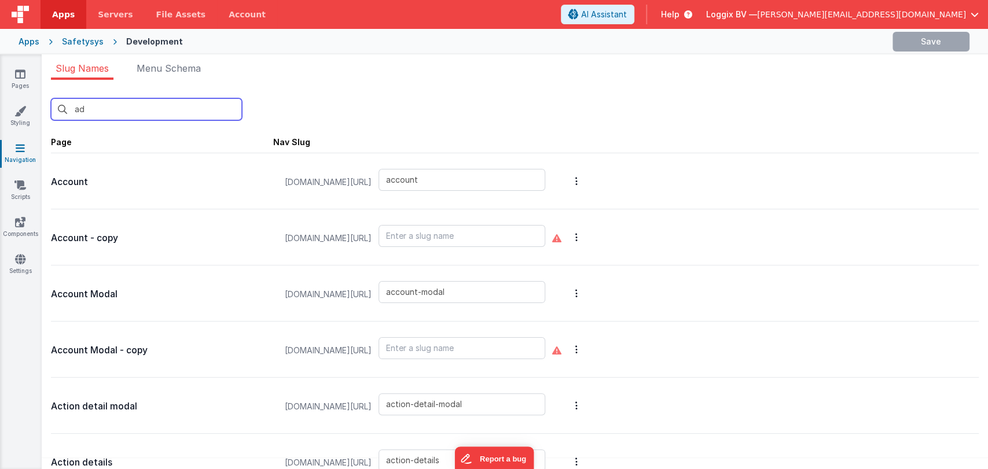
type input "add-new-project-employee"
type input "add-new-project-files"
type input "add-new-project-resource"
type input "add-new-question-set"
type input "add-new-research-incident"
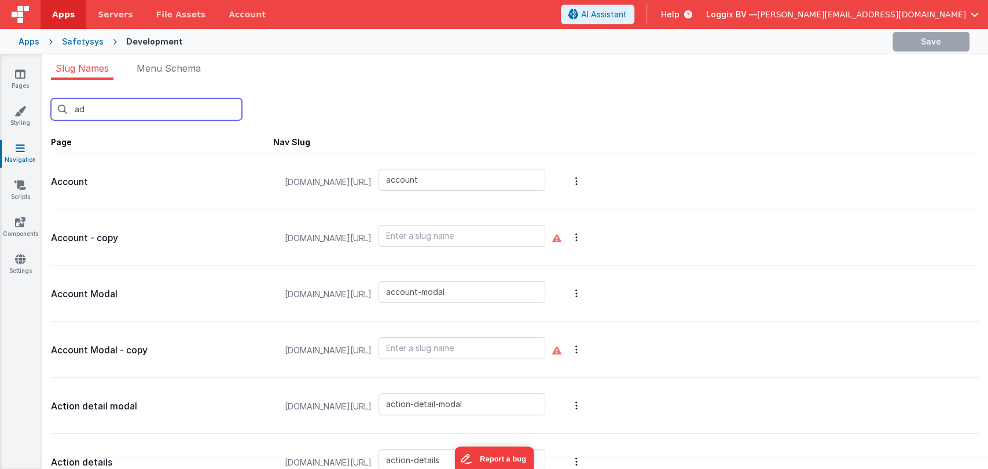
type input "add-new-user"
type input "add-new-victim-incident"
type input "add-new-witnesses-incident"
type input "add-non-attendance"
type input "add-document-name"
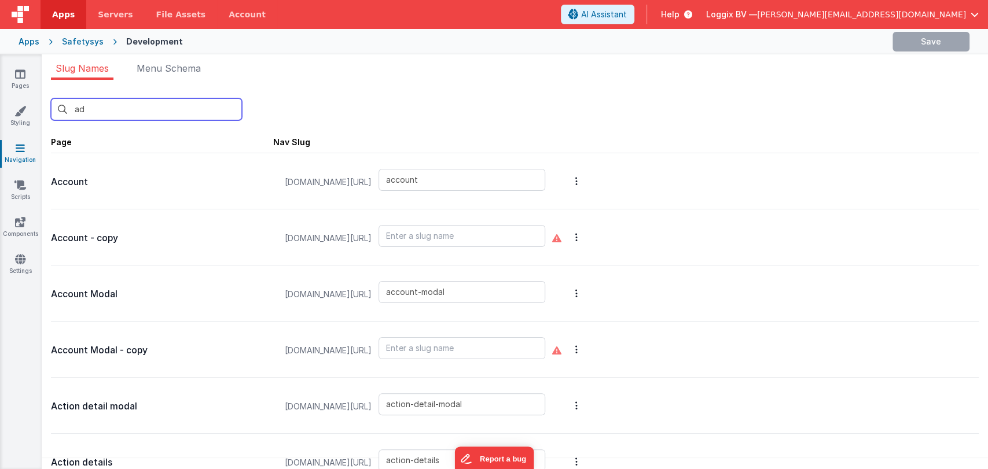
type input "add-new-project-sets"
type input "add-resource-document"
type input "administration"
type input "administration-user-list"
type input "login/verify"
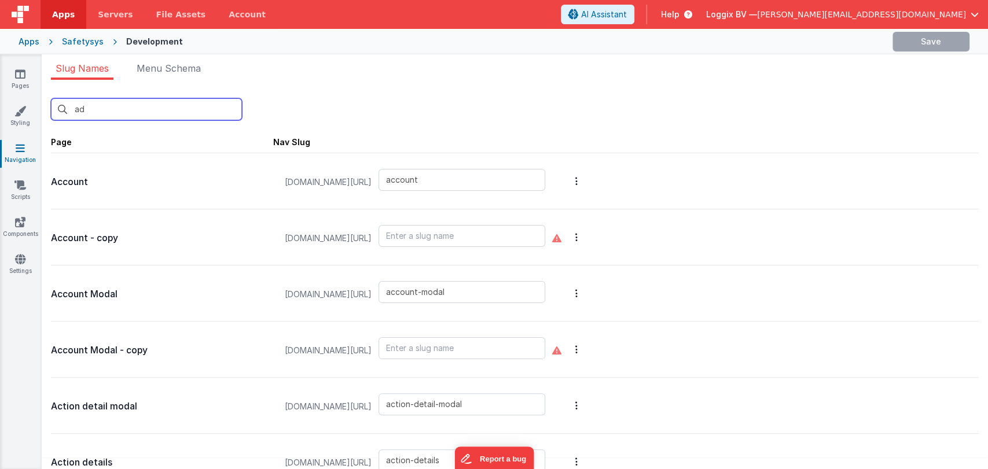
type input "login/verify-email"
type input "company-dashboard"
type input "documents"
type input "equipment-details"
type input "import-administration-users"
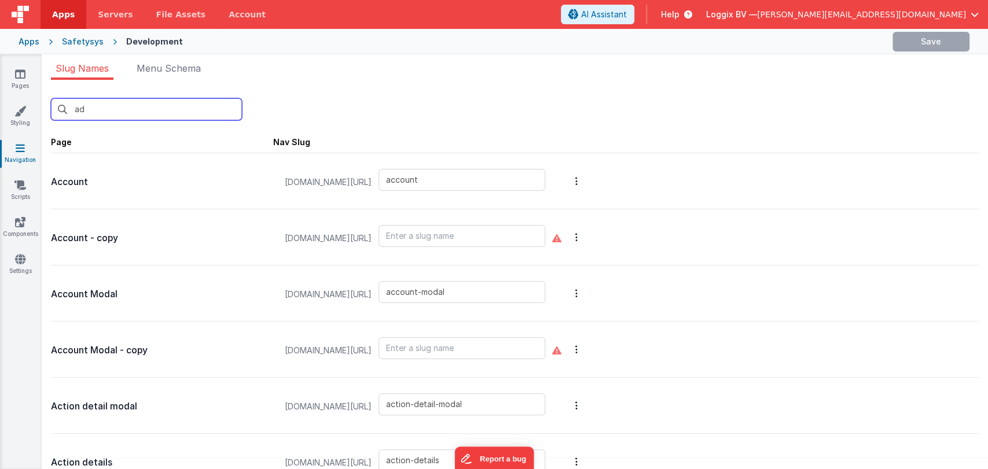
type input "inspection-details"
type input "_inspection-details"
type input "print-company-list"
type input "add-employee-action"
type input "add-new-employee-incident"
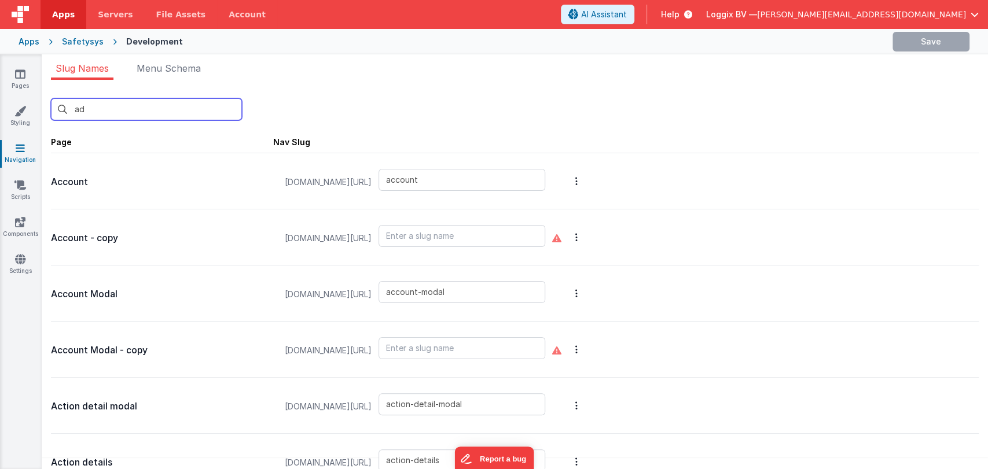
type input "employee-action"
type input "select-company"
type input "wizard-company-information-page"
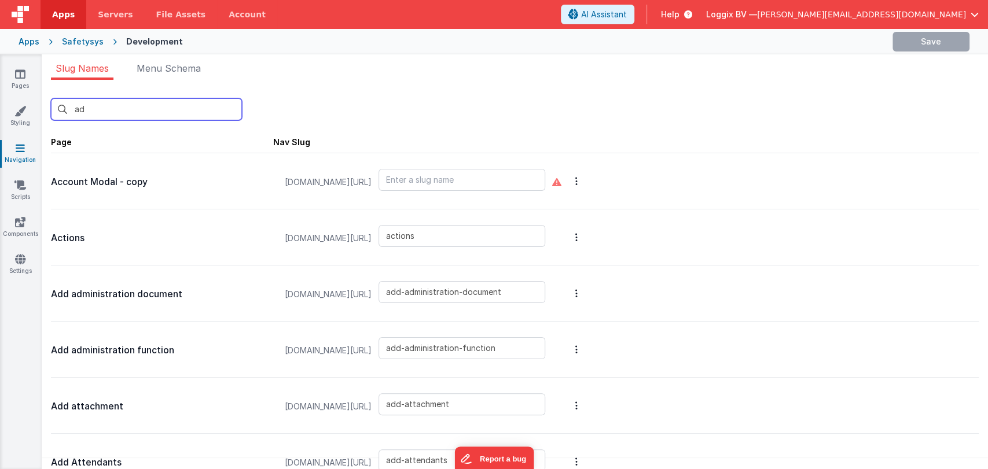
type input "add"
type input "add-administration-document"
type input "add-administration-function"
type input "add-attachment"
type input "add-attendants"
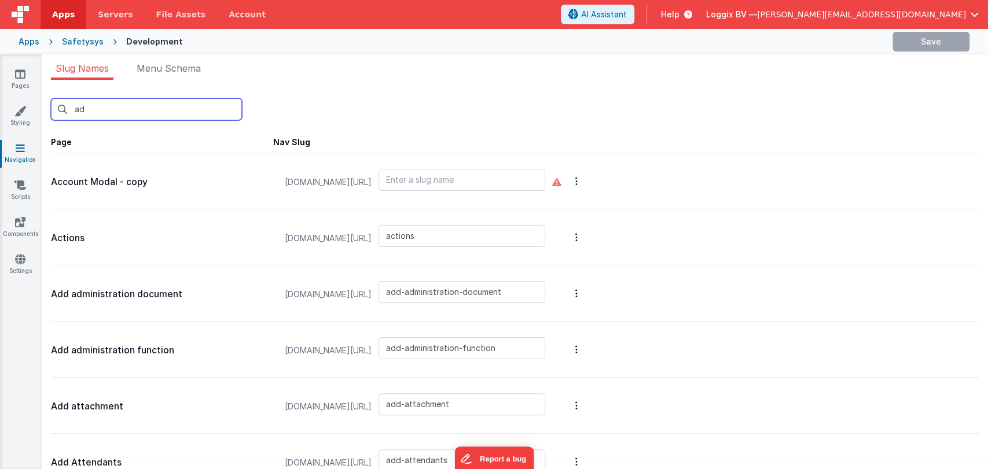
type input "add-company-document"
type input "add-employee-document"
type input "add-employee-document-cm"
type input "add-equipment-inspection"
type input "add-equipment-location"
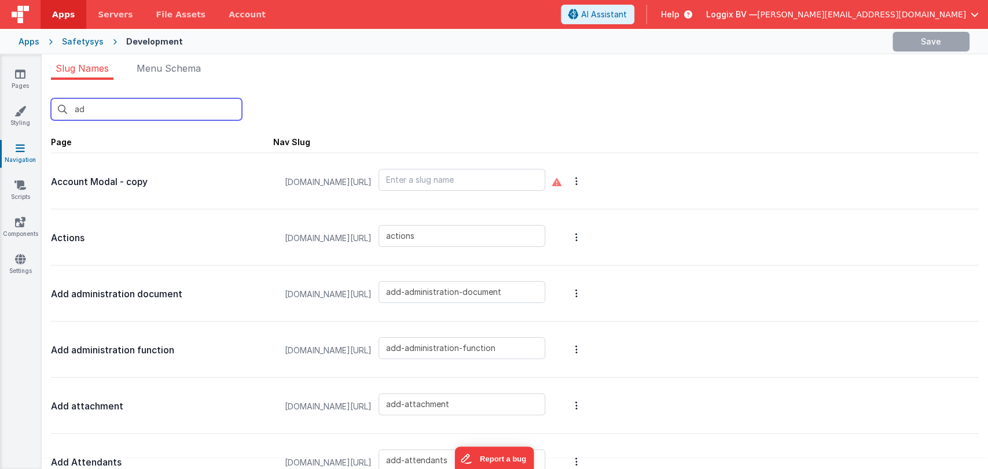
type input "add-equipment-service"
type input "add-external-person"
type input "add-finding-image"
type input "add-function-based-document"
type input "add-function-document"
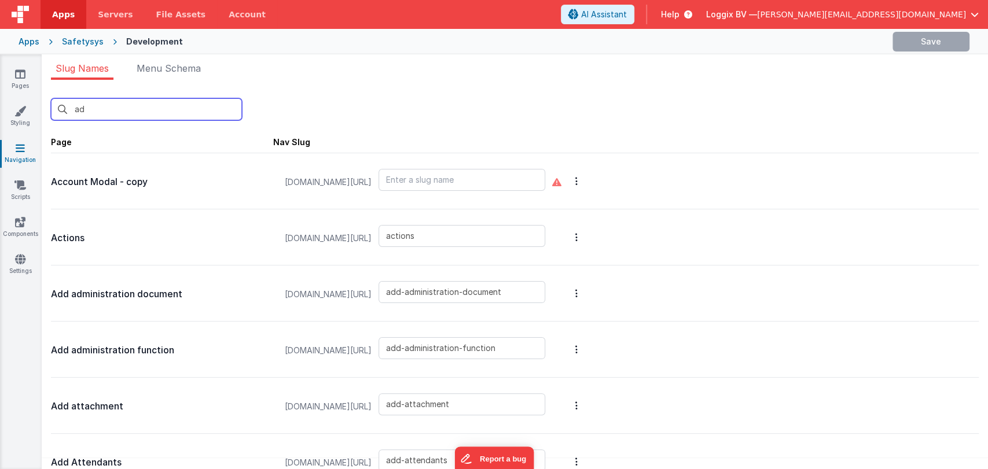
type input "add-incident-document"
type input "add-inspection-comment"
type input "add-inspection-image"
type input "add-inspection-type"
type input "add-mandatory-document"
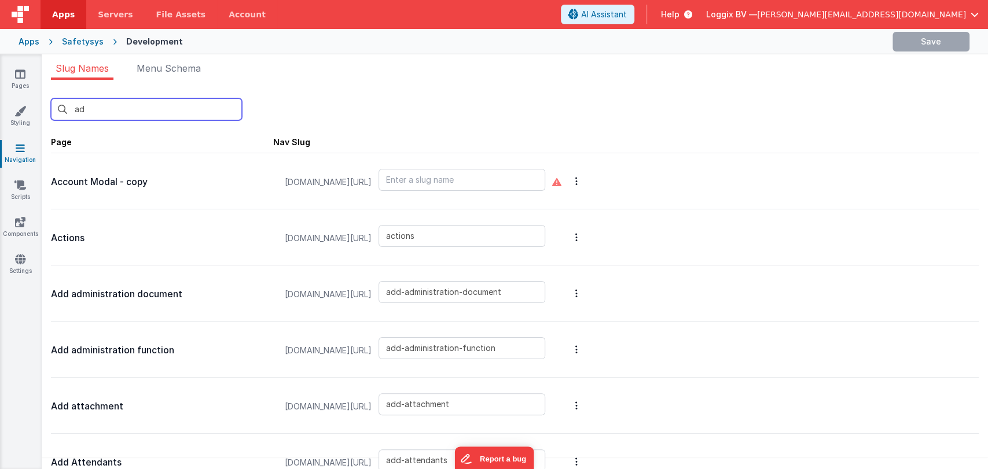
type input "add-manually-attendees"
type input "add-new-action-modal"
type input "add-new-company"
type input "add-new-damage-incident"
type input "add-new-description-incident"
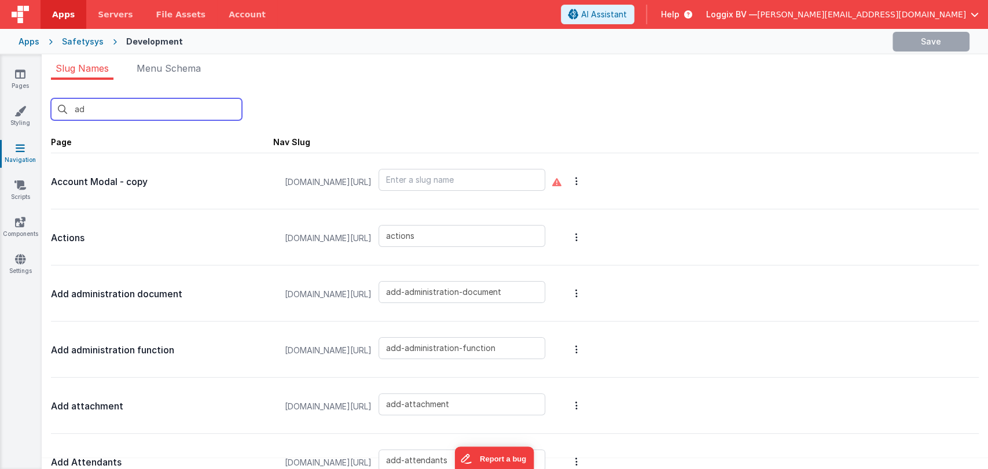
type input "add-new-document"
type input "add-new-employee-project"
type input "add-new-finding-modal"
type input "add-new-function"
type input "add-new-group"
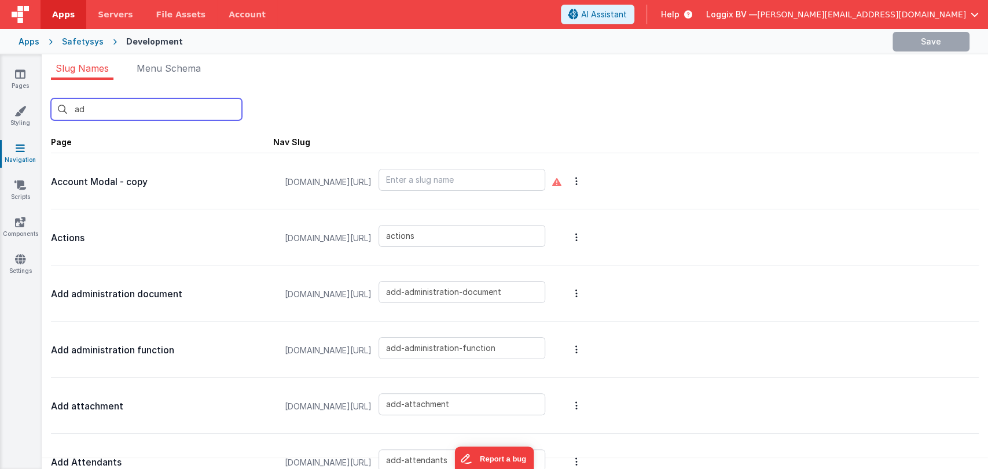
type input "add-new-personal-doc"
type input "add-new-project-company"
type input "add-new-project-document"
type input "add-new-project-employee"
type input "add-new-project-files"
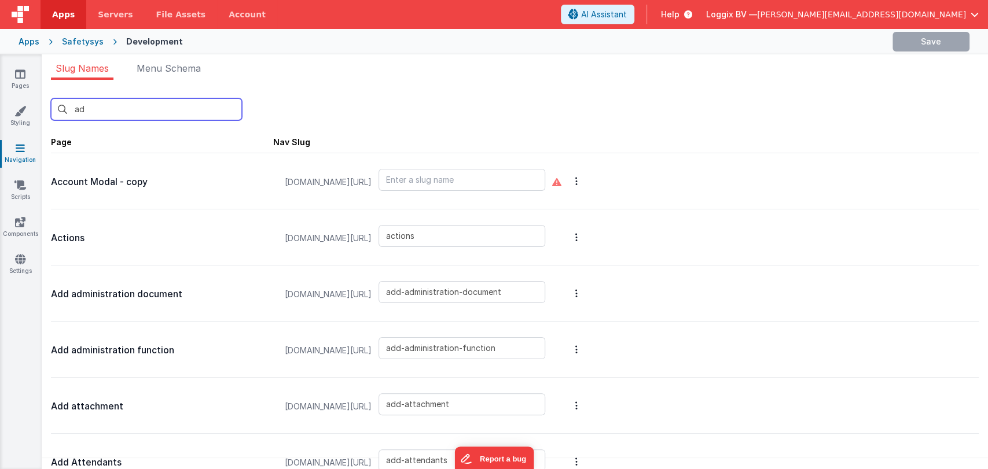
type input "add-new-project-resource"
type input "add-new-question-set"
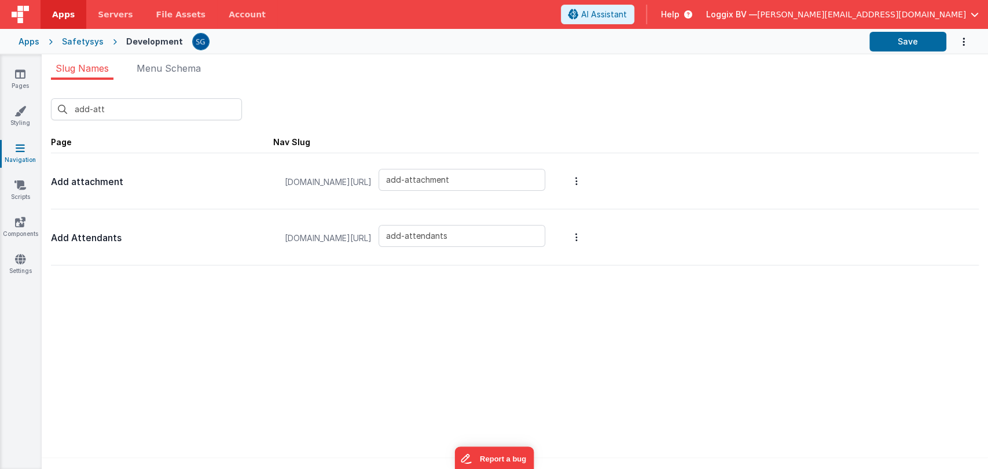
click at [141, 286] on div "add-att New Slug Page Nav Slug Add attachment safetysystest.fmbetterforms.com/#…" at bounding box center [515, 278] width 946 height 396
click at [12, 67] on div "Pages Styling Navigation Scripts Components Settings" at bounding box center [21, 261] width 42 height 415
click at [27, 76] on link "Pages" at bounding box center [20, 79] width 42 height 23
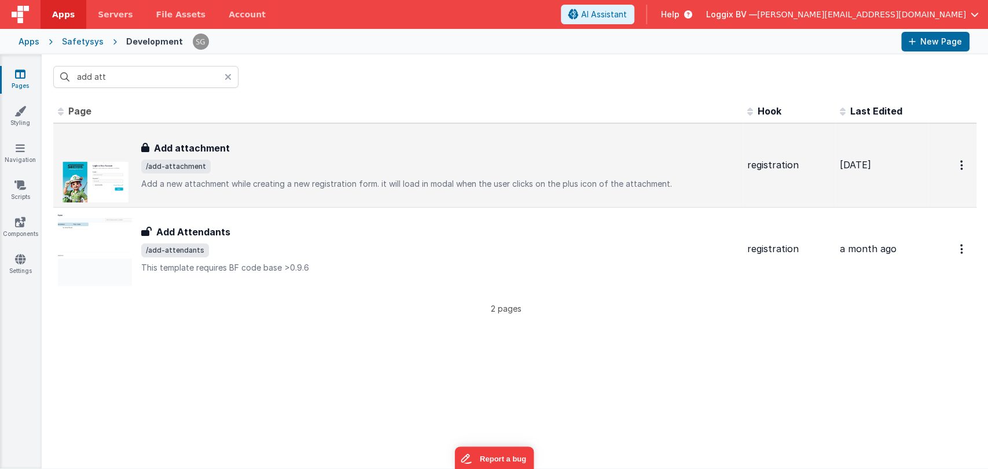
click at [252, 161] on span "/add-attachment" at bounding box center [439, 167] width 597 height 14
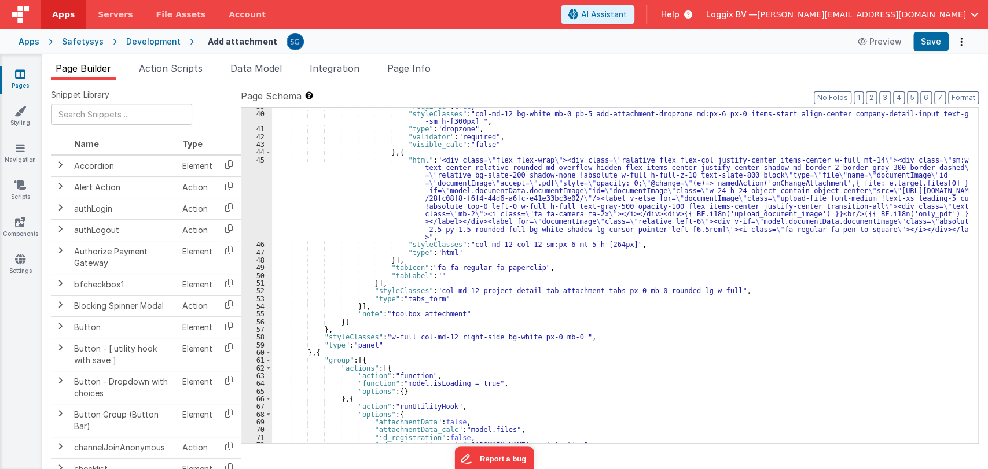
scroll to position [449, 0]
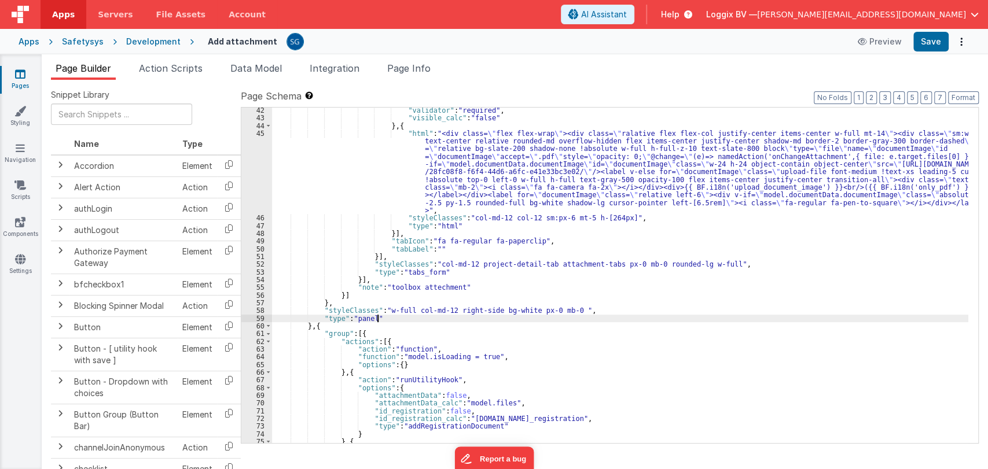
click at [602, 321] on div ""validator" : "required" , "visible_calc" : "false" } , { "html" : "<div class=…" at bounding box center [620, 281] width 696 height 351
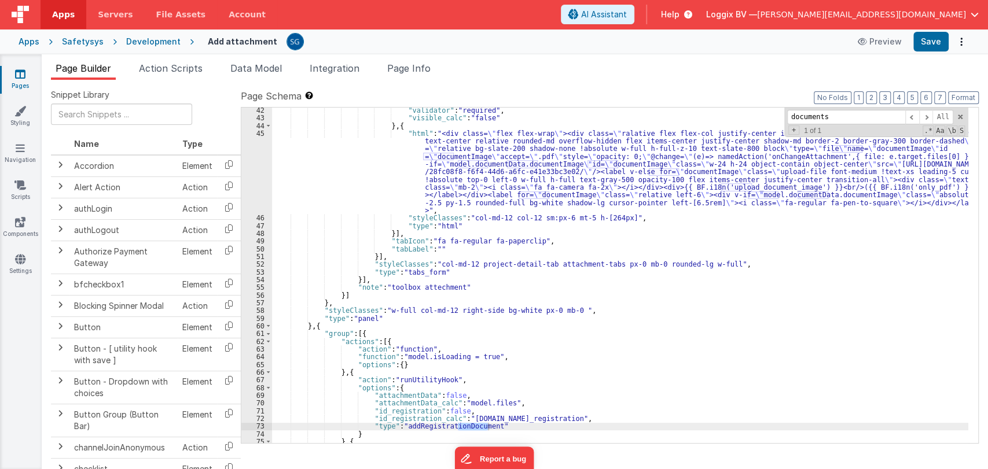
scroll to position [0, 0]
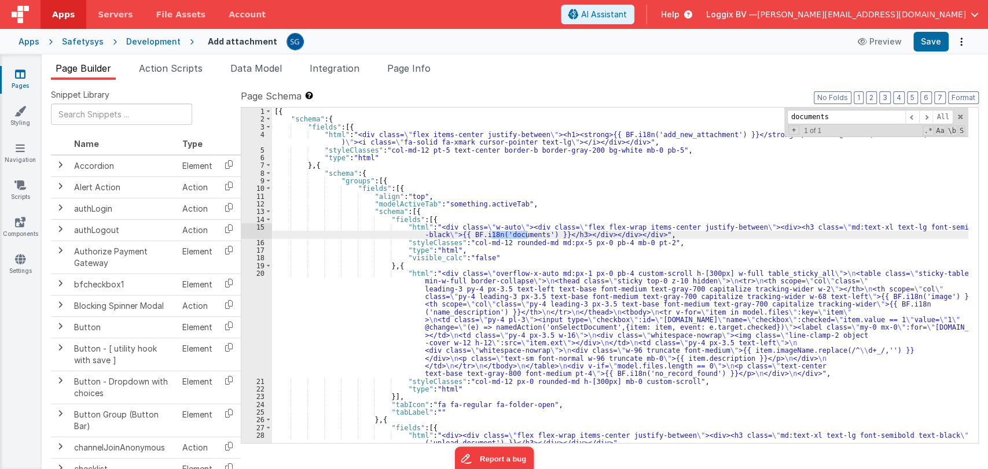
click at [546, 236] on div "[{ "schema" : { "fields" : [{ "html" : "<div class= \" flex items-center justif…" at bounding box center [620, 283] width 696 height 351
click at [960, 115] on span at bounding box center [960, 117] width 8 height 8
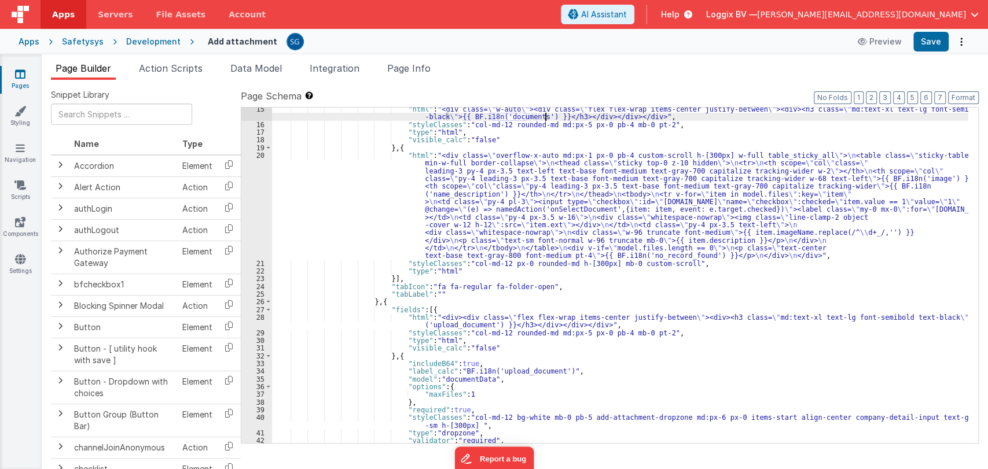
scroll to position [118, 0]
click at [382, 199] on div ""html" : "<div class= \" w-auto \" ><div class= \" flex flex-wrap items-center …" at bounding box center [620, 284] width 696 height 359
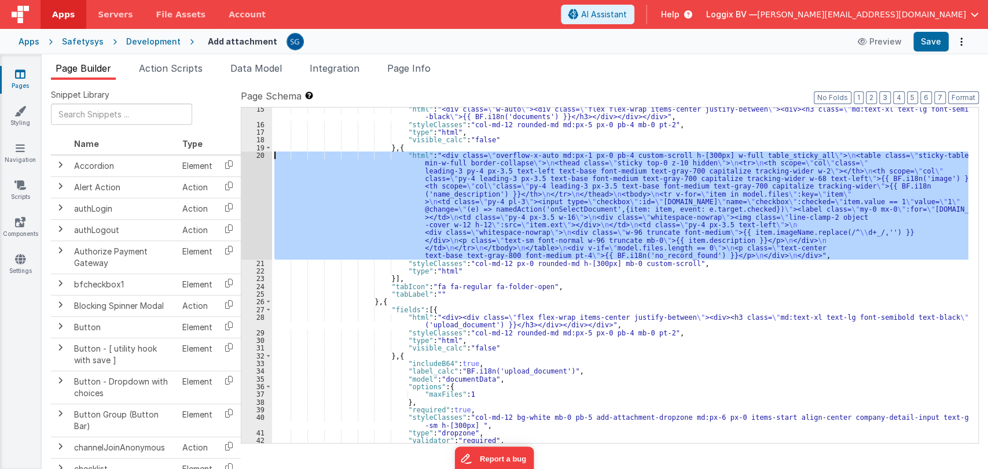
click at [258, 156] on div "20" at bounding box center [256, 206] width 31 height 108
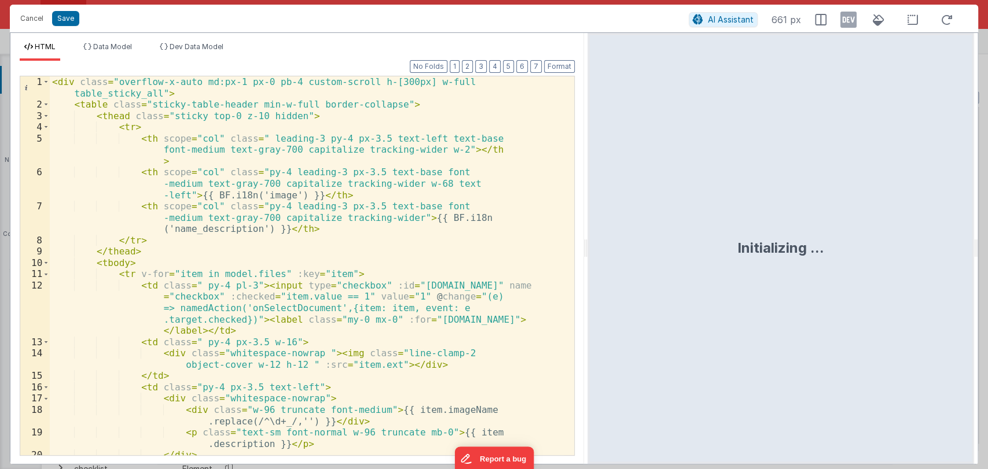
drag, startPoint x: 494, startPoint y: 249, endPoint x: 616, endPoint y: 214, distance: 126.7
click at [616, 214] on html "Cancel Save AI Assistant 661 px HTML Data Model Dev Data Model Format 7 6 5 4 3…" at bounding box center [494, 234] width 988 height 469
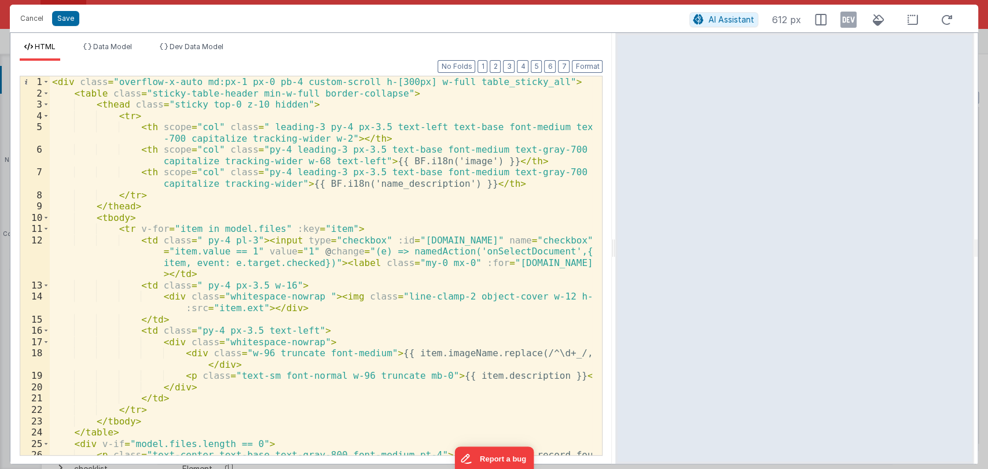
click at [35, 27] on div "Cancel Save AI Assistant 612 px" at bounding box center [494, 19] width 968 height 28
click at [30, 19] on button "Cancel" at bounding box center [31, 18] width 35 height 16
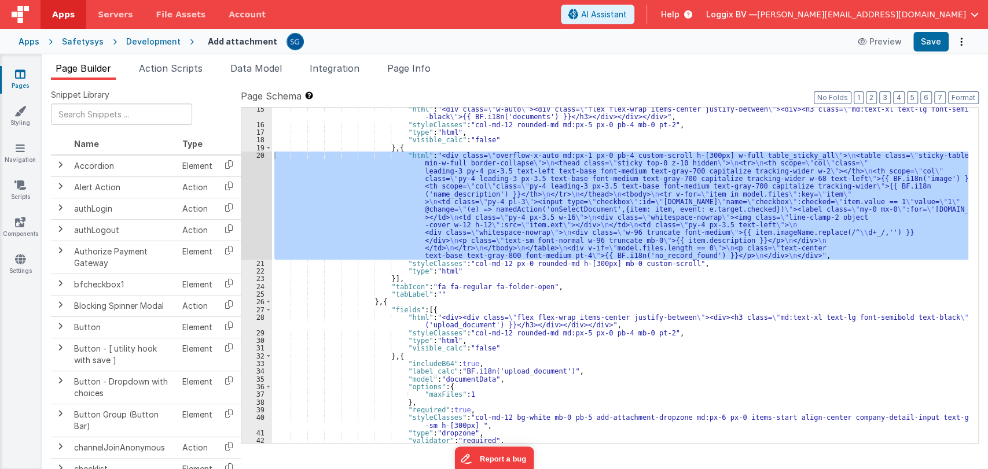
click at [479, 295] on div ""html" : "<div class= \" w-auto \" ><div class= \" flex flex-wrap items-center …" at bounding box center [620, 284] width 696 height 359
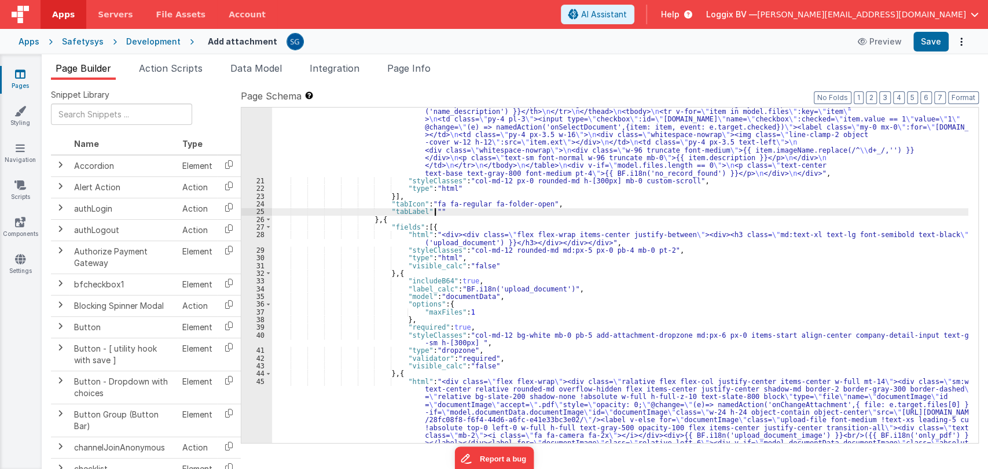
scroll to position [0, 0]
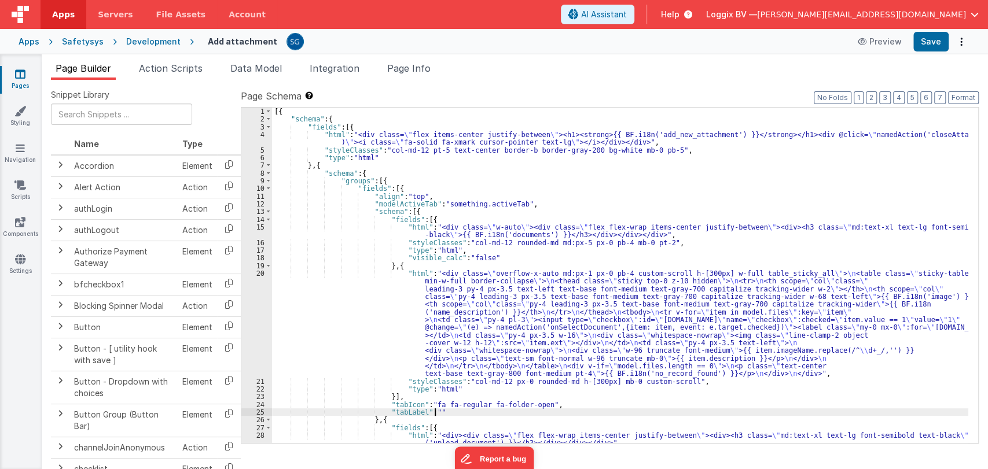
click at [721, 132] on div "[{ "schema" : { "fields" : [{ "html" : "<div class= \" flex items-center justif…" at bounding box center [620, 283] width 696 height 351
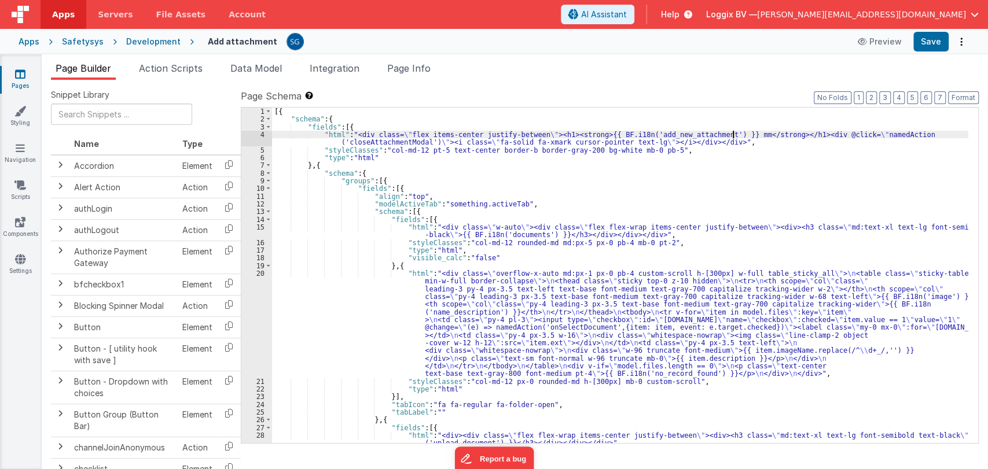
click at [730, 134] on div "[{ "schema" : { "fields" : [{ "html" : "<div class= \" flex items-center justif…" at bounding box center [620, 283] width 696 height 351
click at [662, 182] on div "[{ "schema" : { "fields" : [{ "html" : "<div class= \" flex items-center justif…" at bounding box center [620, 283] width 696 height 351
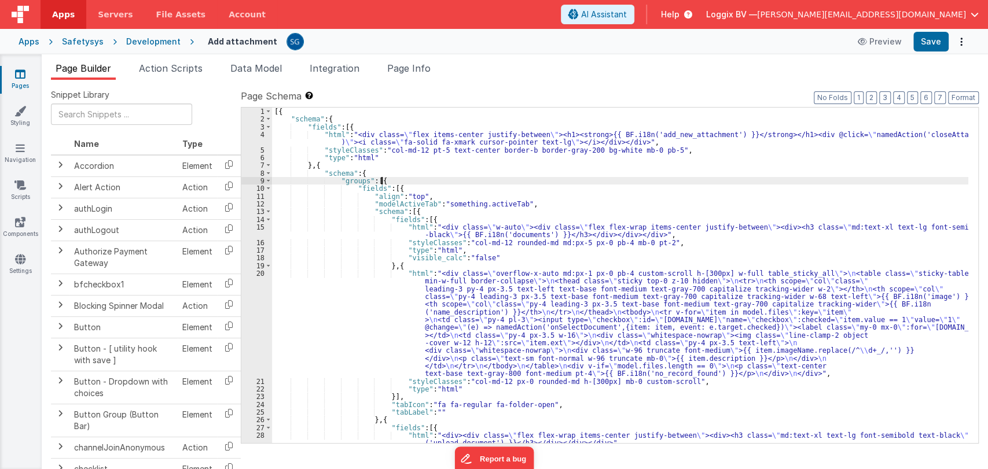
click at [375, 296] on div "[{ "schema" : { "fields" : [{ "html" : "<div class= \" flex items-center justif…" at bounding box center [620, 283] width 696 height 351
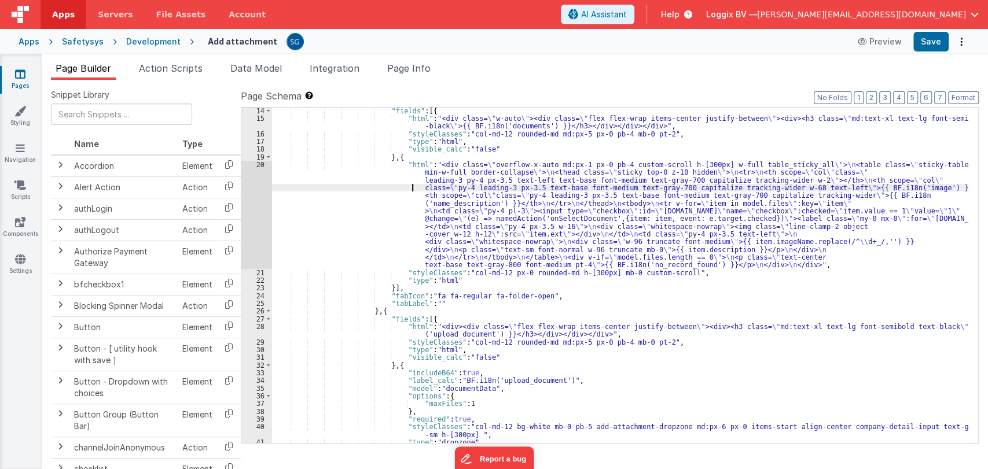
scroll to position [111, 0]
click at [459, 333] on div ""fields" : [{ "html" : "<div class= \" w-auto \" ><div class= \" flex flex-wrap…" at bounding box center [620, 280] width 696 height 351
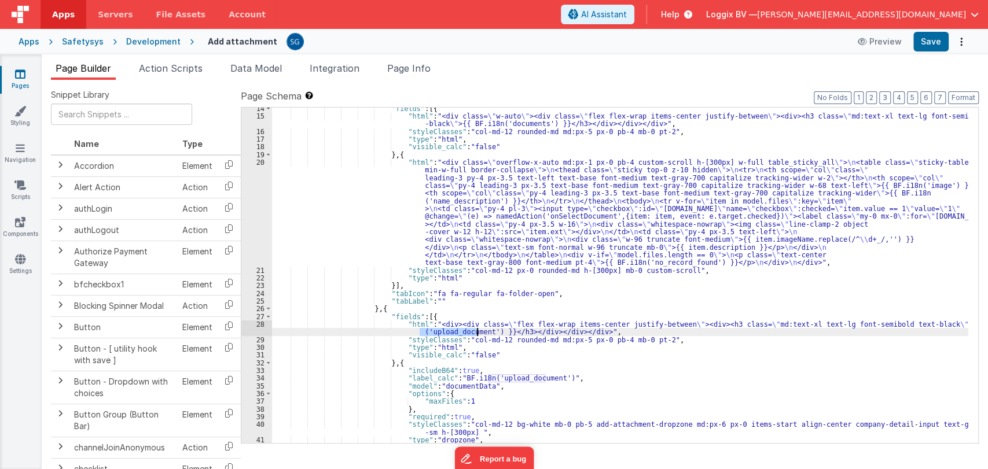
click at [459, 333] on div ""fields" : [{ "html" : "<div class= \" w-auto \" ><div class= \" flex flex-wrap…" at bounding box center [620, 280] width 696 height 351
click at [325, 197] on div ""fields" : [{ "html" : "<div class= \" w-auto \" ><div class= \" flex flex-wrap…" at bounding box center [620, 280] width 696 height 351
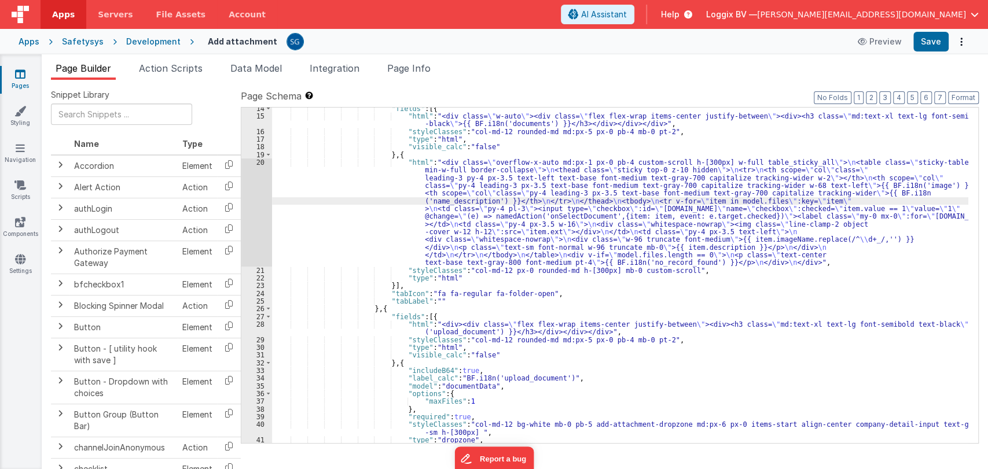
click at [257, 160] on div "20" at bounding box center [256, 213] width 31 height 108
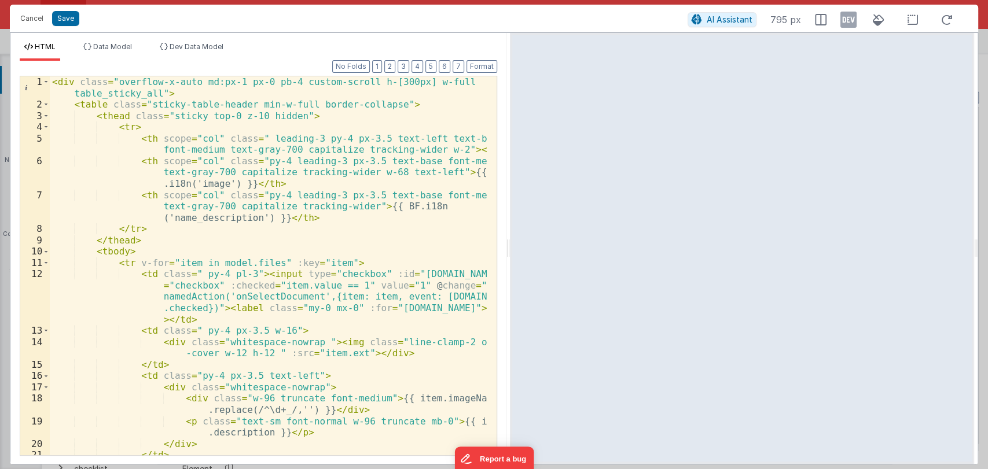
drag, startPoint x: 491, startPoint y: 247, endPoint x: 509, endPoint y: 245, distance: 18.6
click at [509, 245] on html "Cancel Save AI Assistant 795 px HTML Data Model Dev Data Model Format 7 6 5 4 3…" at bounding box center [494, 234] width 988 height 469
click at [32, 17] on button "Cancel" at bounding box center [31, 18] width 35 height 16
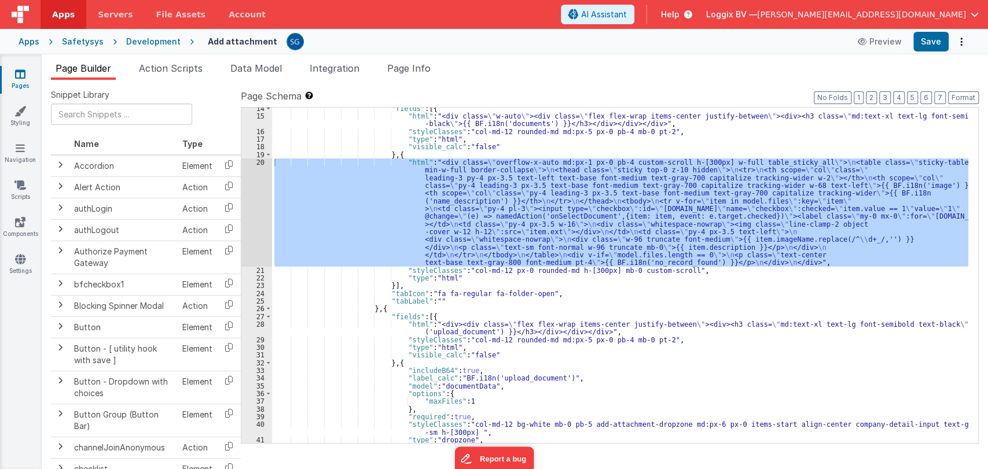
click at [566, 296] on div ""fields" : [{ "html" : "<div class= \" w-auto \" ><div class= \" flex flex-wrap…" at bounding box center [620, 280] width 696 height 351
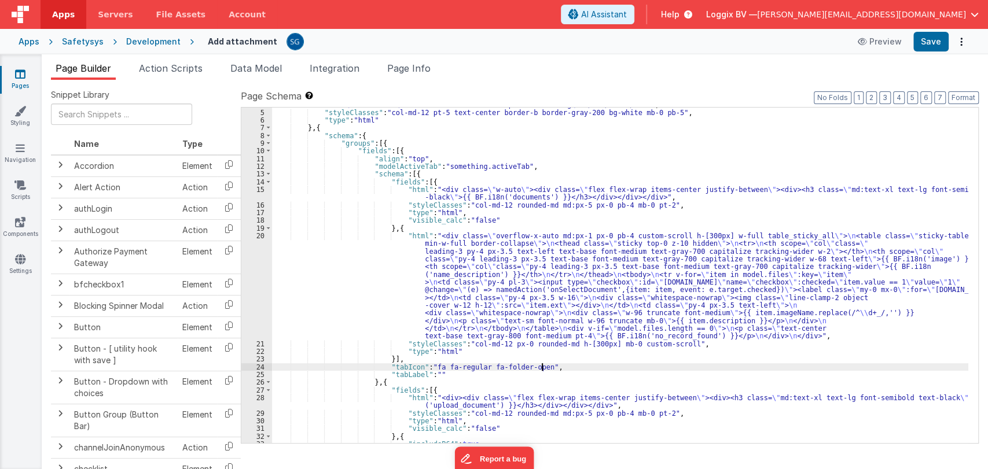
scroll to position [0, 0]
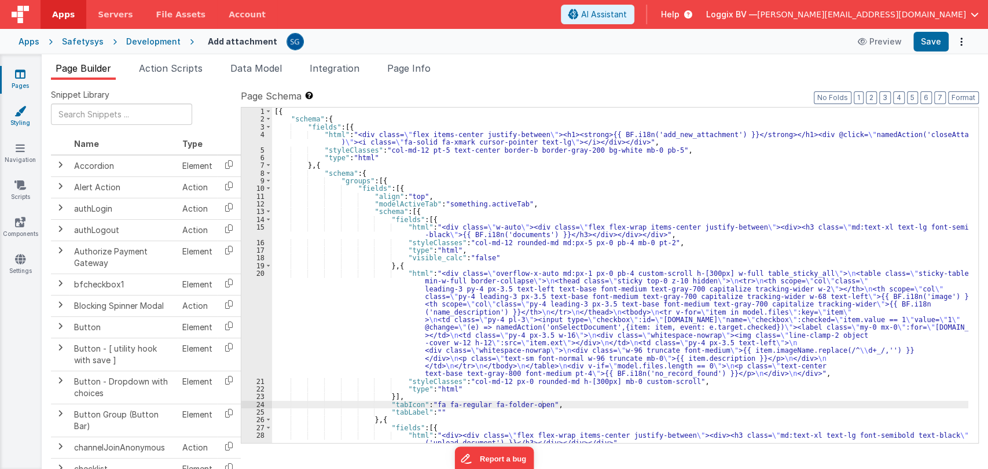
click at [22, 112] on icon at bounding box center [20, 111] width 12 height 12
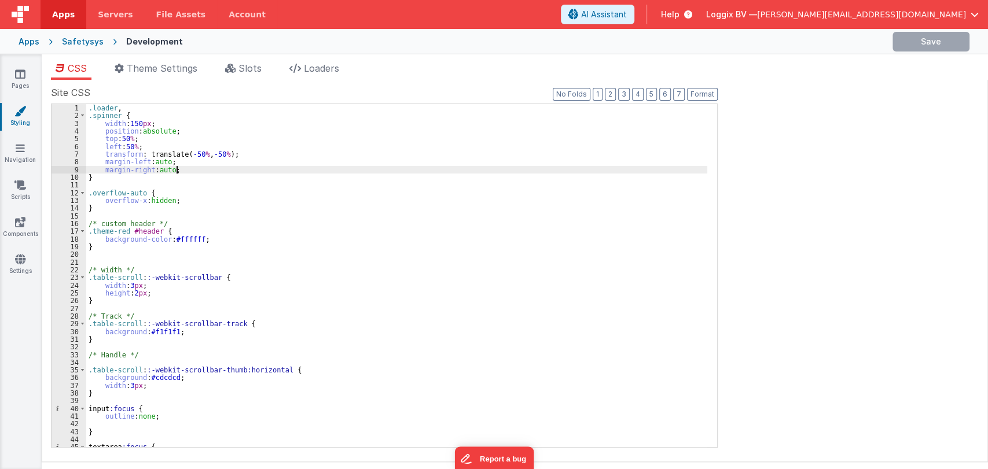
click at [233, 167] on div ".loader , .spinner { width : 150 px ; position : absolute ; top : 50 % ; left :…" at bounding box center [396, 283] width 621 height 359
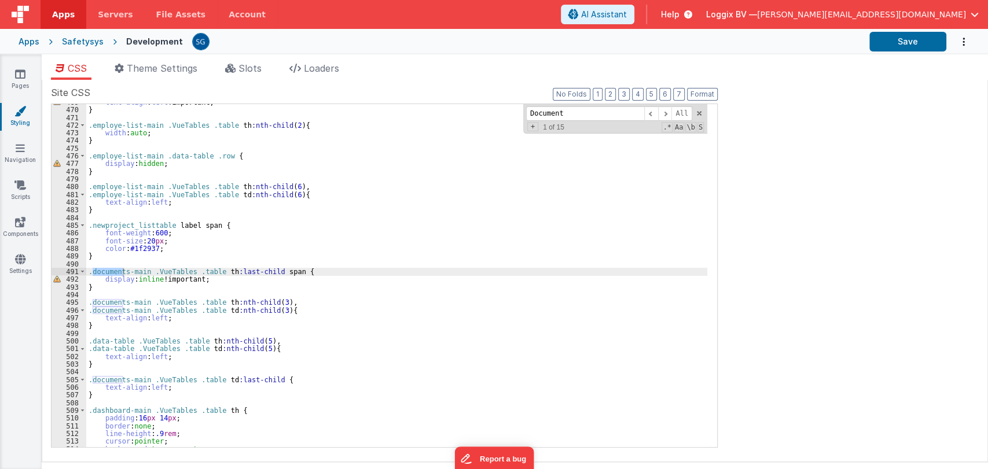
scroll to position [7451, 0]
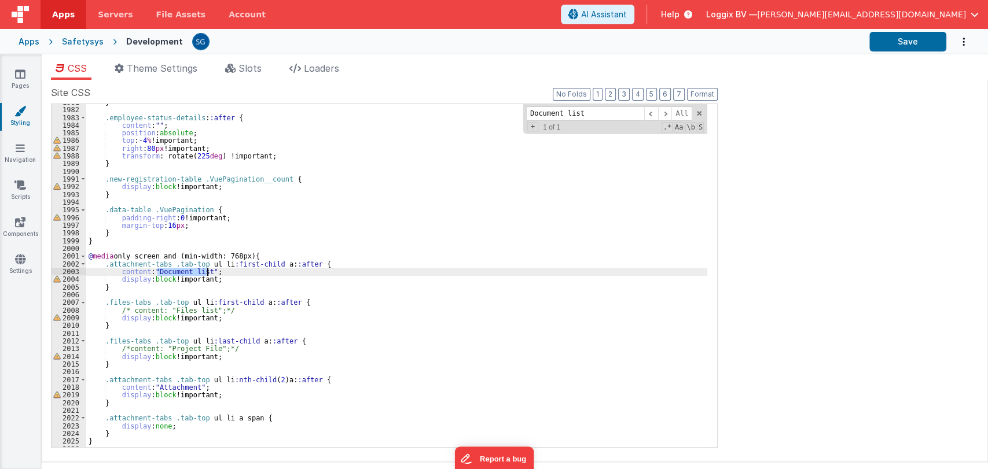
click at [207, 271] on div "} .employee-status-details : :after { content : " " ; position : absolute ; top…" at bounding box center [396, 275] width 621 height 343
click at [14, 84] on link "Pages" at bounding box center [20, 79] width 42 height 23
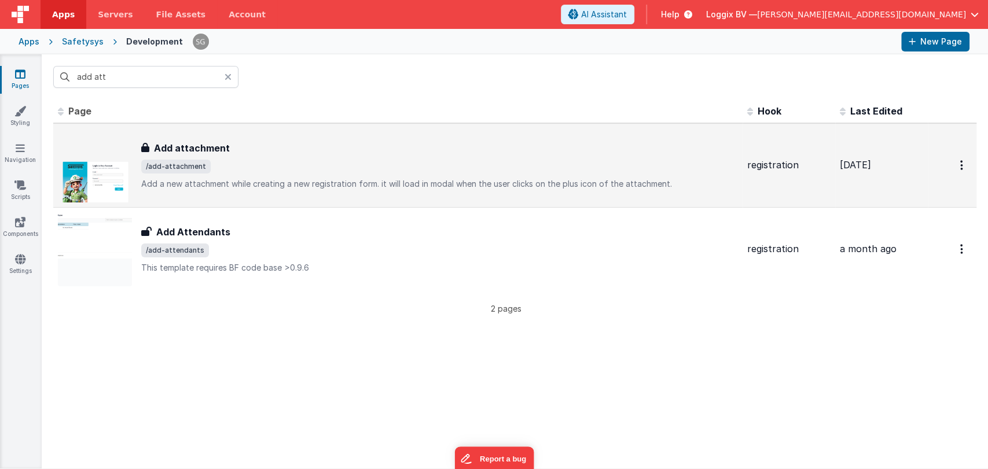
click at [274, 159] on div "Add attachment Add attachment /add-attachment Add a new attachment while creati…" at bounding box center [439, 165] width 597 height 49
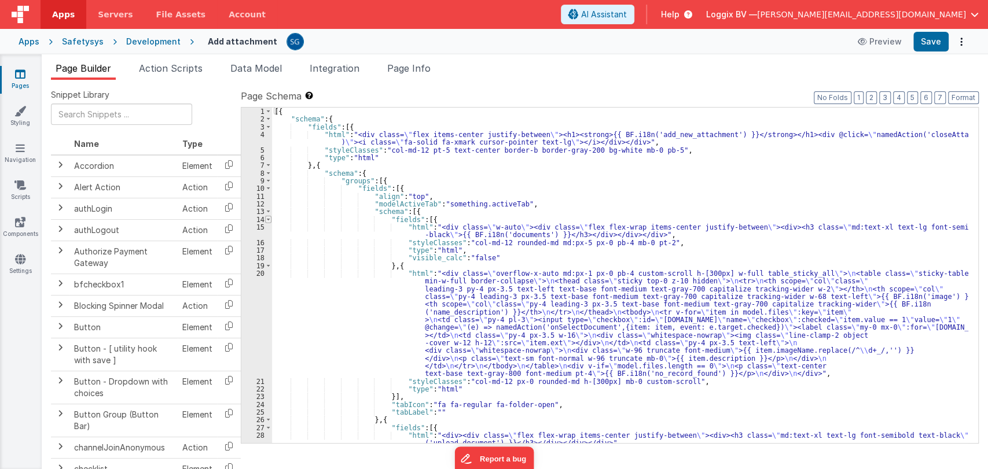
click at [268, 216] on span at bounding box center [268, 220] width 6 height 8
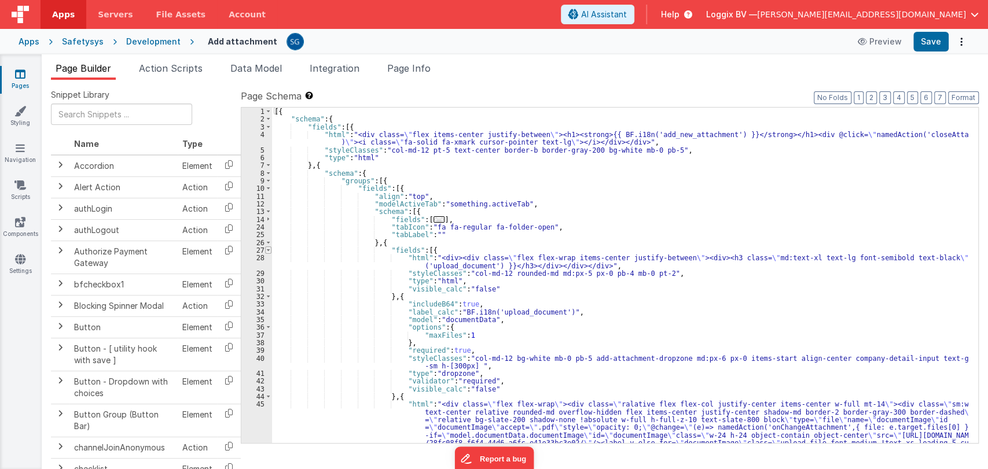
click at [269, 249] on span at bounding box center [268, 251] width 6 height 8
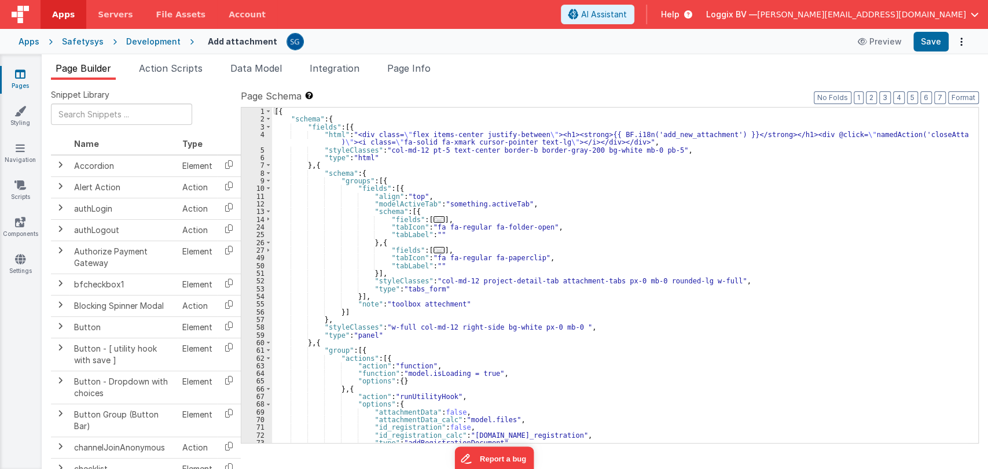
click at [429, 234] on div "[{ "schema" : { "fields" : [{ "html" : "<div class= \" flex items-center justif…" at bounding box center [620, 283] width 696 height 351
click at [933, 45] on button "Save" at bounding box center [930, 42] width 35 height 20
click at [20, 112] on icon at bounding box center [20, 111] width 12 height 12
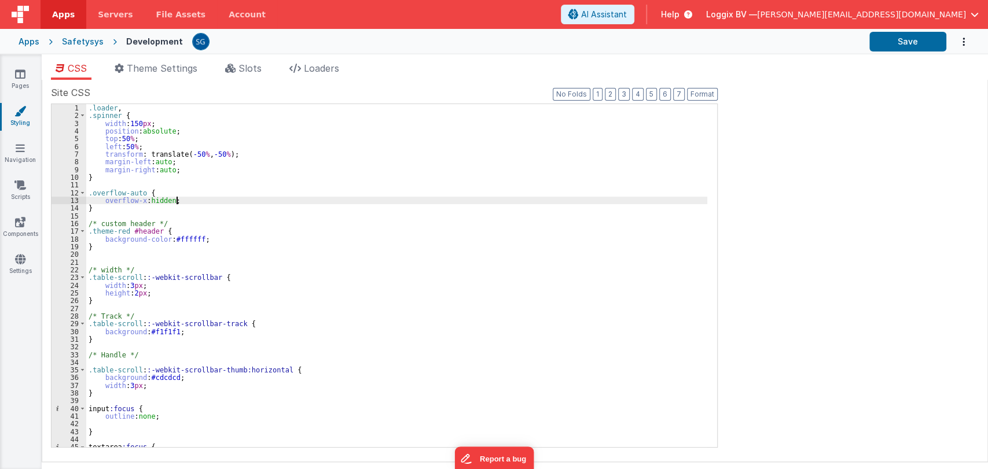
click at [258, 199] on div ".loader , .spinner { width : 150 px ; position : absolute ; top : 50 % ; left :…" at bounding box center [396, 283] width 621 height 359
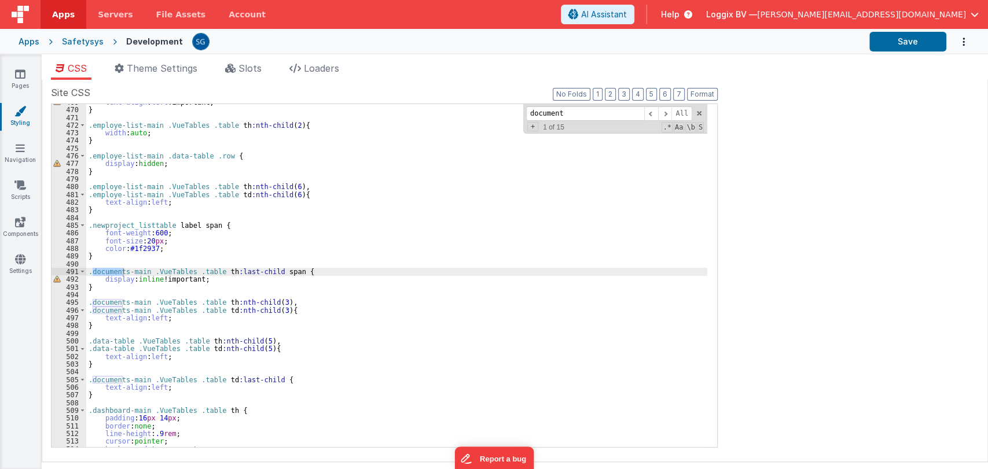
scroll to position [7451, 0]
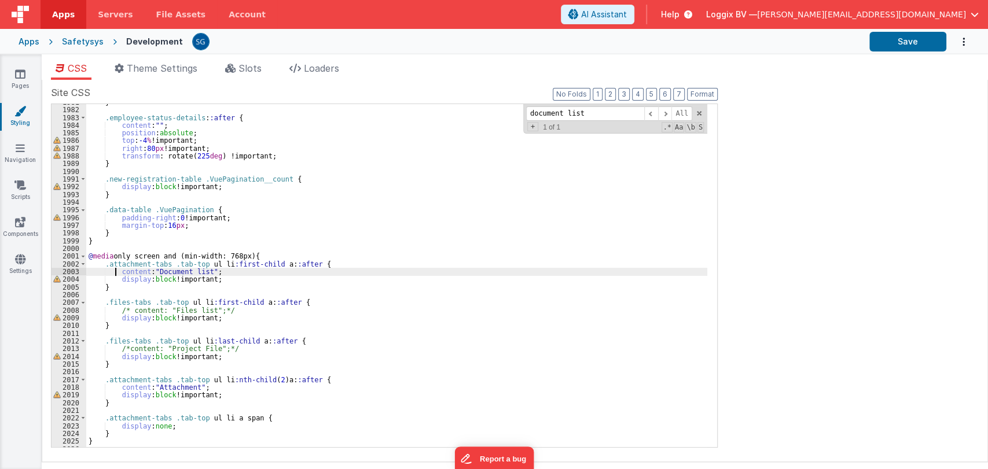
click at [116, 274] on div "} .employee-status-details : :after { content : " " ; position : absolute ; top…" at bounding box center [396, 277] width 621 height 359
click at [249, 271] on div "} .employee-status-details : :after { content : " " ; position : absolute ; top…" at bounding box center [396, 277] width 621 height 359
click at [884, 45] on button "Save" at bounding box center [907, 42] width 77 height 20
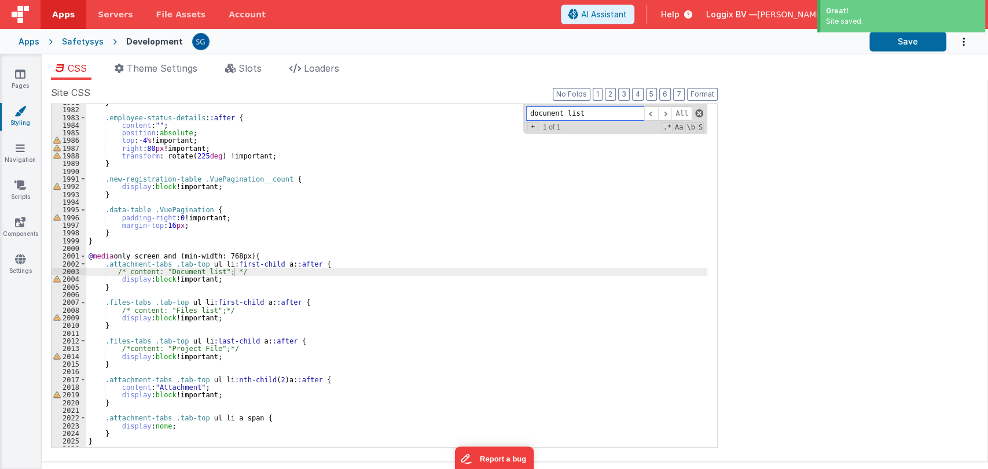
click at [698, 111] on span at bounding box center [699, 113] width 8 height 8
click at [16, 67] on div "Pages Styling Navigation Scripts Components Settings" at bounding box center [21, 261] width 42 height 415
click at [23, 76] on icon at bounding box center [20, 74] width 10 height 12
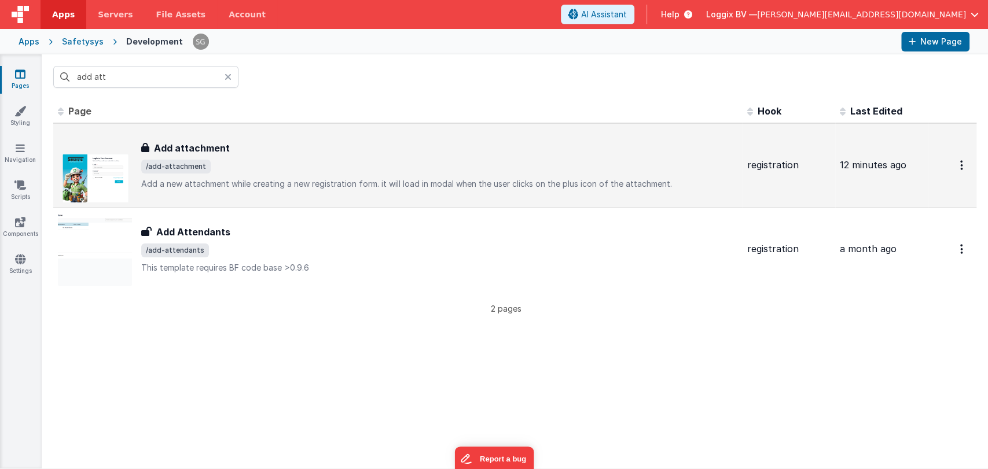
click at [172, 145] on h3 "Add attachment" at bounding box center [192, 148] width 76 height 14
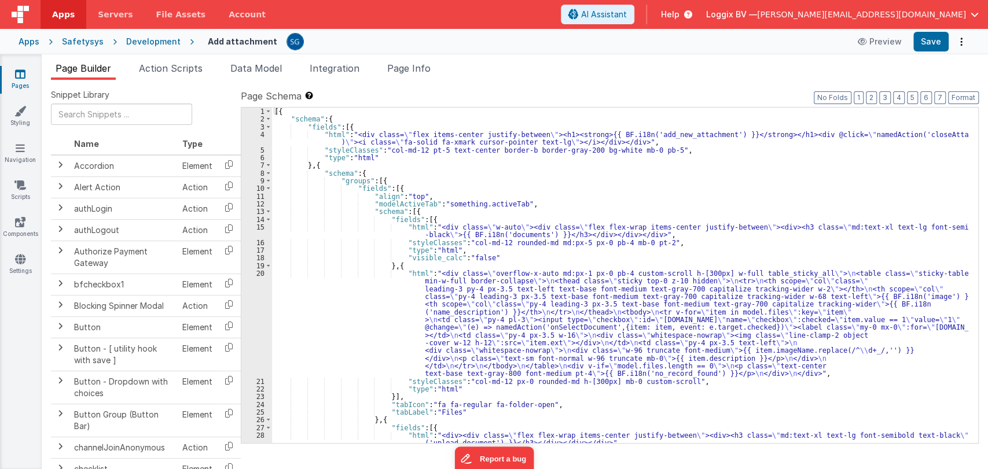
click at [493, 255] on div "[{ "schema" : { "fields" : [{ "html" : "<div class= \" flex items-center justif…" at bounding box center [620, 283] width 696 height 351
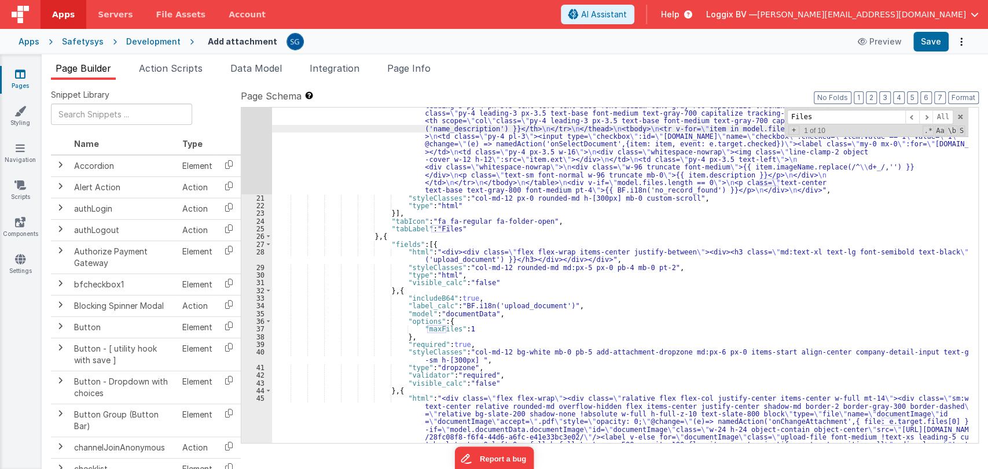
scroll to position [185, 0]
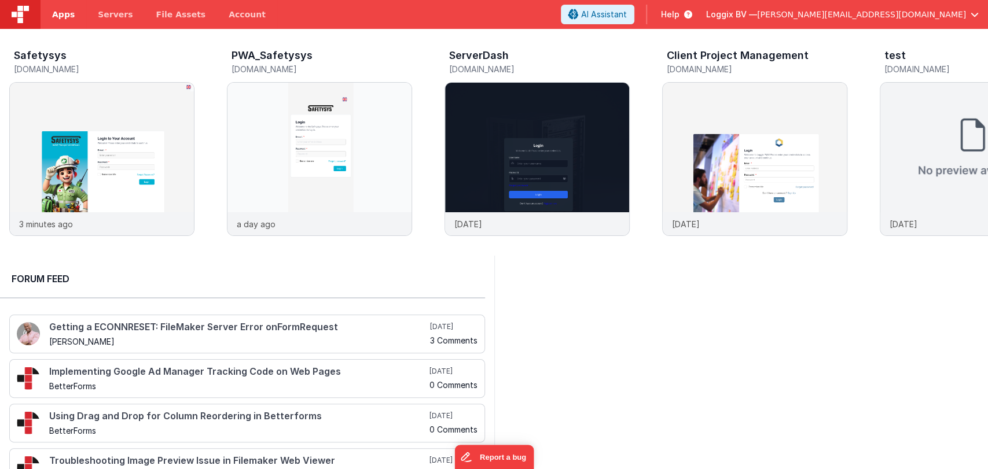
click at [64, 22] on link "Apps" at bounding box center [64, 14] width 46 height 29
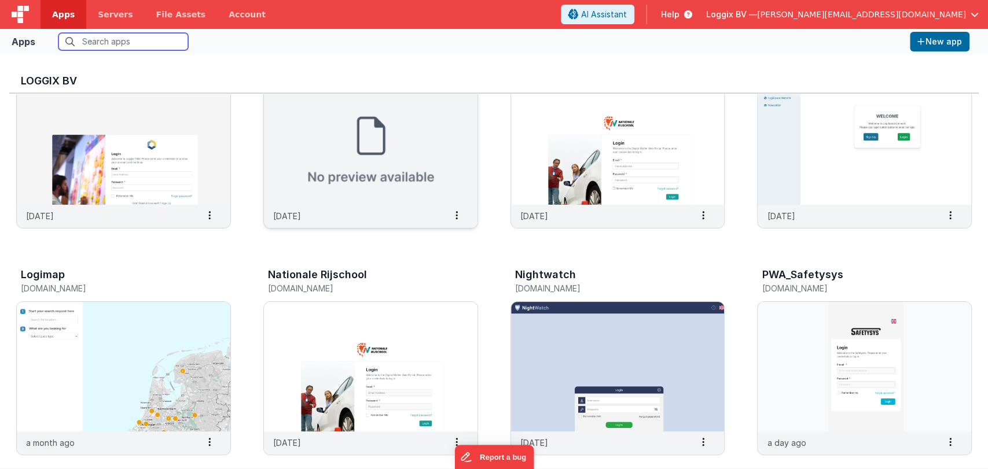
scroll to position [74, 0]
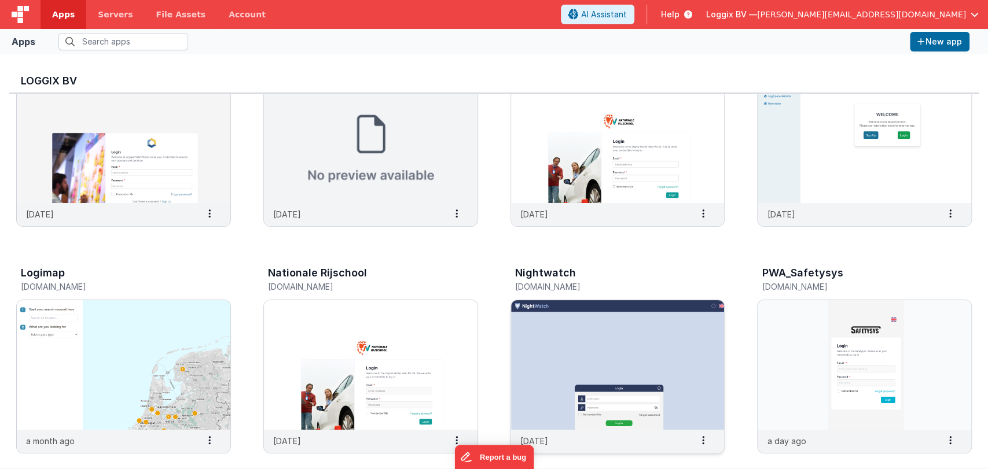
click at [597, 317] on img at bounding box center [618, 365] width 214 height 130
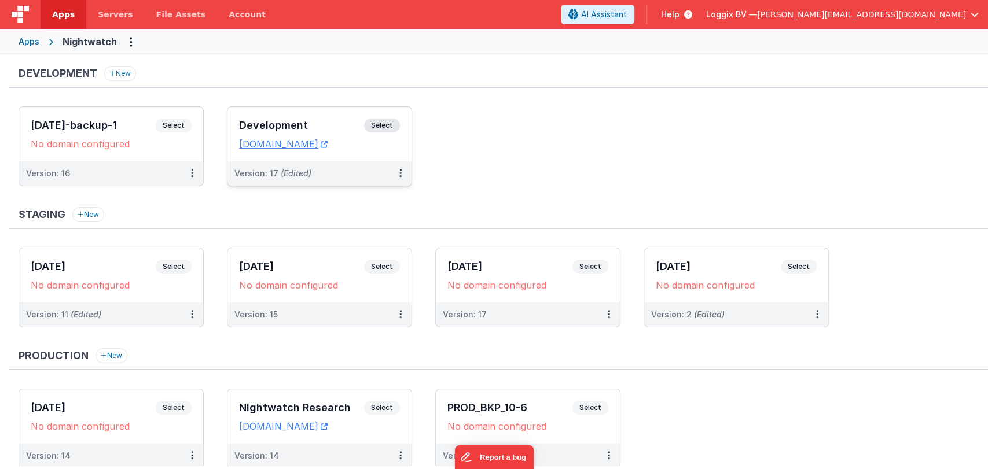
click at [273, 135] on div "Development Select" at bounding box center [319, 129] width 161 height 20
click at [304, 140] on link "nightwatch.clientportal.cloud" at bounding box center [283, 144] width 89 height 12
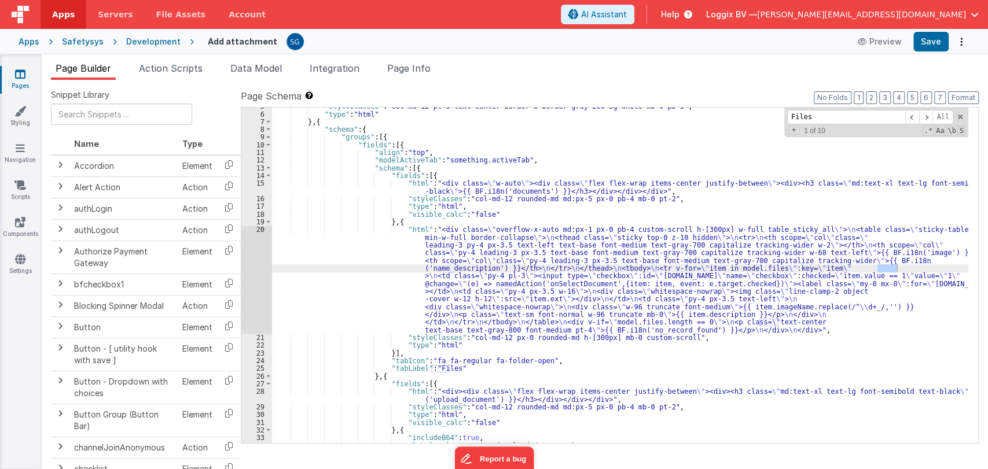
type input "Files"
click at [458, 366] on div ""styleClasses" : "col-md-12 pt-5 text-center border-b border-gray-200 bg-white …" at bounding box center [620, 277] width 696 height 351
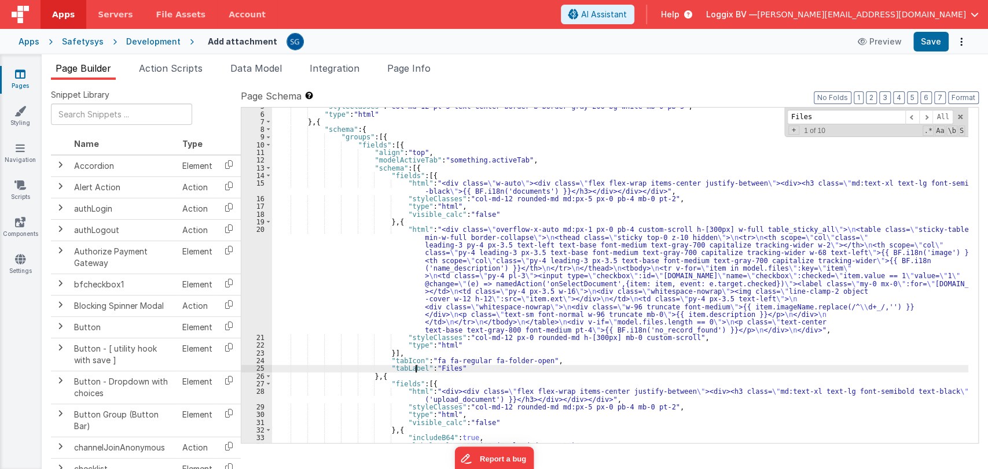
click at [416, 367] on div ""styleClasses" : "col-md-12 pt-5 text-center border-b border-gray-200 bg-white …" at bounding box center [620, 277] width 696 height 351
click at [458, 366] on div ""styleClasses" : "col-md-12 pt-5 text-center border-b border-gray-200 bg-white …" at bounding box center [620, 277] width 696 height 351
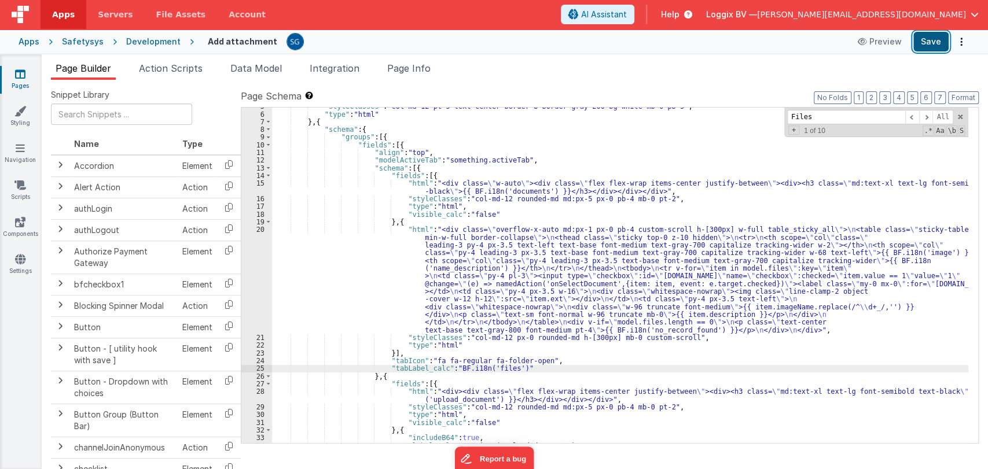
click at [921, 38] on button "Save" at bounding box center [930, 42] width 35 height 20
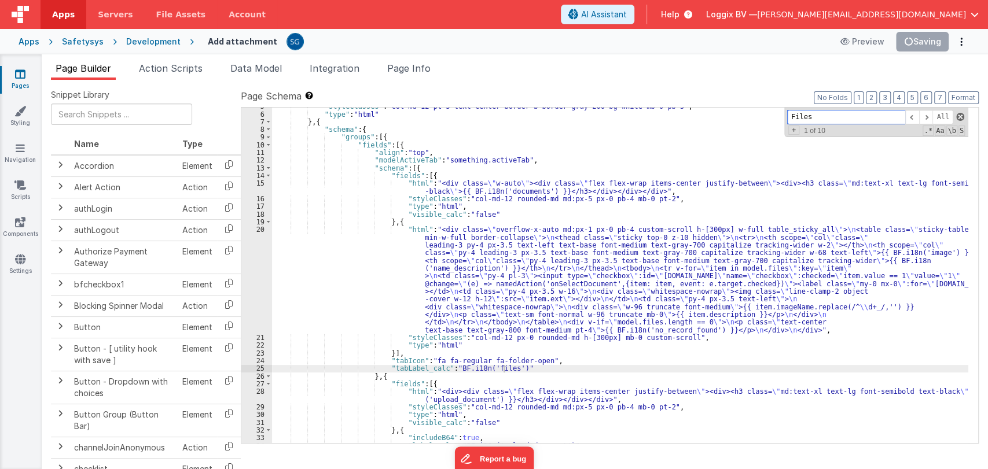
click at [962, 117] on span at bounding box center [960, 117] width 8 height 8
